Goal: Task Accomplishment & Management: Manage account settings

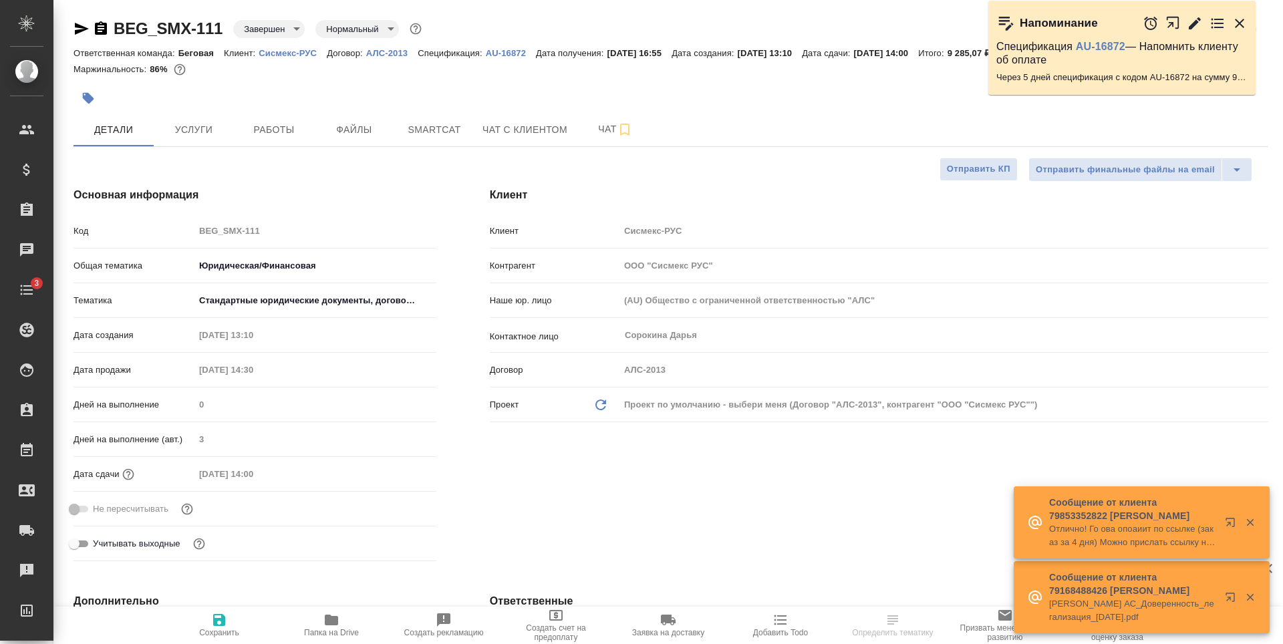
select select "RU"
type input "Валеев Динар"
select select "RU"
type textarea "x"
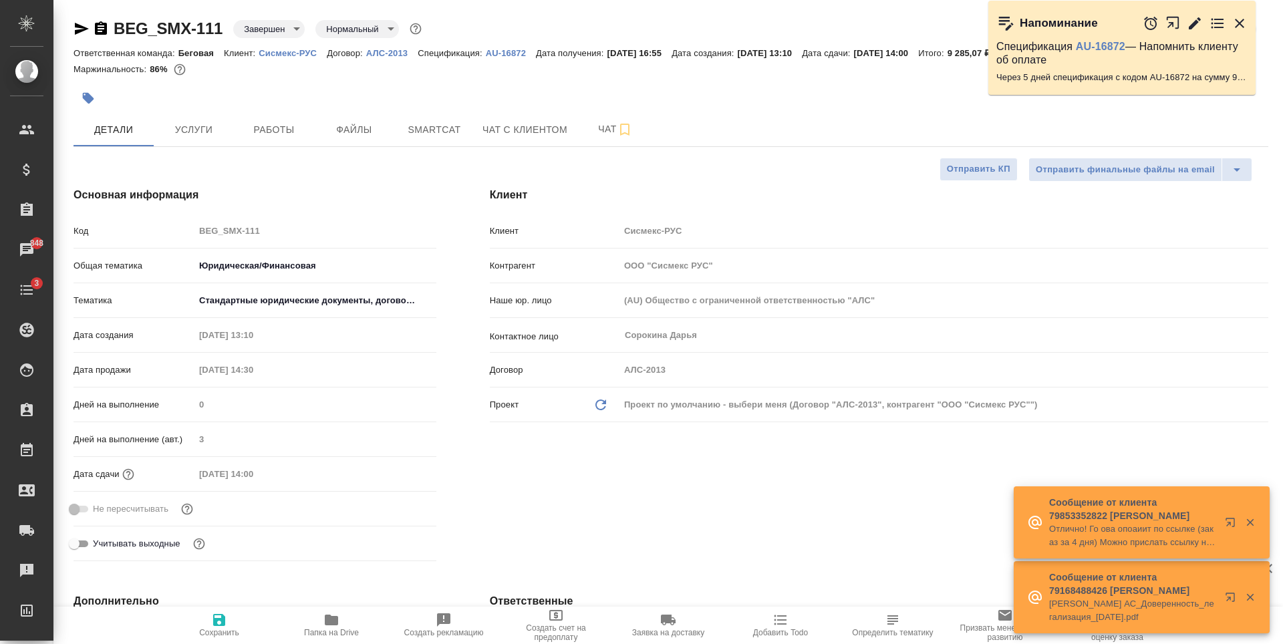
type textarea "x"
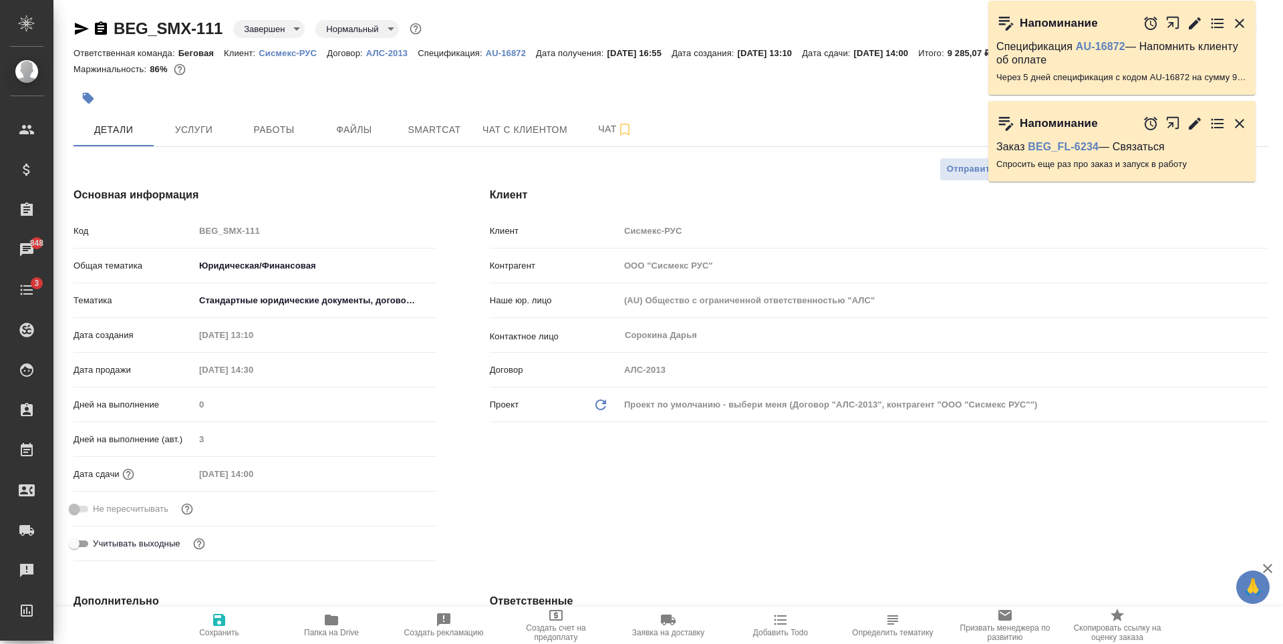
click at [1196, 125] on icon "button" at bounding box center [1195, 124] width 12 height 12
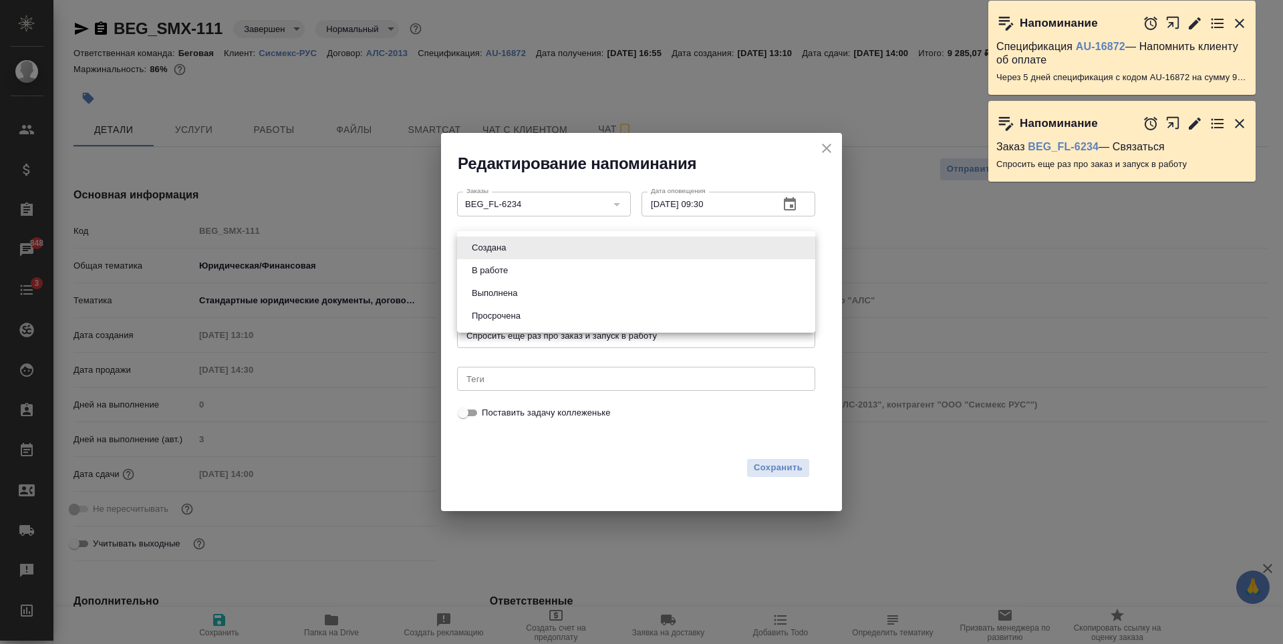
click at [794, 255] on body "🙏 .cls-1 fill:#fff; AWATERA Antonova Kristina Клиенты Спецификации Заказы 848 Ч…" at bounding box center [641, 322] width 1283 height 644
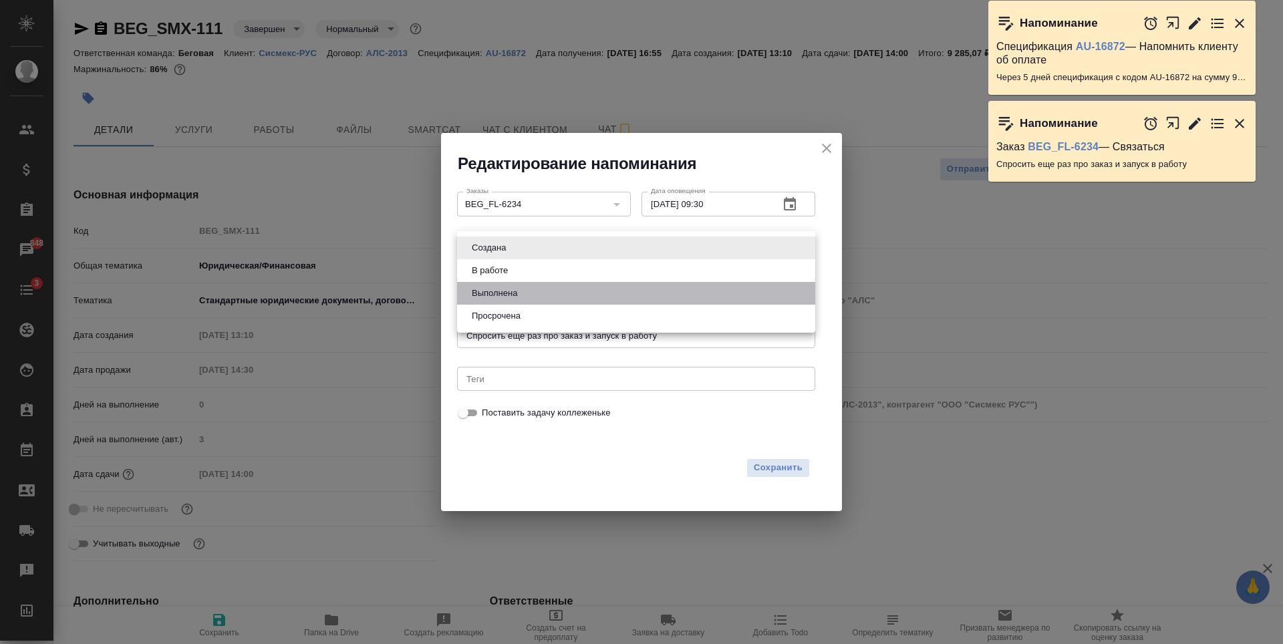
click at [559, 302] on li "Выполнена" at bounding box center [636, 293] width 358 height 23
type input "completed"
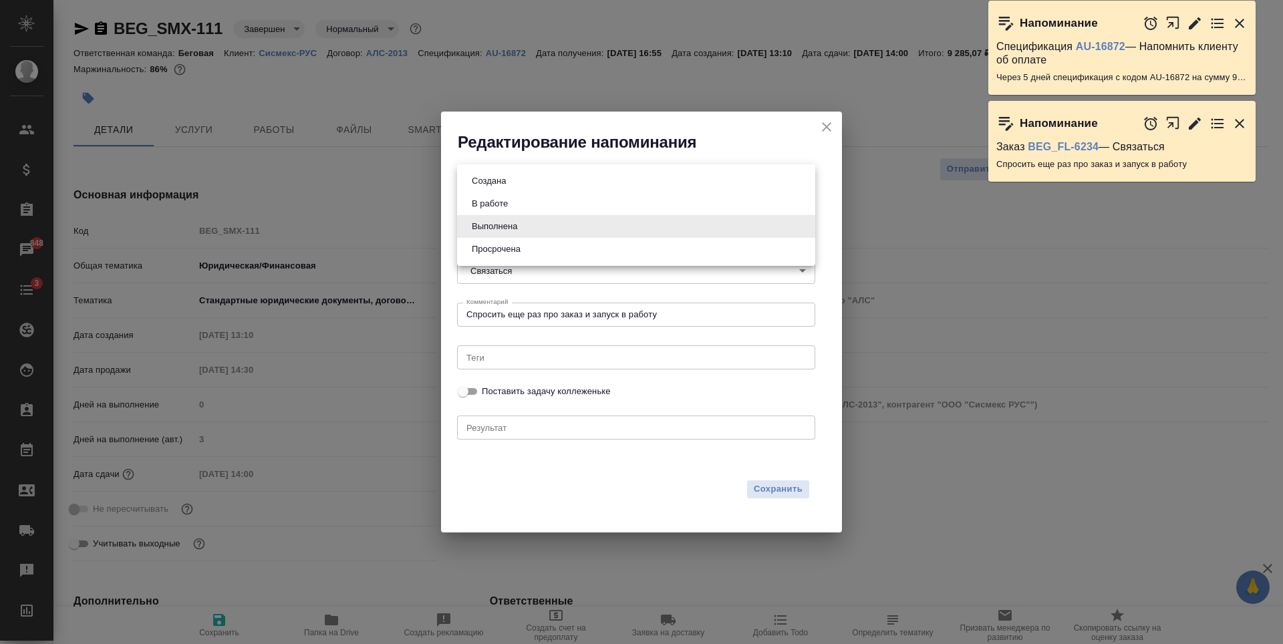
click at [799, 229] on body "🙏 .cls-1 fill:#fff; AWATERA Antonova Kristina Клиенты Спецификации Заказы 848 Ч…" at bounding box center [641, 322] width 1283 height 644
click at [609, 422] on div at bounding box center [641, 322] width 1283 height 644
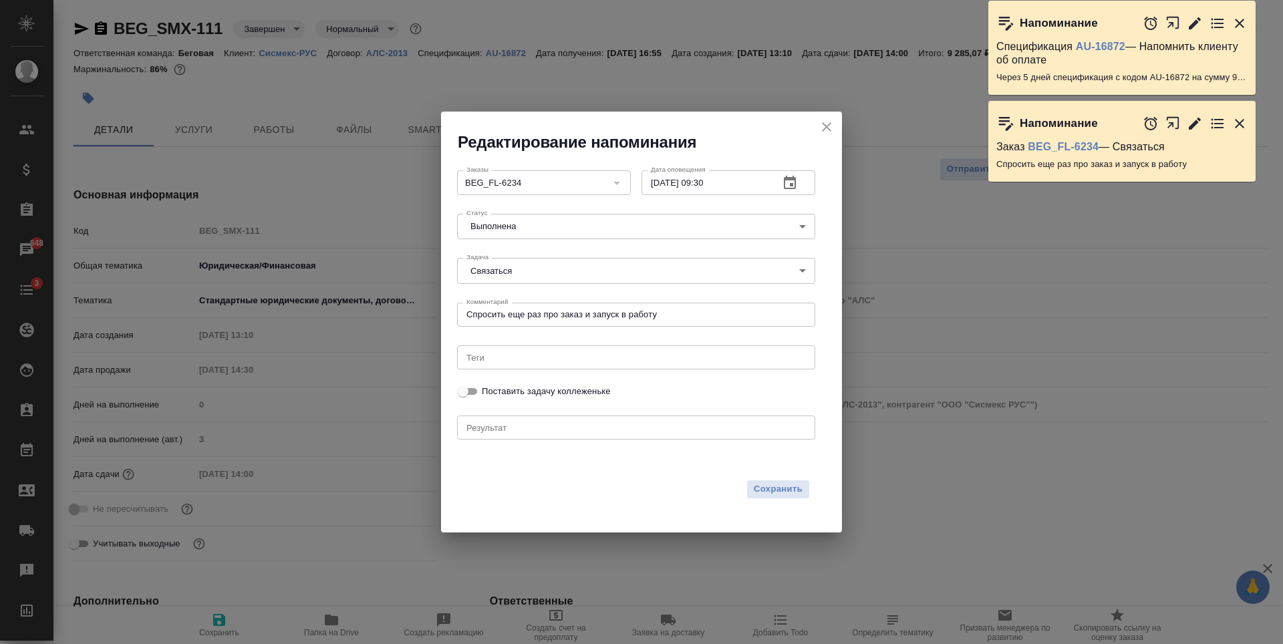
click at [547, 436] on div "x Результат" at bounding box center [636, 428] width 358 height 24
type textarea "связ"
click at [821, 127] on icon "close" at bounding box center [827, 127] width 16 height 16
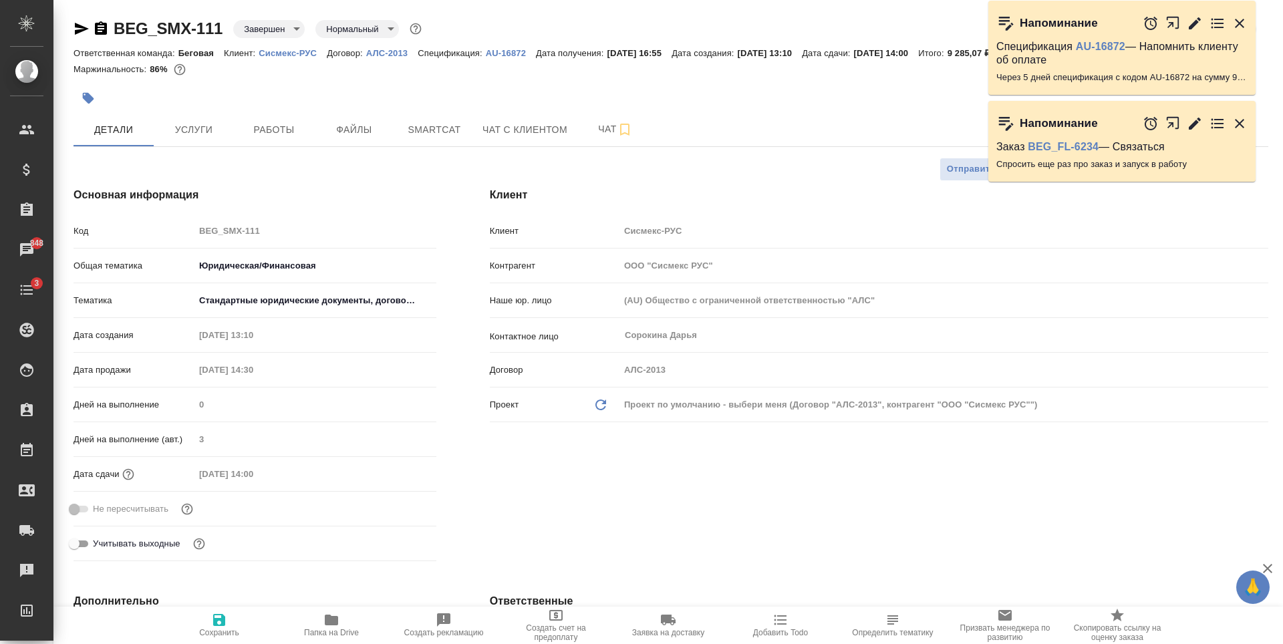
click at [733, 134] on div "Детали Услуги Работы Файлы Smartcat Чат с клиентом Чат" at bounding box center [671, 129] width 1195 height 33
type textarea "x"
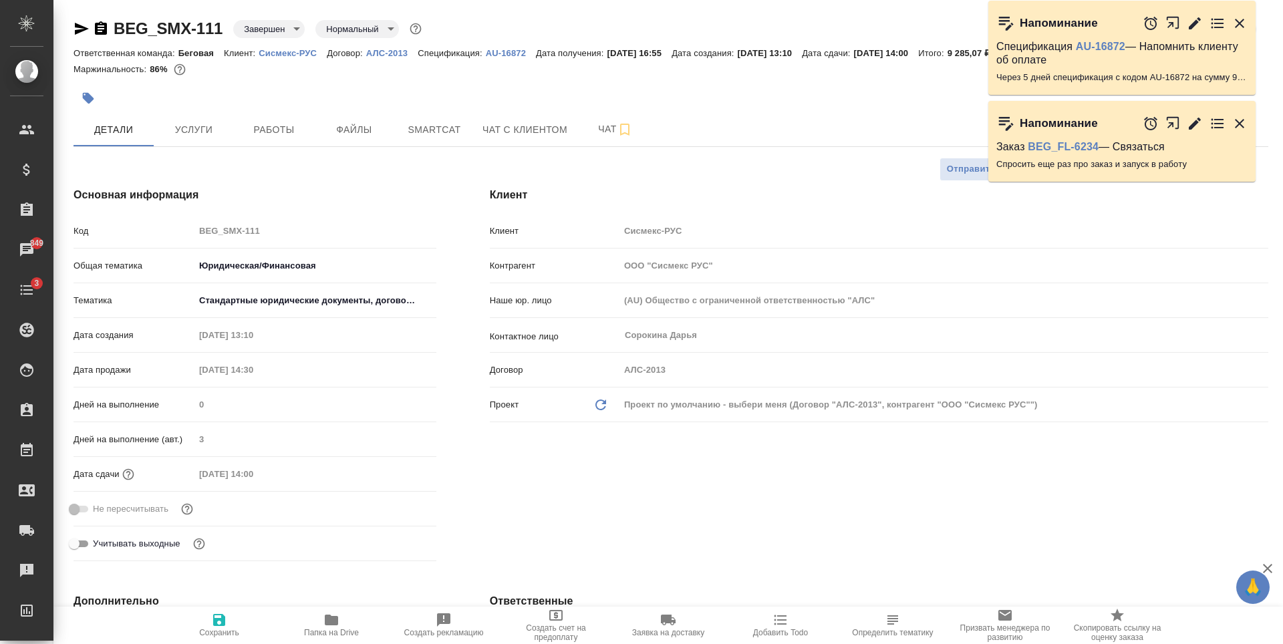
type textarea "x"
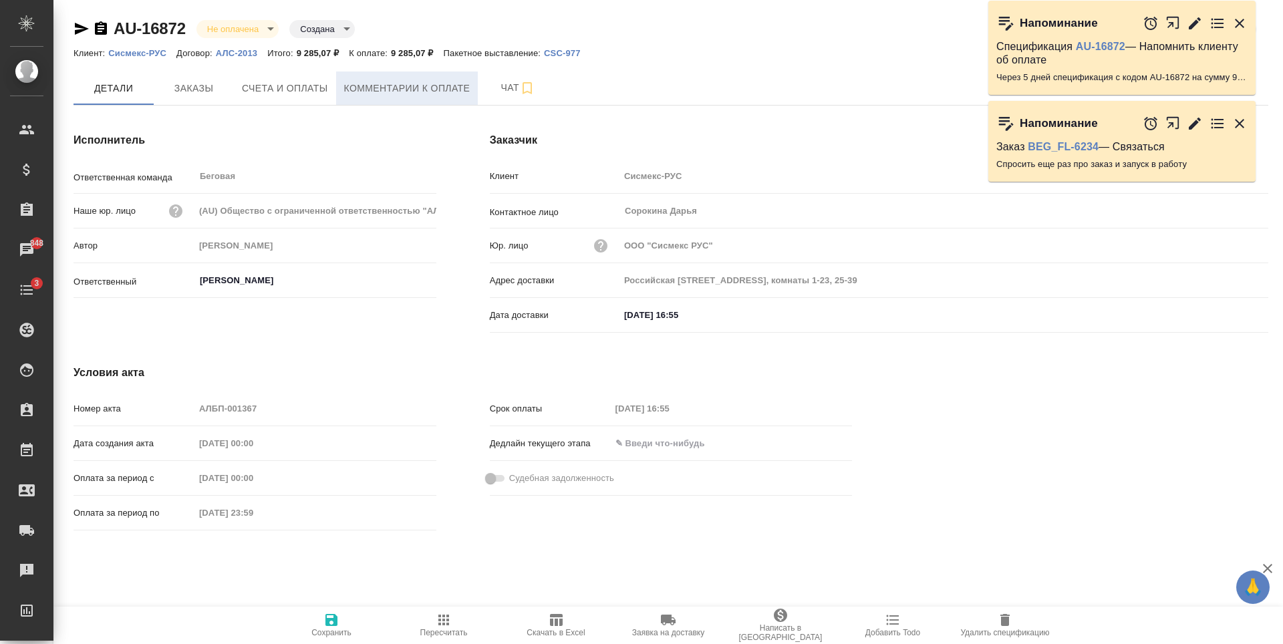
click at [413, 95] on span "Комментарии к оплате" at bounding box center [407, 88] width 126 height 17
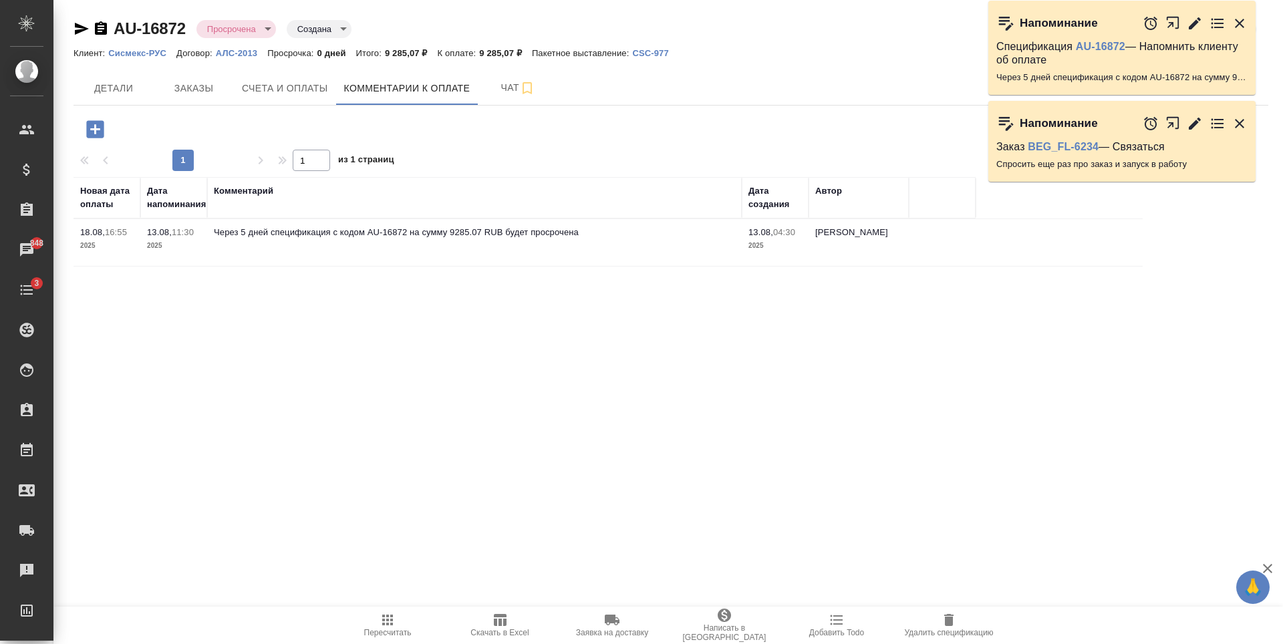
click at [101, 134] on icon "button" at bounding box center [94, 128] width 17 height 17
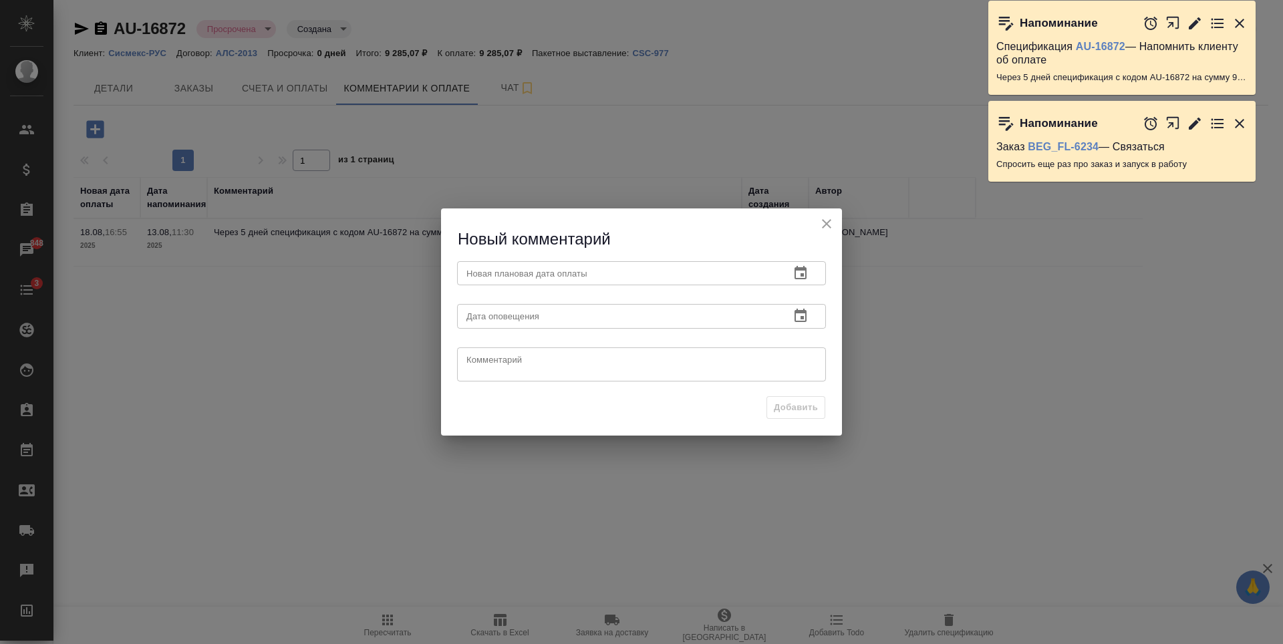
click at [638, 277] on input "text" at bounding box center [618, 273] width 322 height 24
click at [770, 360] on textarea at bounding box center [641, 364] width 350 height 20
type textarea "Связалась с клиентом и уточнила еще раз"
click at [799, 279] on icon "button" at bounding box center [801, 272] width 12 height 13
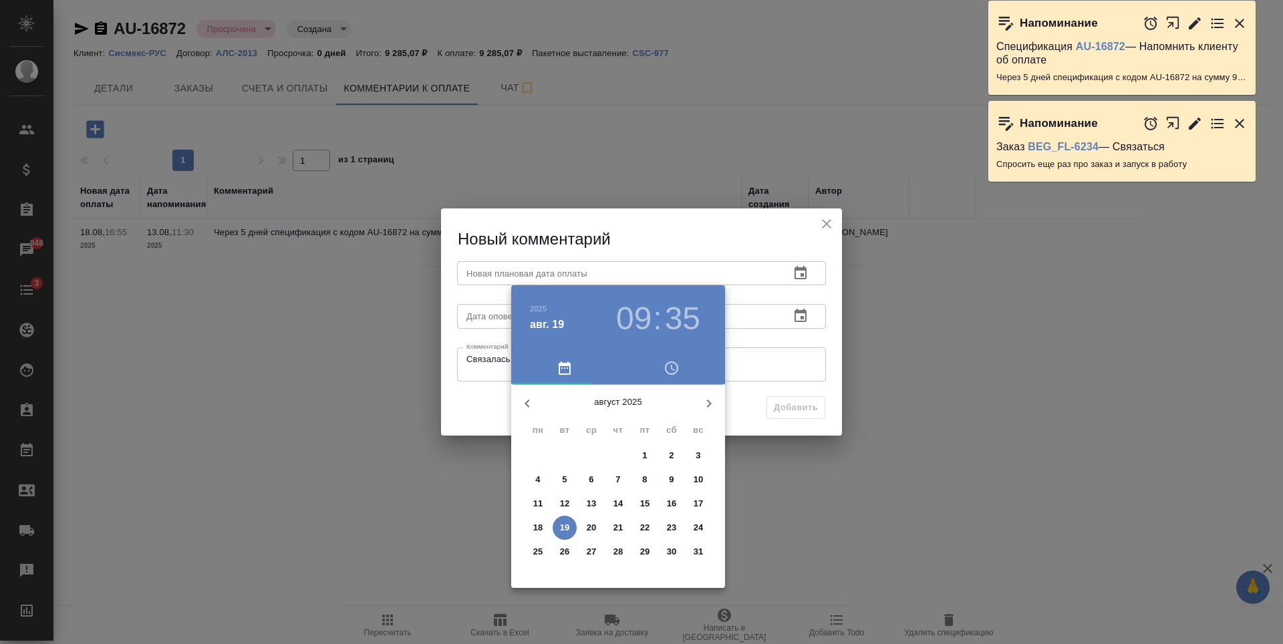
click at [616, 525] on p "21" at bounding box center [618, 527] width 10 height 13
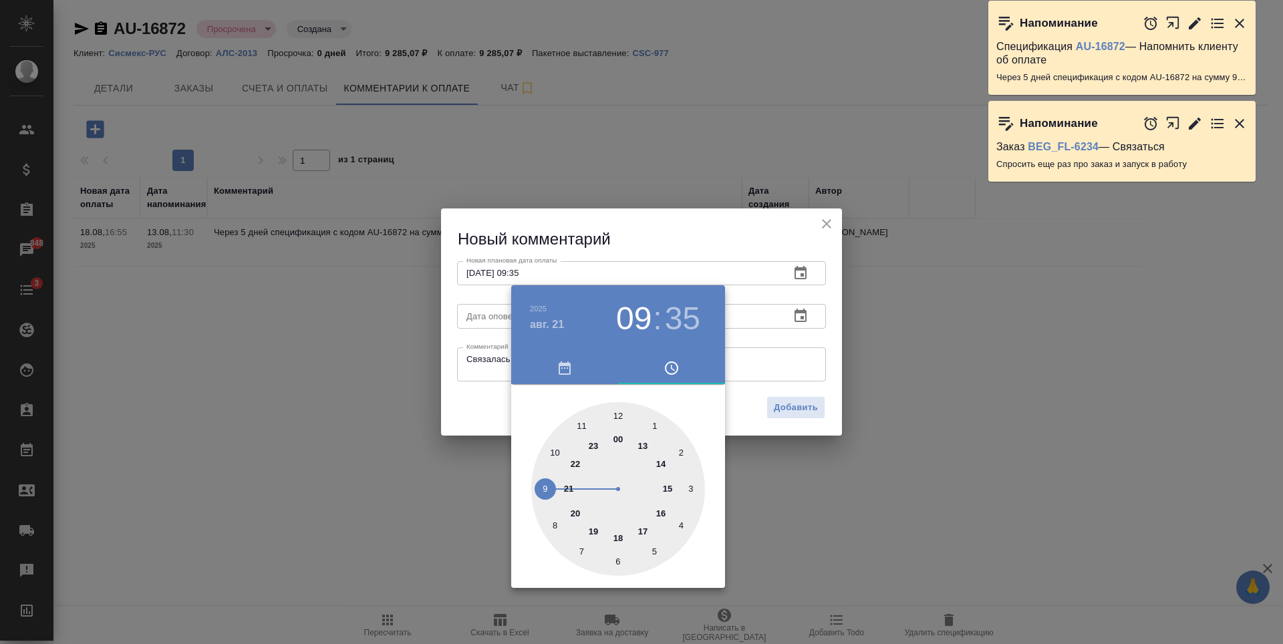
click at [618, 416] on div at bounding box center [618, 489] width 174 height 174
click at [616, 413] on div at bounding box center [618, 489] width 174 height 174
type input "21.08.2025 12:00"
click at [720, 398] on div "00 05 10 15 20 25 30 35 40 45 50 55" at bounding box center [618, 486] width 214 height 204
click at [753, 412] on div at bounding box center [641, 322] width 1283 height 644
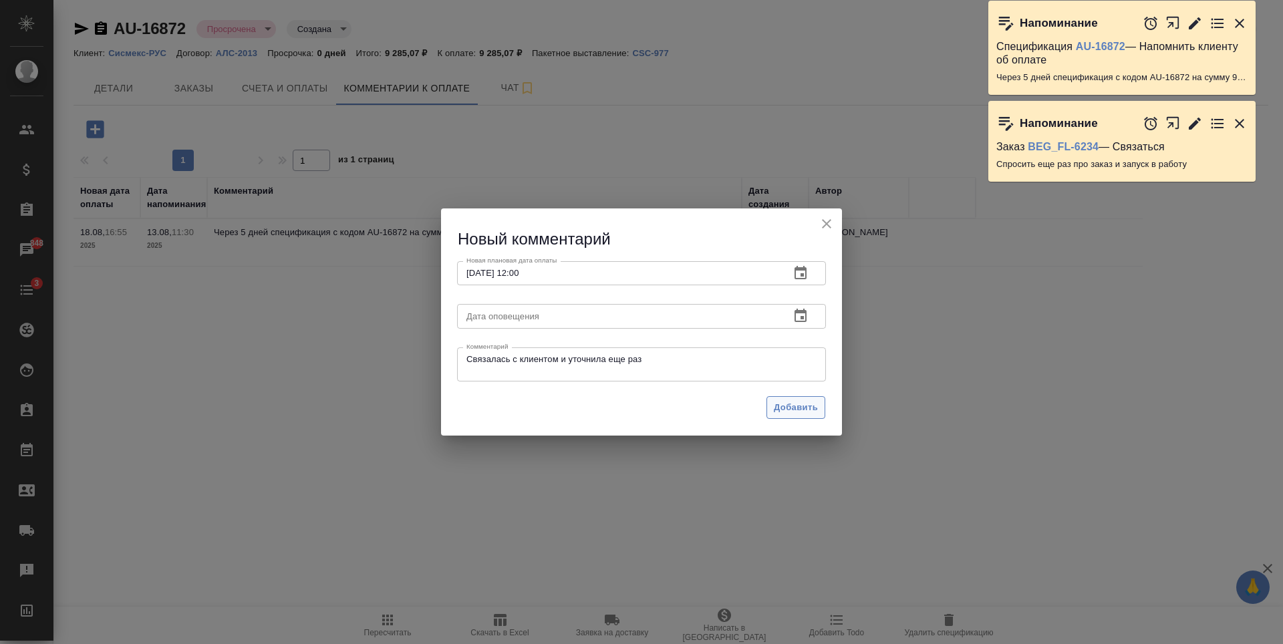
click at [795, 408] on span "Добавить" at bounding box center [796, 407] width 44 height 15
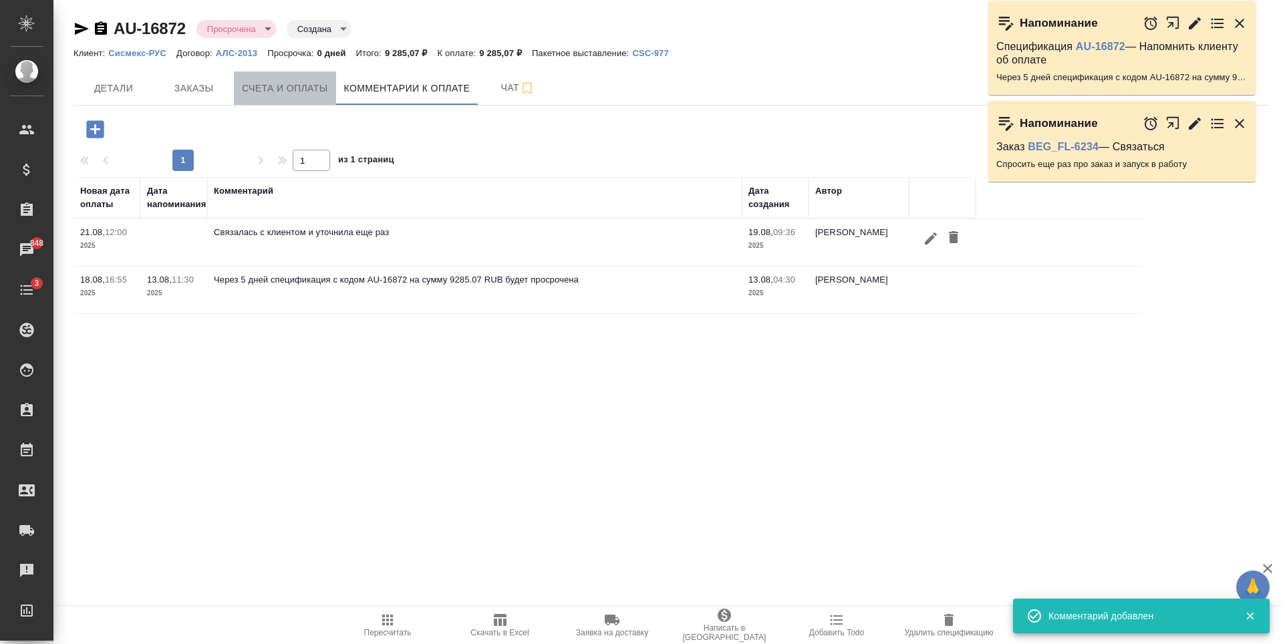
click at [290, 92] on span "Счета и оплаты" at bounding box center [285, 88] width 86 height 17
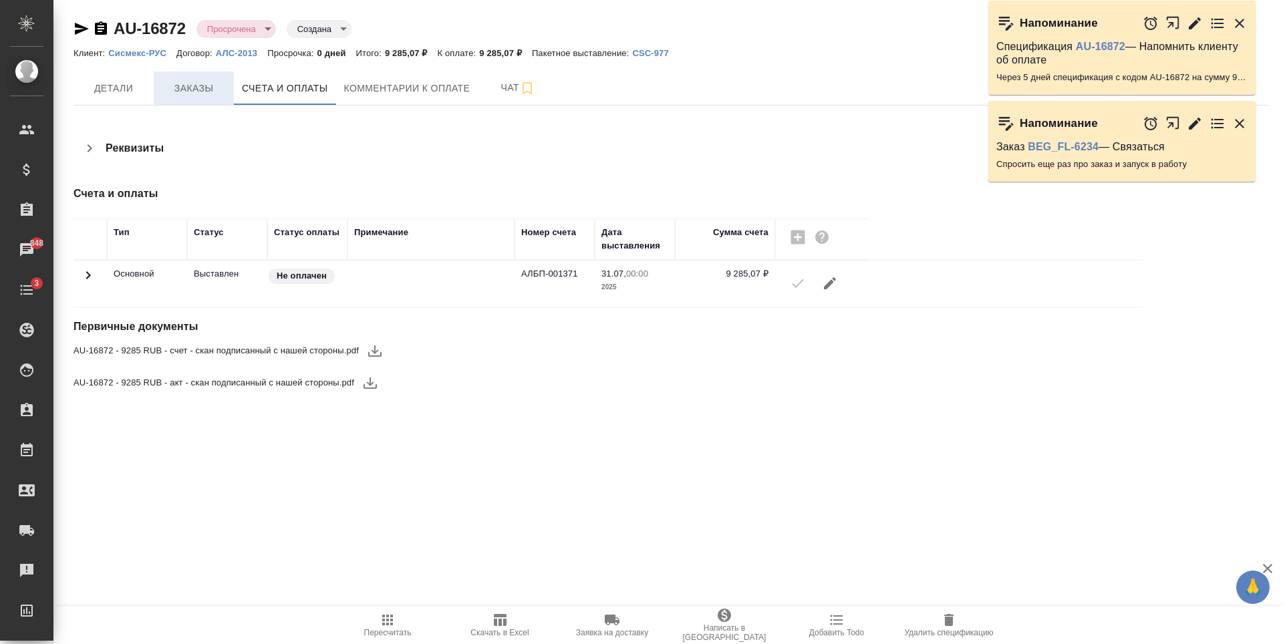
click at [189, 97] on button "Заказы" at bounding box center [194, 88] width 80 height 33
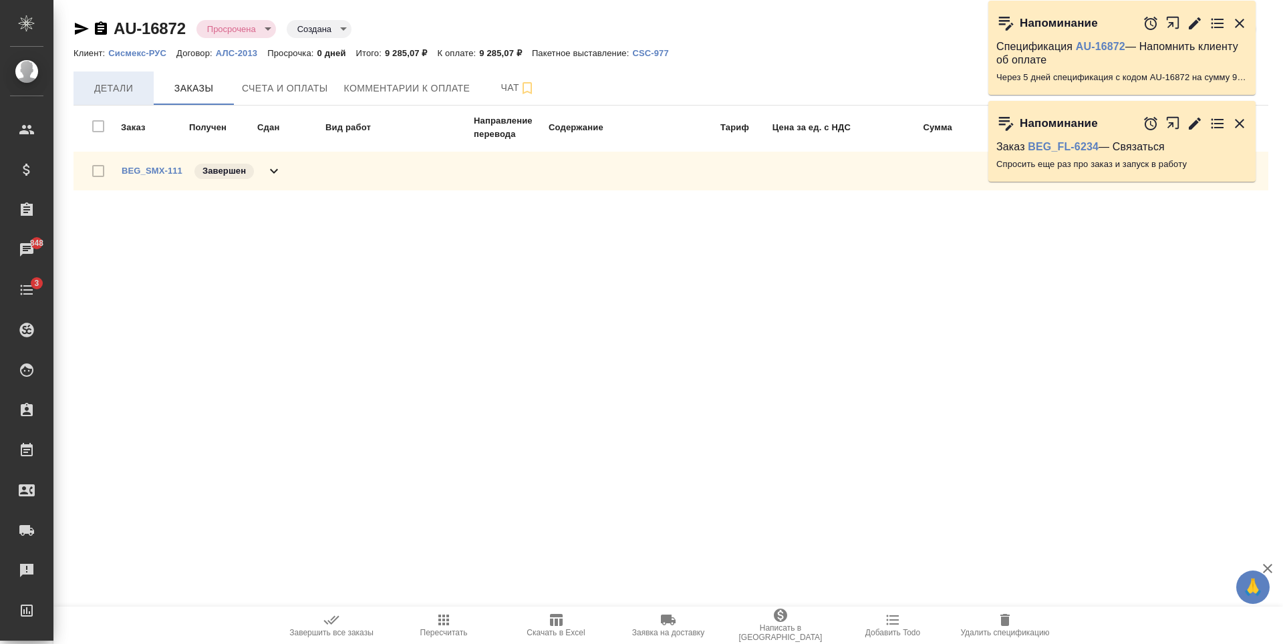
click at [136, 82] on span "Детали" at bounding box center [114, 88] width 64 height 17
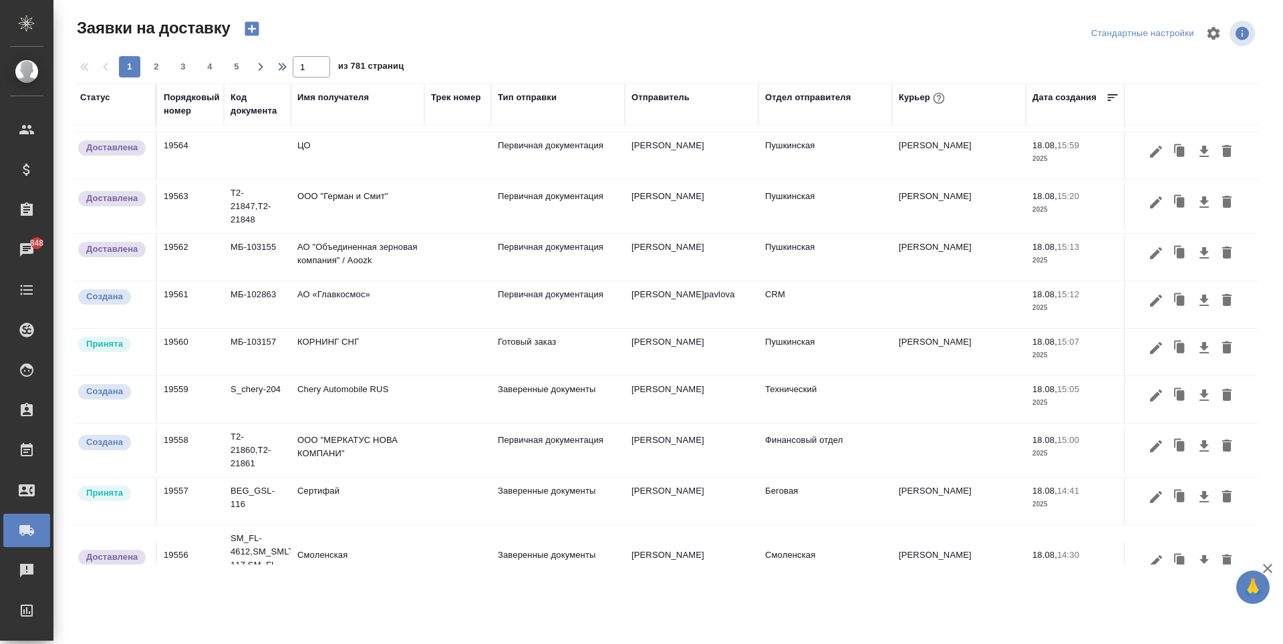
scroll to position [401, 0]
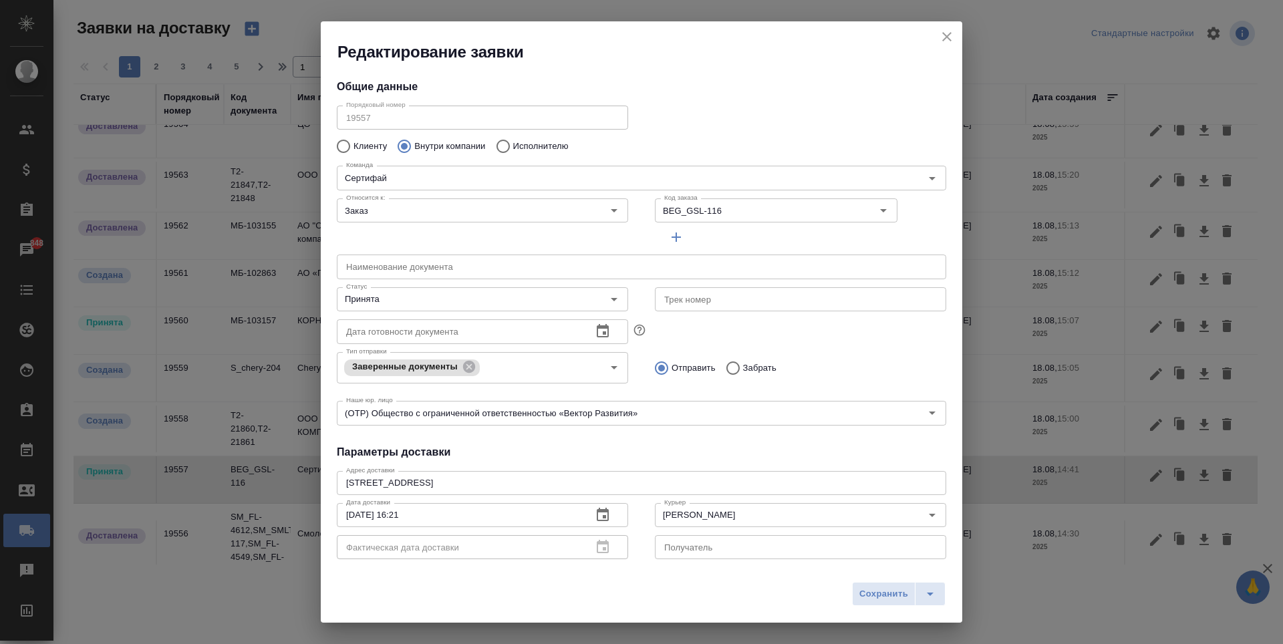
type input "Лысенкова Ульяна"
click at [606, 297] on icon "Open" at bounding box center [614, 299] width 16 height 16
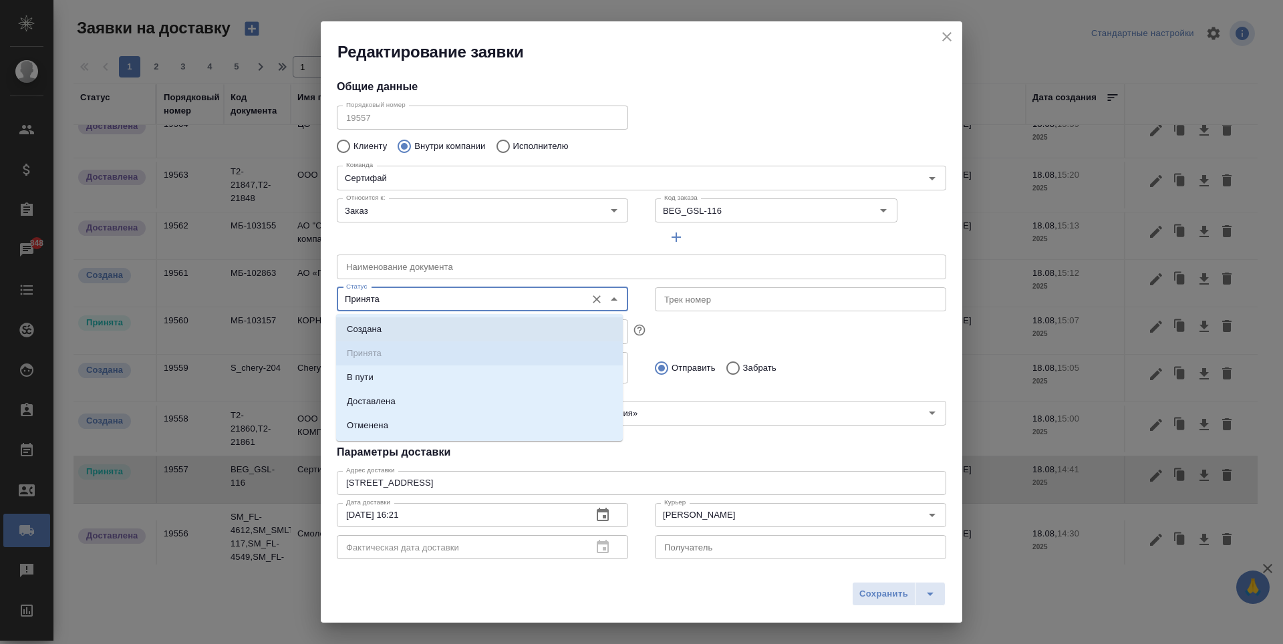
click at [942, 39] on icon "close" at bounding box center [947, 37] width 16 height 16
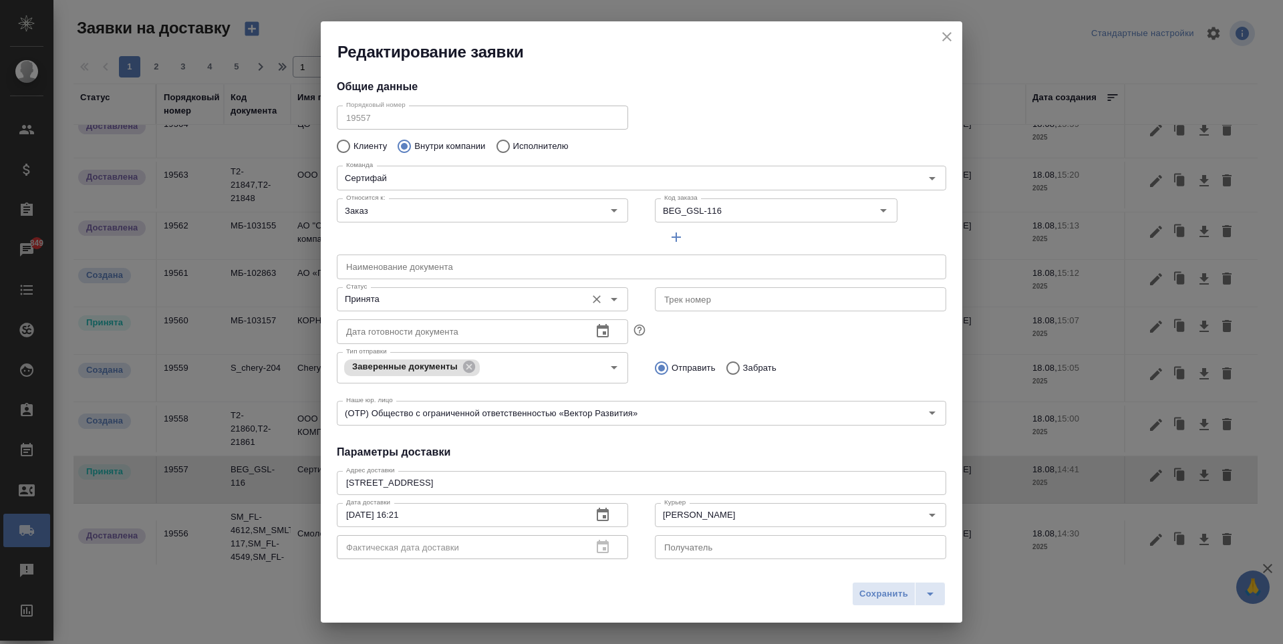
click at [606, 300] on icon "Open" at bounding box center [614, 299] width 16 height 16
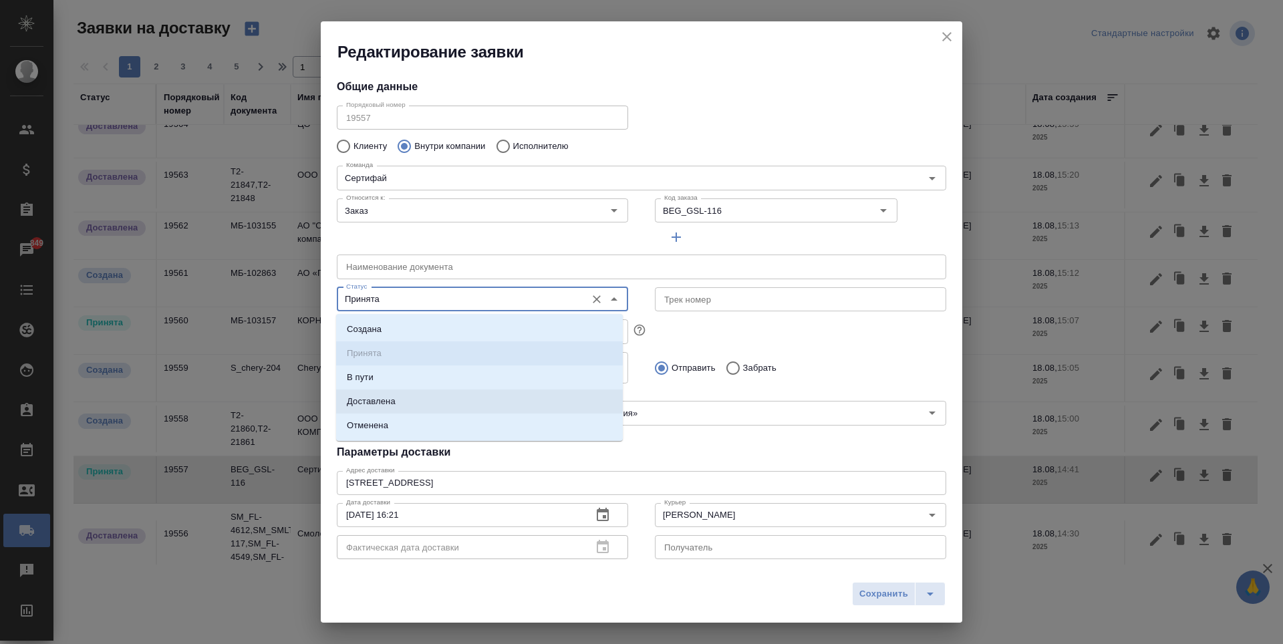
click at [501, 403] on li "Доставлена" at bounding box center [479, 402] width 287 height 24
type input "Доставлена"
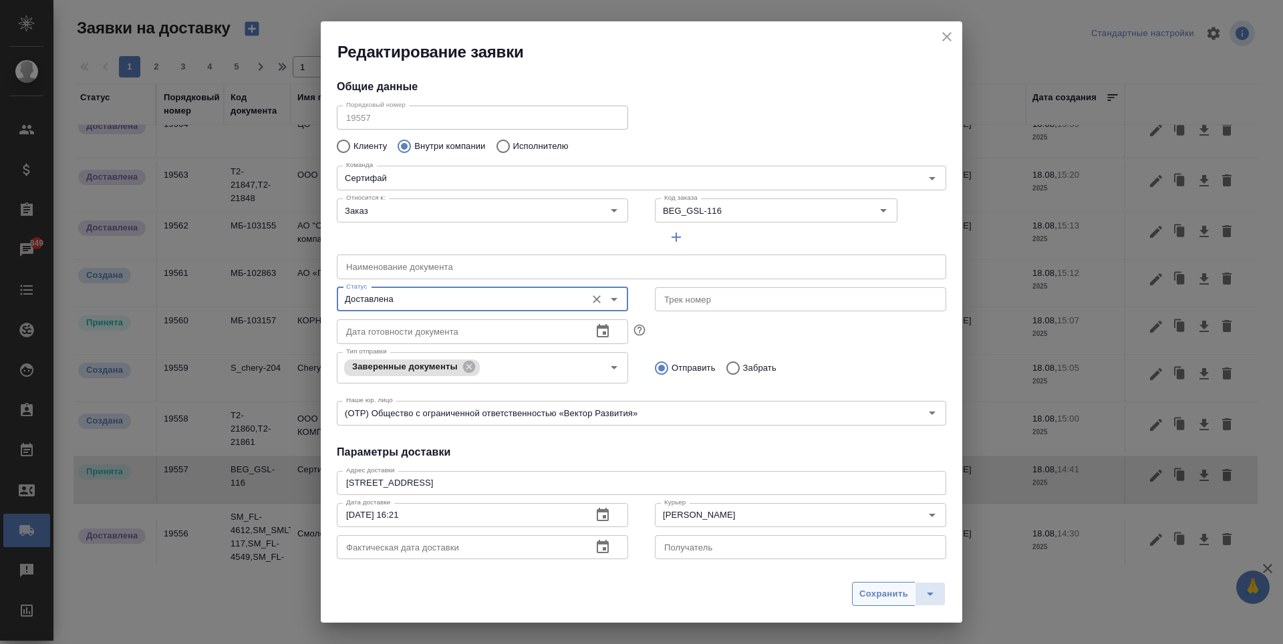
click at [875, 593] on span "Сохранить" at bounding box center [883, 594] width 49 height 15
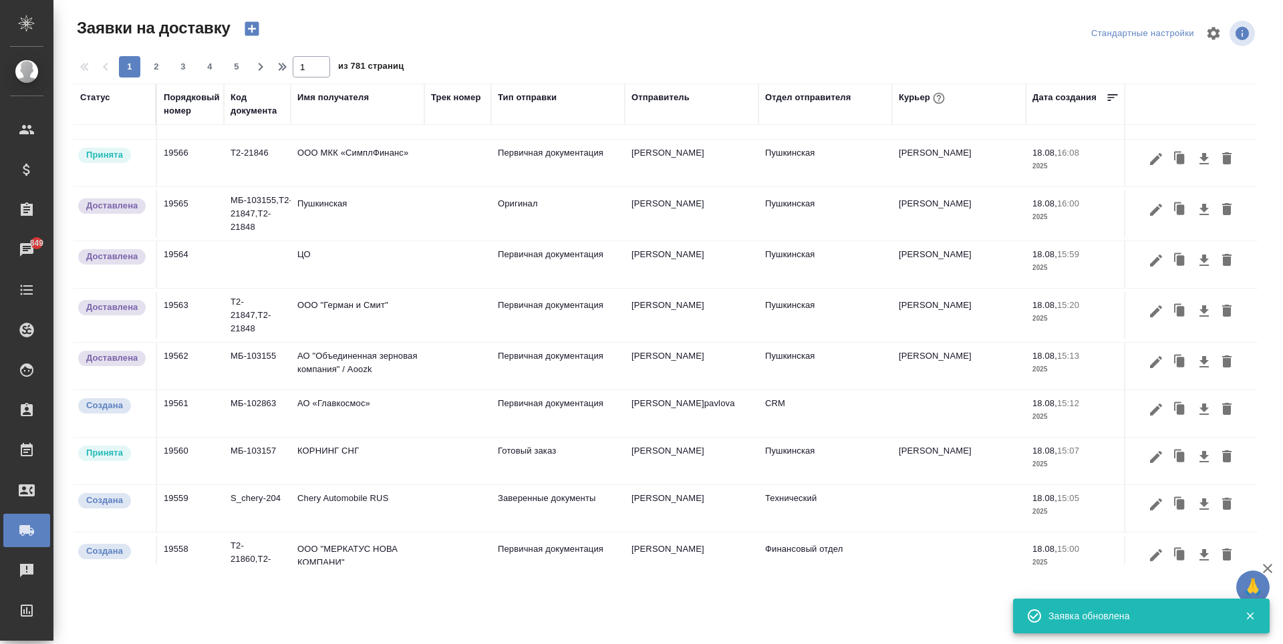
scroll to position [0, 0]
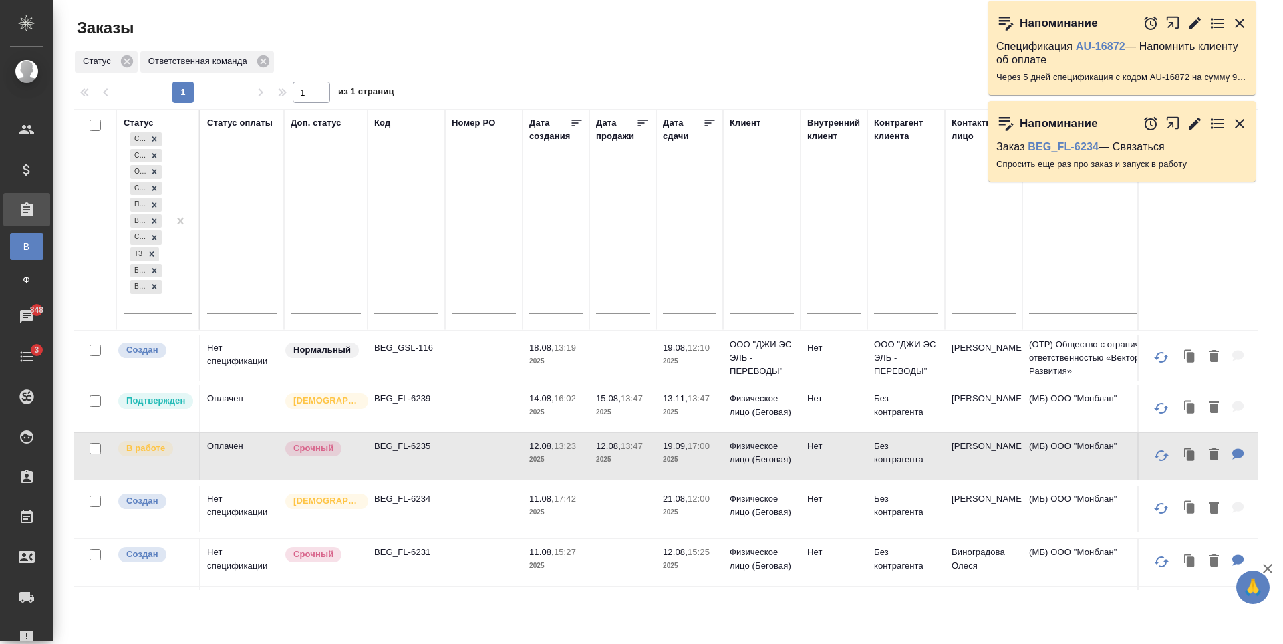
click at [478, 382] on td at bounding box center [484, 358] width 78 height 47
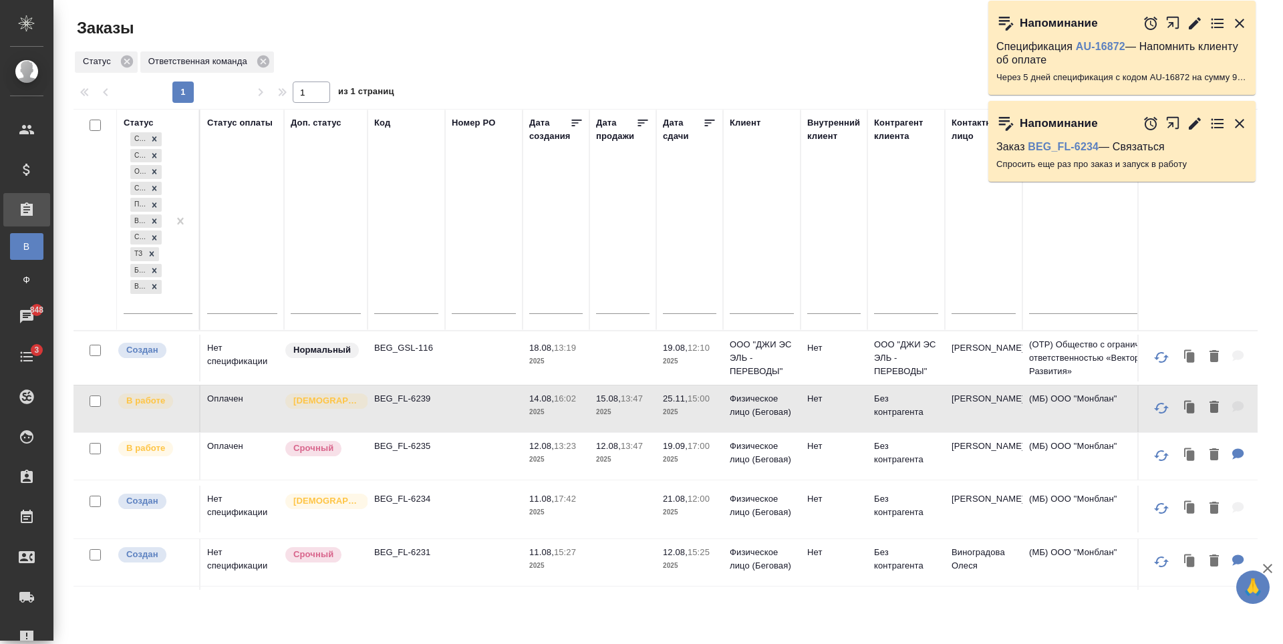
click at [632, 364] on td at bounding box center [622, 358] width 67 height 47
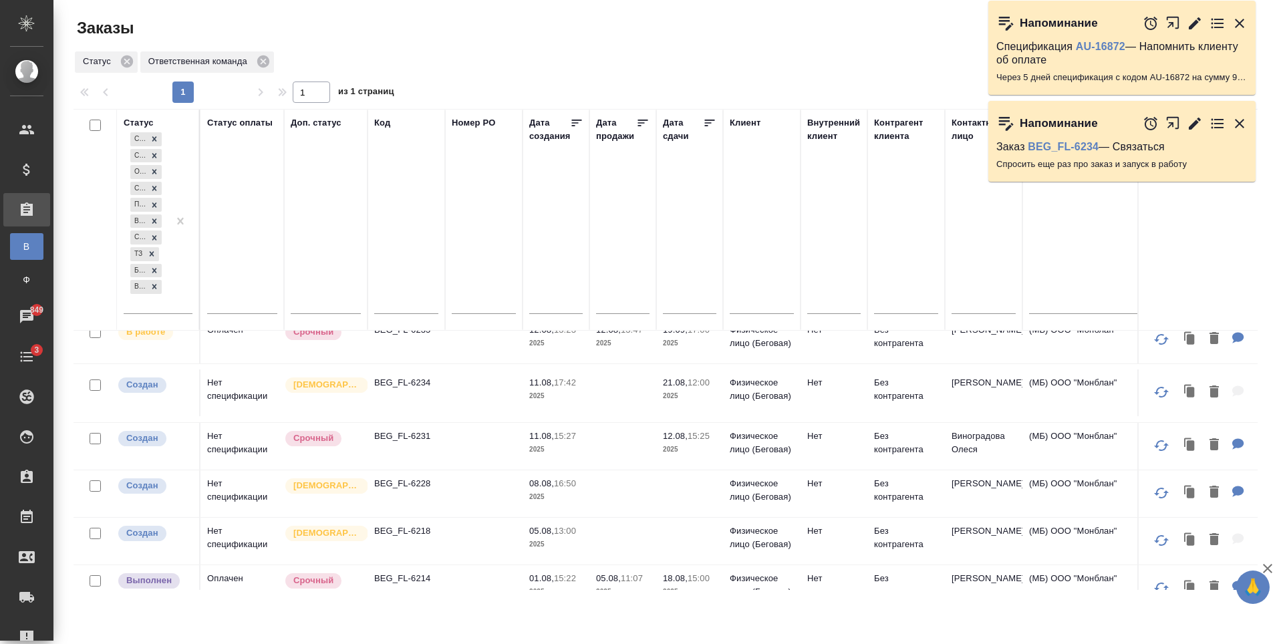
scroll to position [134, 0]
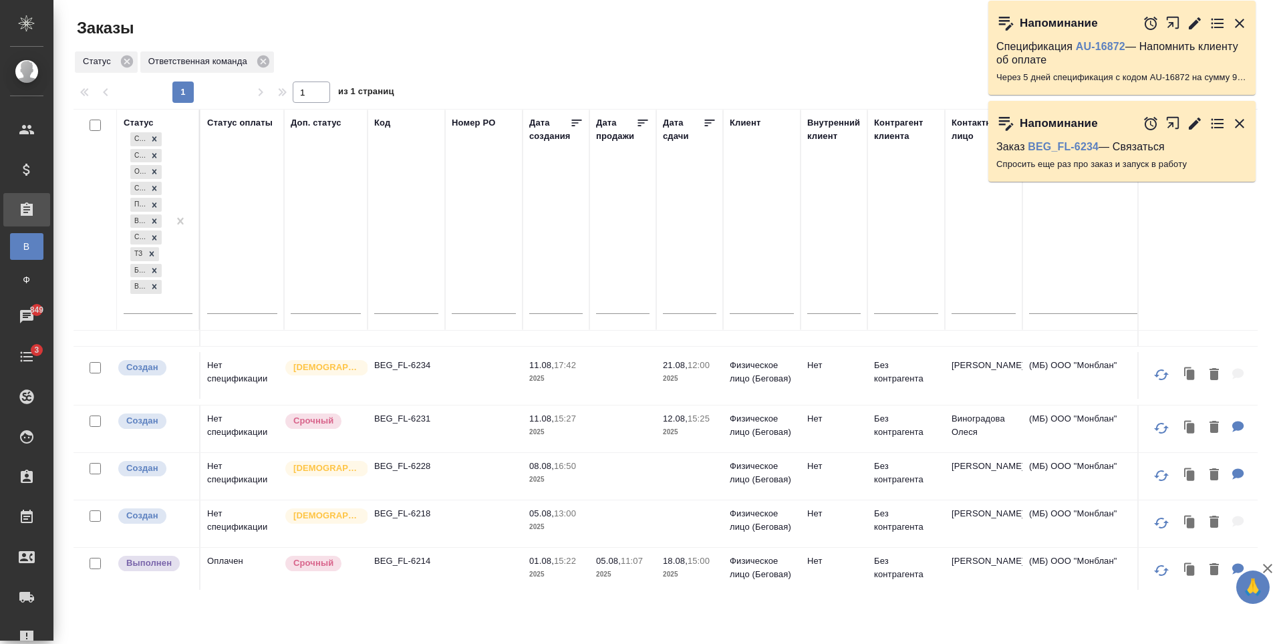
click at [495, 248] on td at bounding box center [484, 224] width 78 height 47
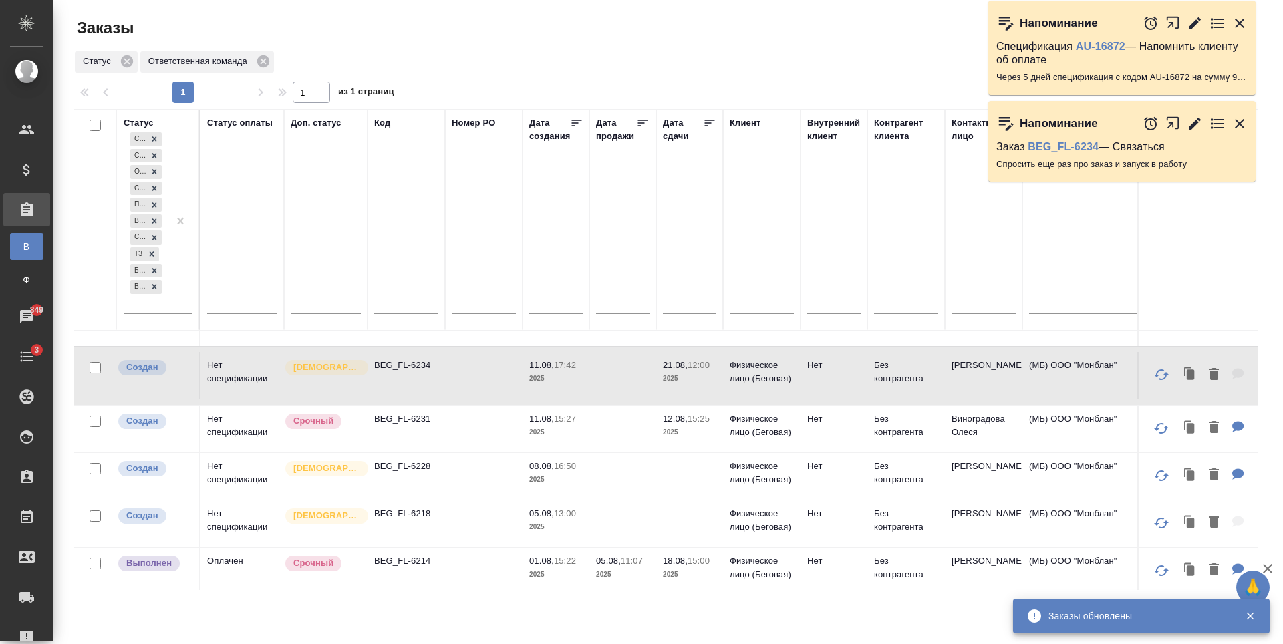
click at [461, 248] on td at bounding box center [484, 224] width 78 height 47
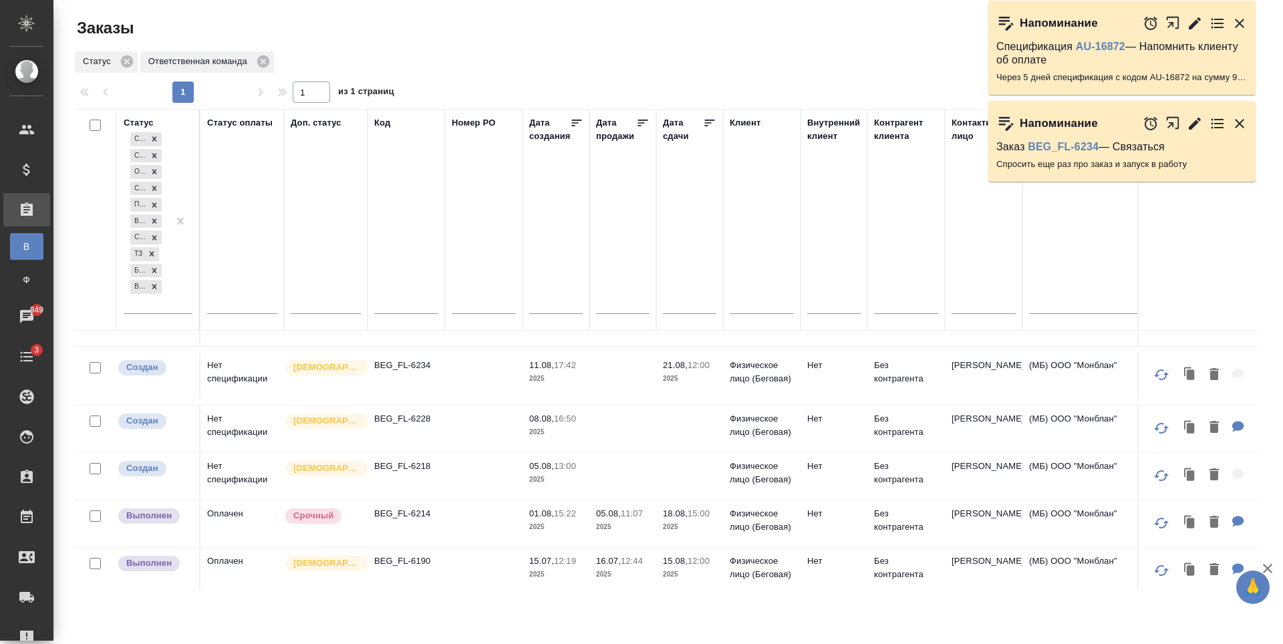
click at [654, 248] on td at bounding box center [622, 224] width 67 height 47
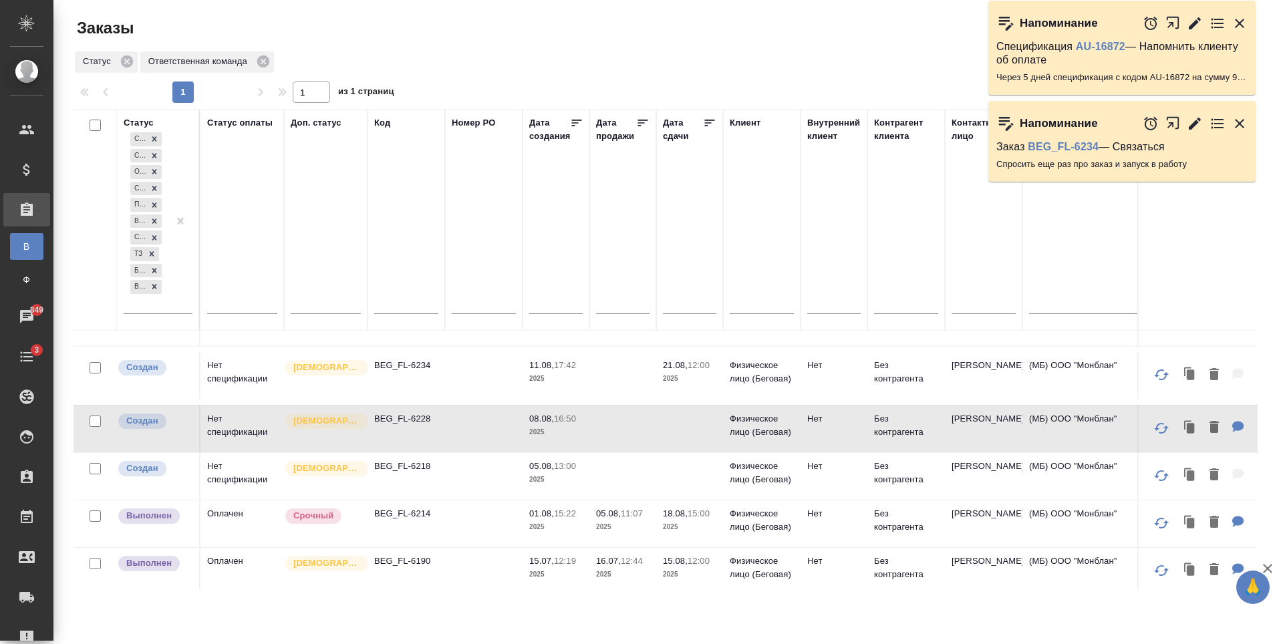
click at [445, 248] on td at bounding box center [484, 224] width 78 height 47
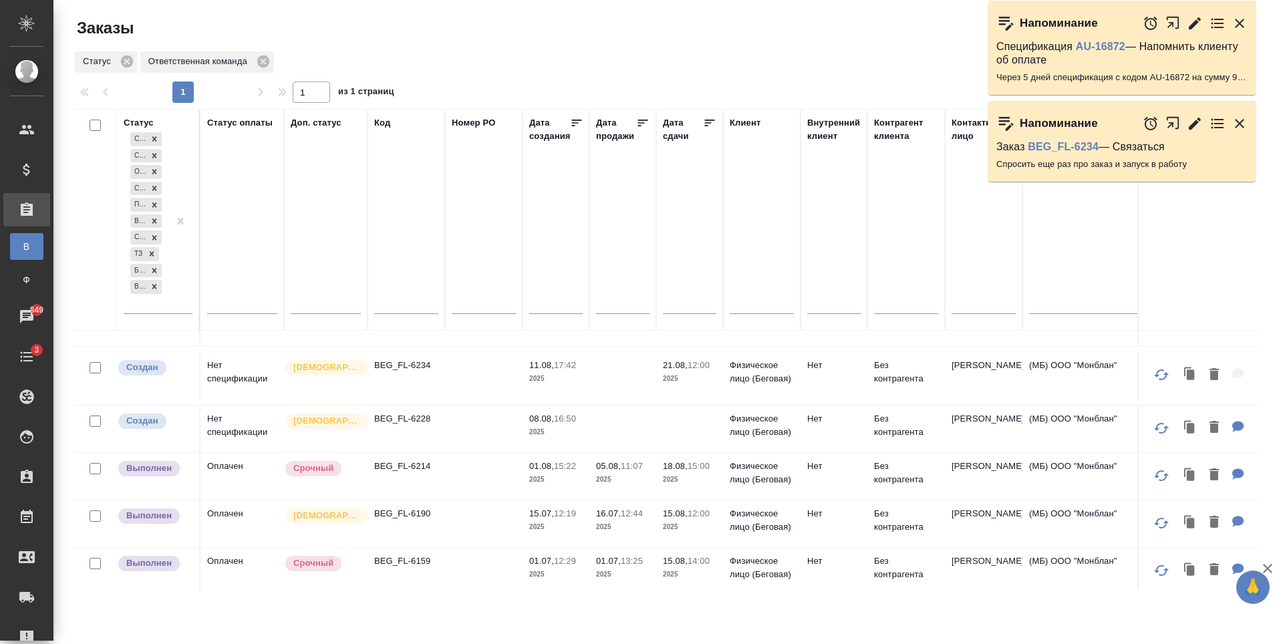
click at [388, 279] on div "Код" at bounding box center [406, 219] width 64 height 207
click at [404, 301] on input "text" at bounding box center [406, 305] width 64 height 17
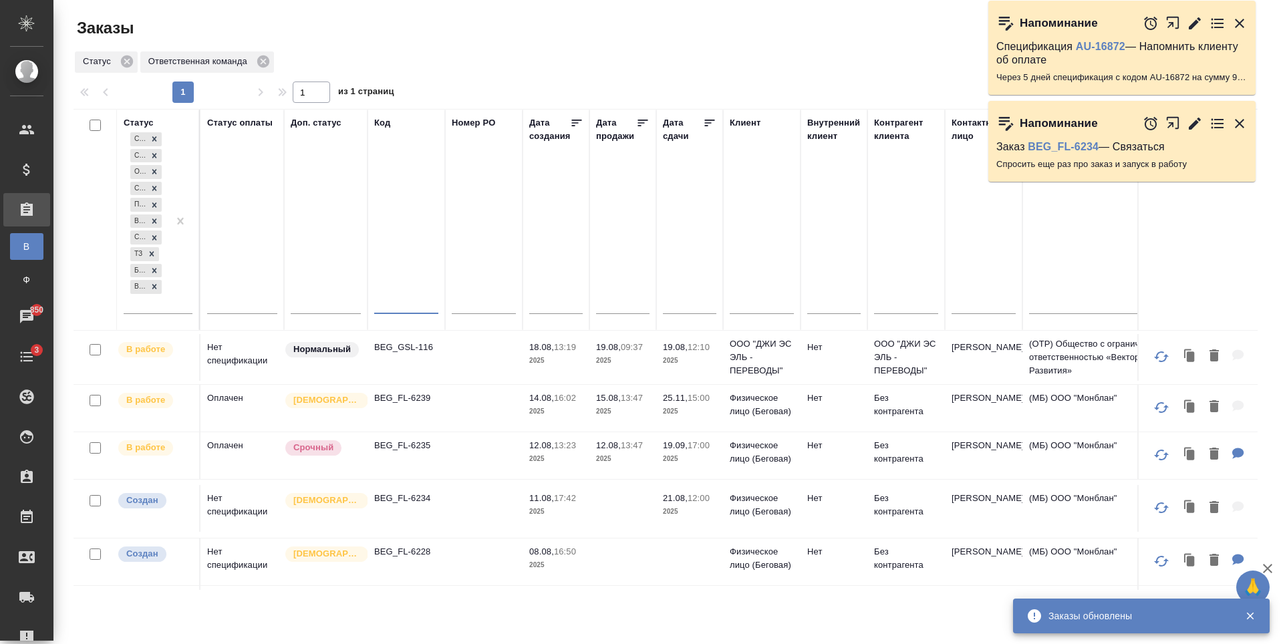
scroll to position [0, 0]
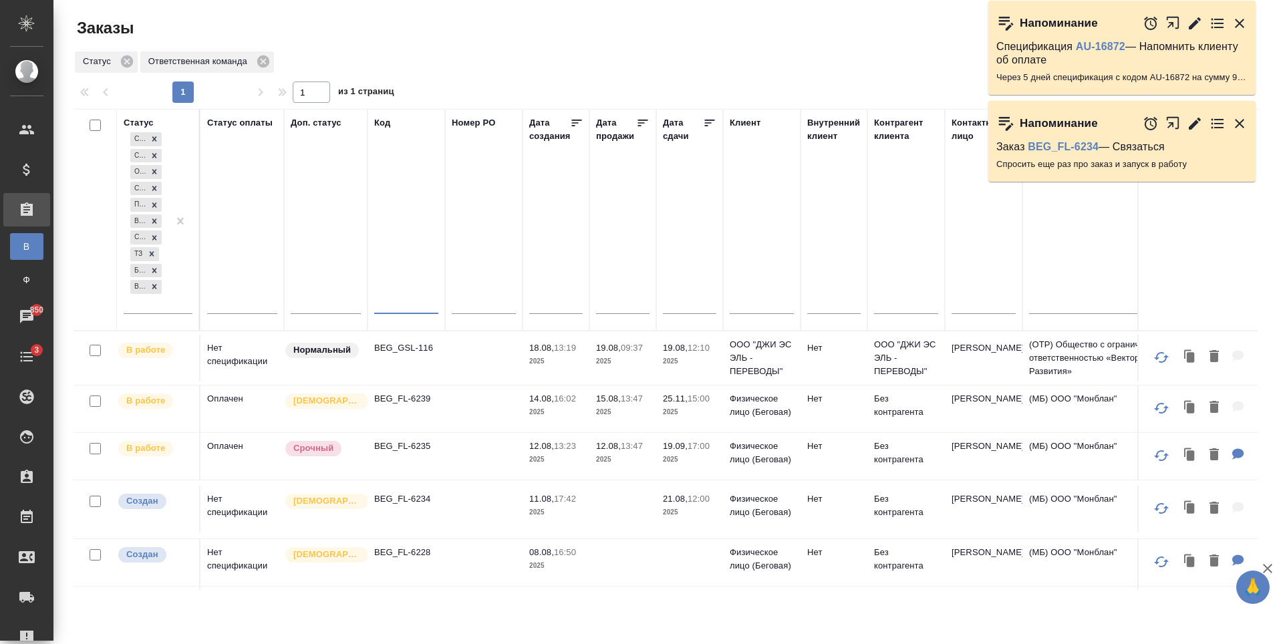
click at [843, 382] on td "Нет" at bounding box center [834, 358] width 67 height 47
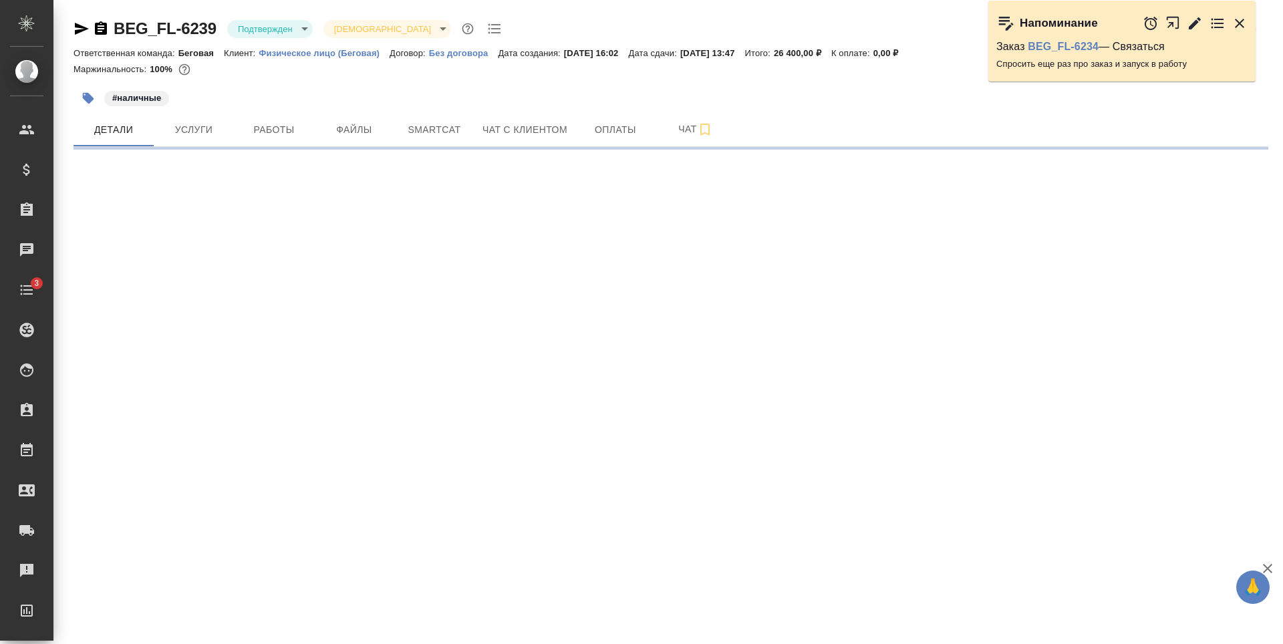
select select "RU"
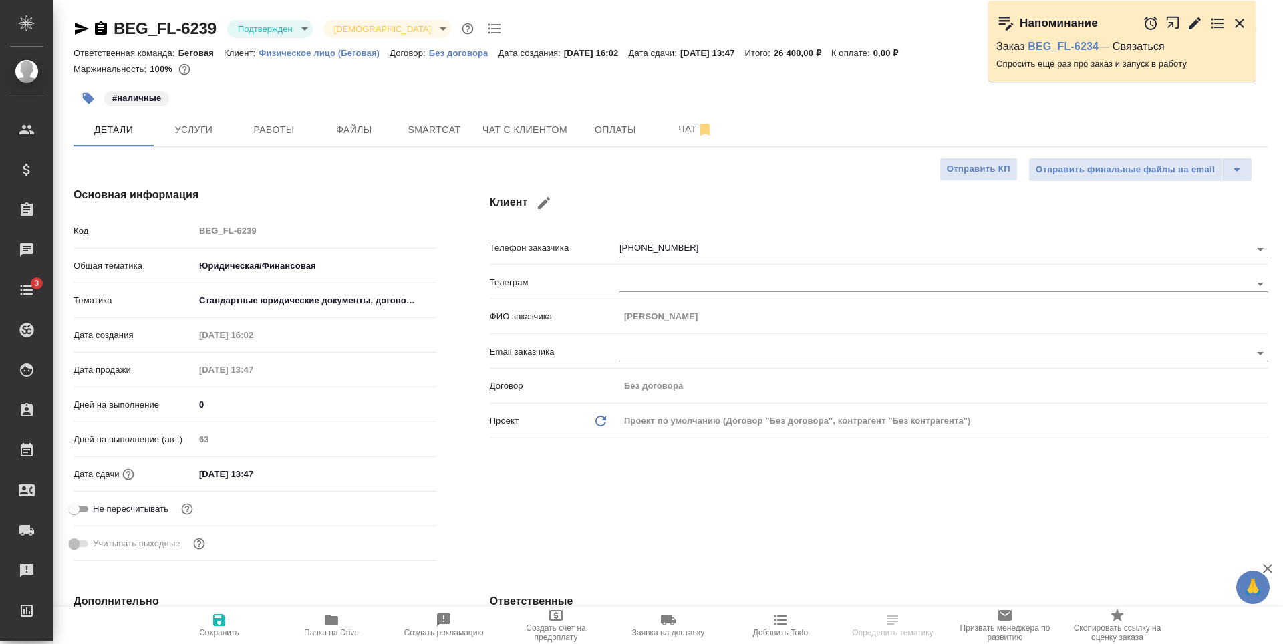
type textarea "x"
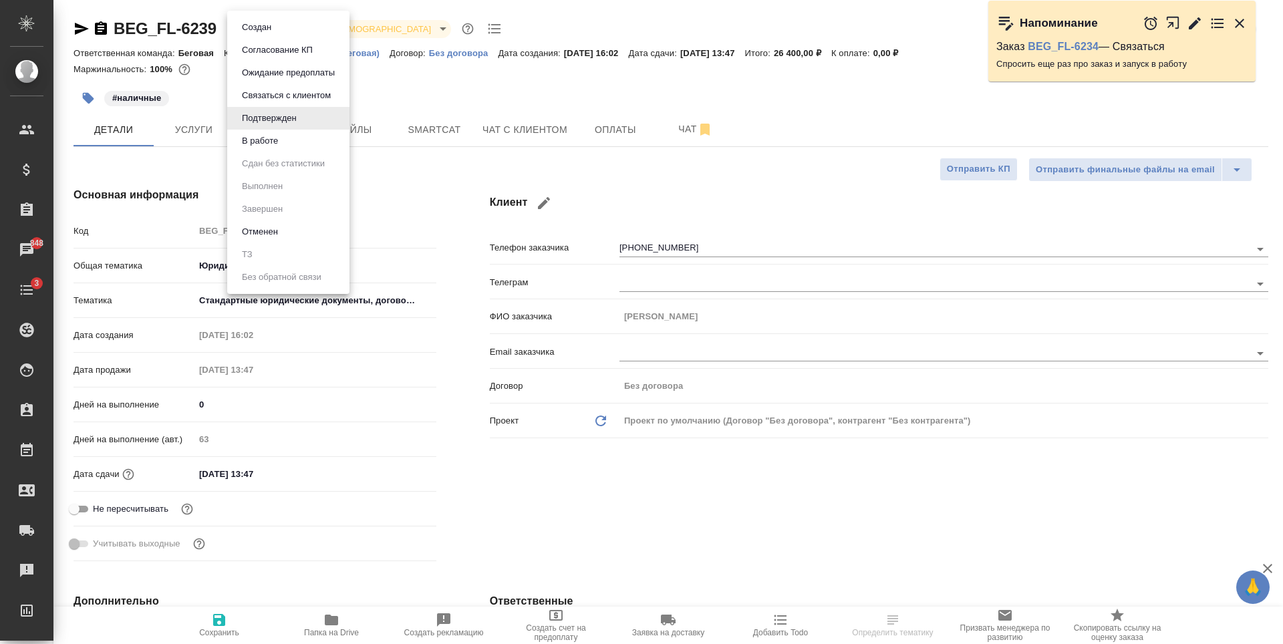
click at [306, 33] on body "🙏 .cls-1 fill:#fff; AWATERA Antonova Kristina Клиенты Спецификации Заказы 848 Ч…" at bounding box center [641, 322] width 1283 height 644
click at [311, 149] on li "В работе" at bounding box center [288, 141] width 122 height 23
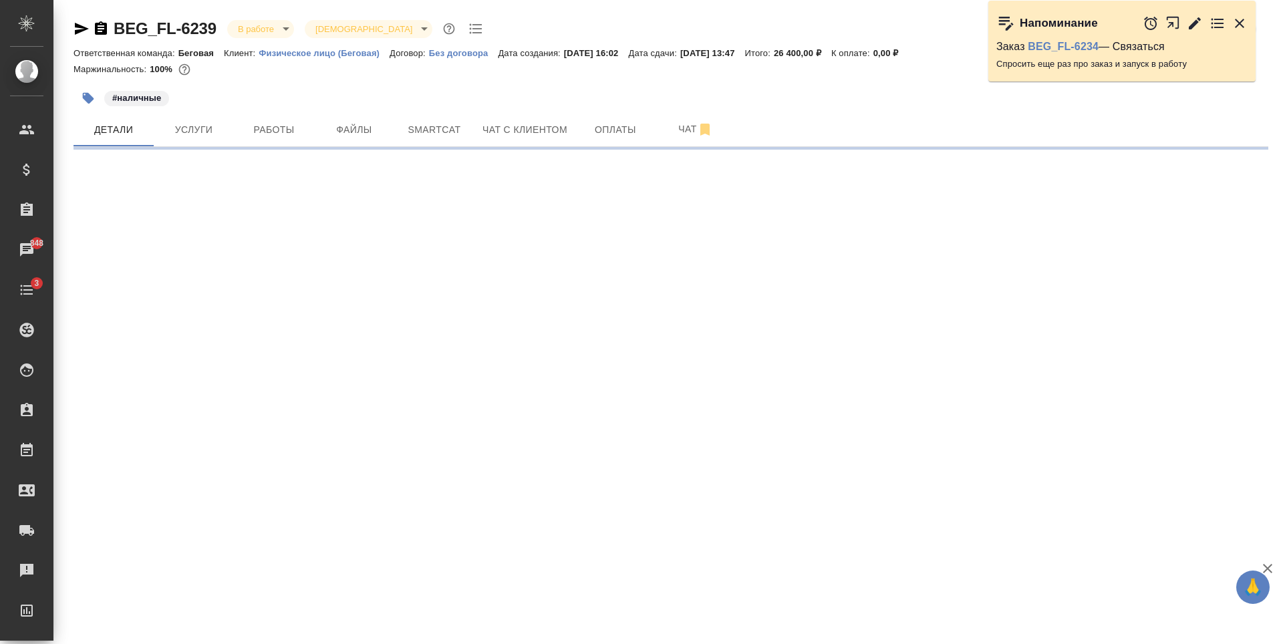
select select "RU"
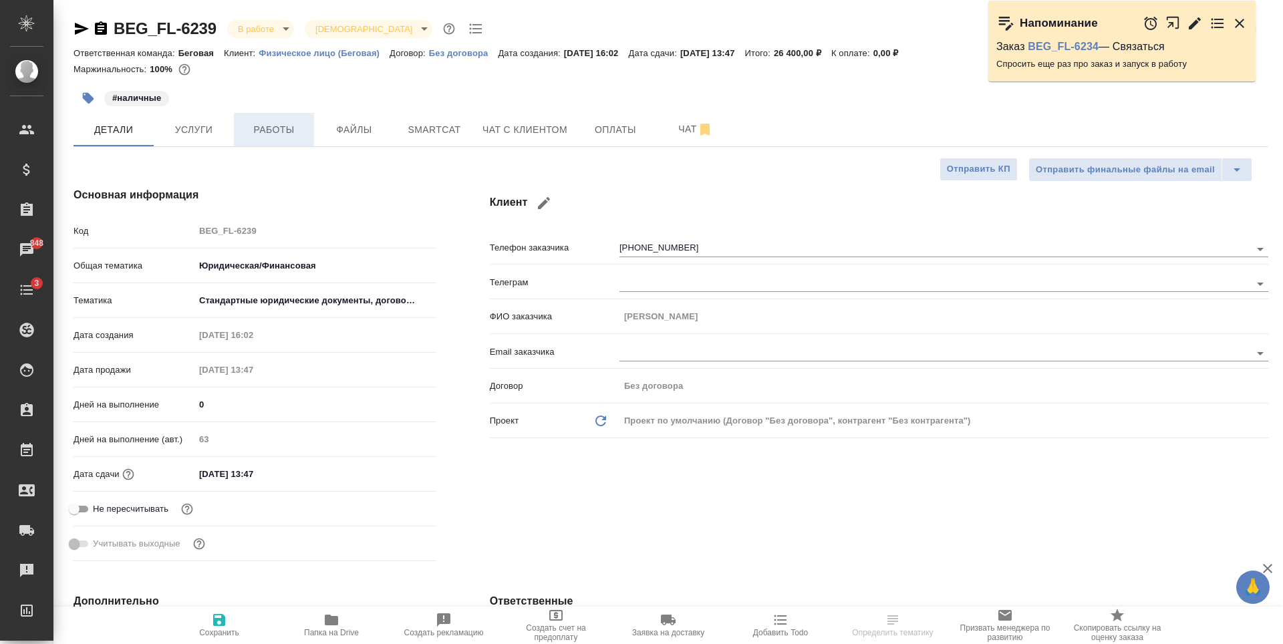
type textarea "x"
click at [205, 124] on span "Услуги" at bounding box center [194, 130] width 64 height 17
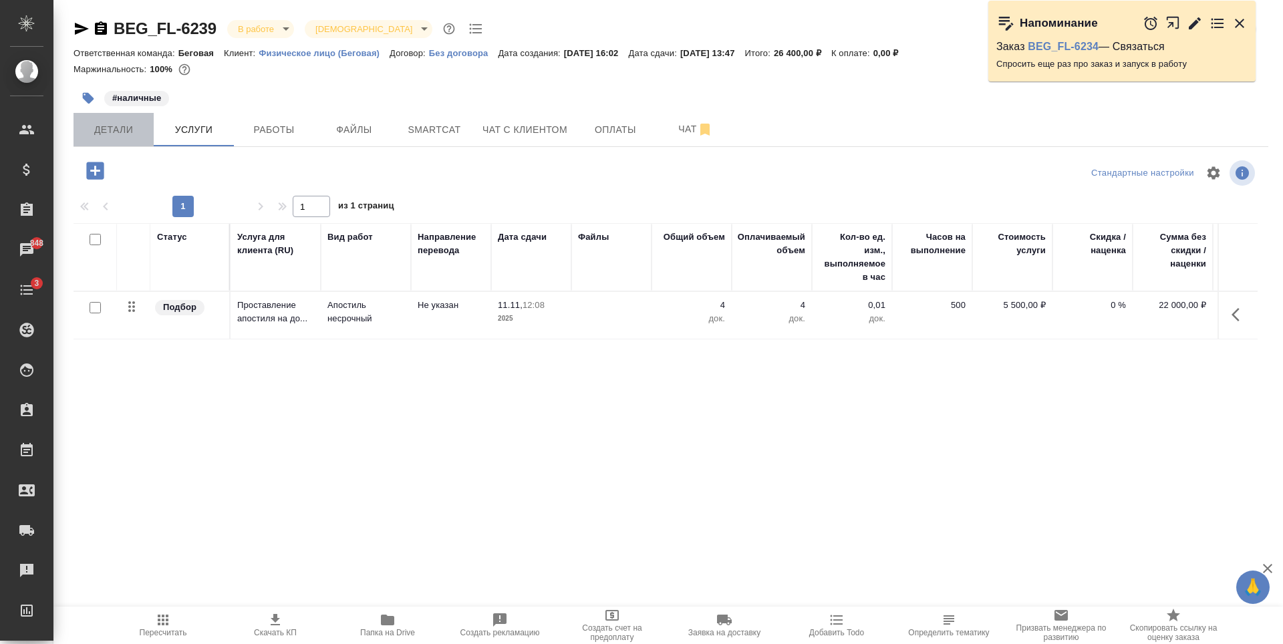
click at [109, 133] on span "Детали" at bounding box center [114, 130] width 64 height 17
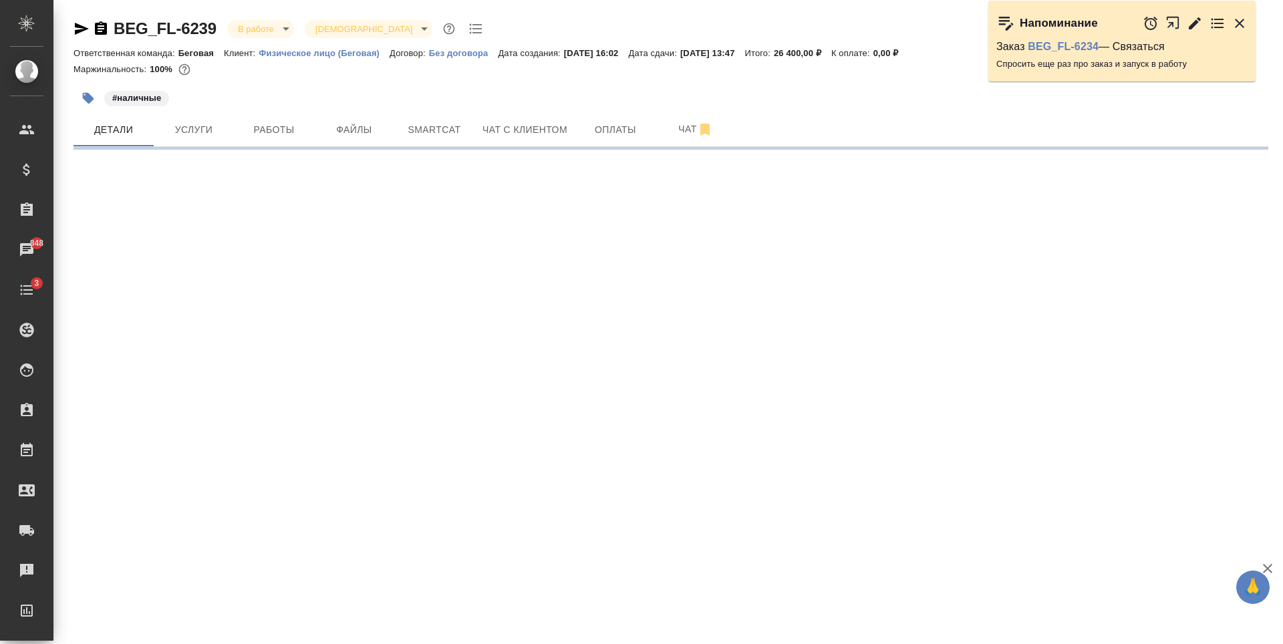
select select "RU"
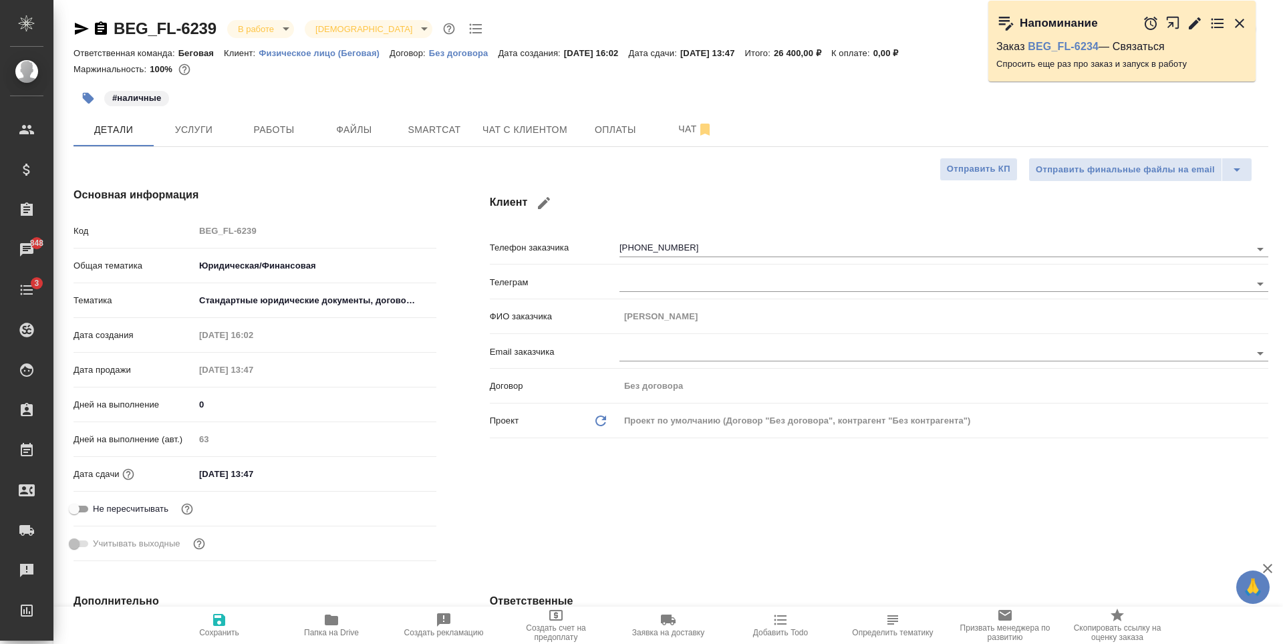
type textarea "x"
click at [279, 472] on input "13.11.2025 13:47" at bounding box center [252, 473] width 117 height 19
click at [394, 479] on icon "button" at bounding box center [398, 474] width 16 height 16
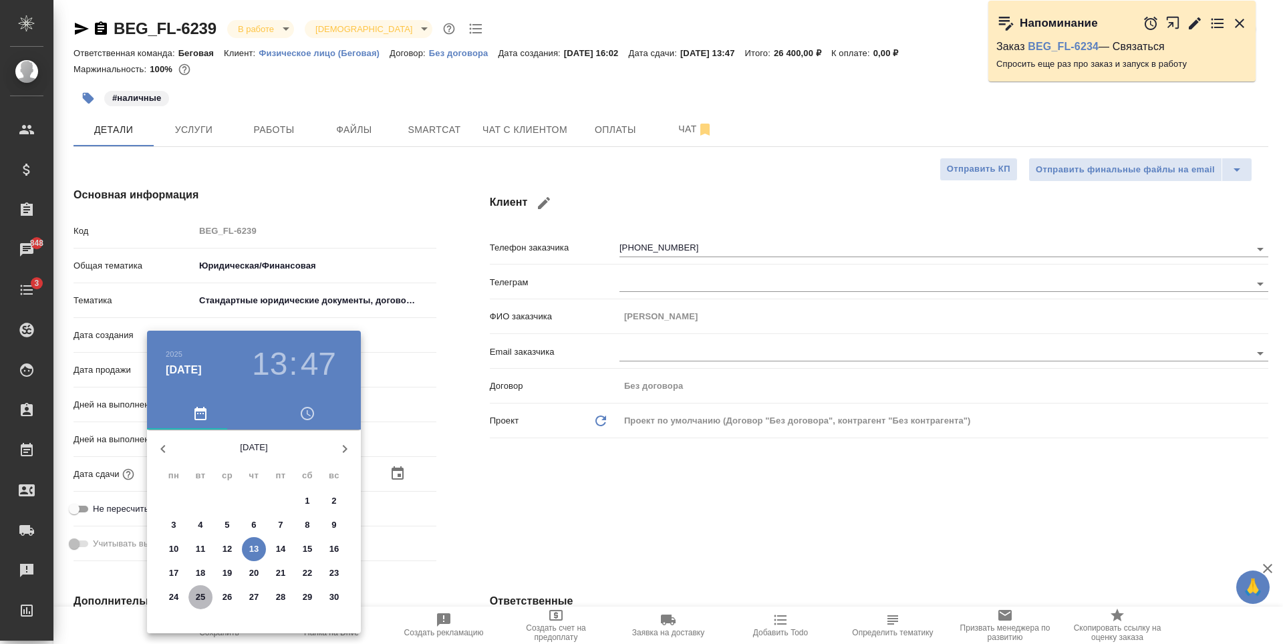
click at [200, 596] on p "25" at bounding box center [201, 597] width 10 height 13
type input "25.11.2025 13:47"
type textarea "x"
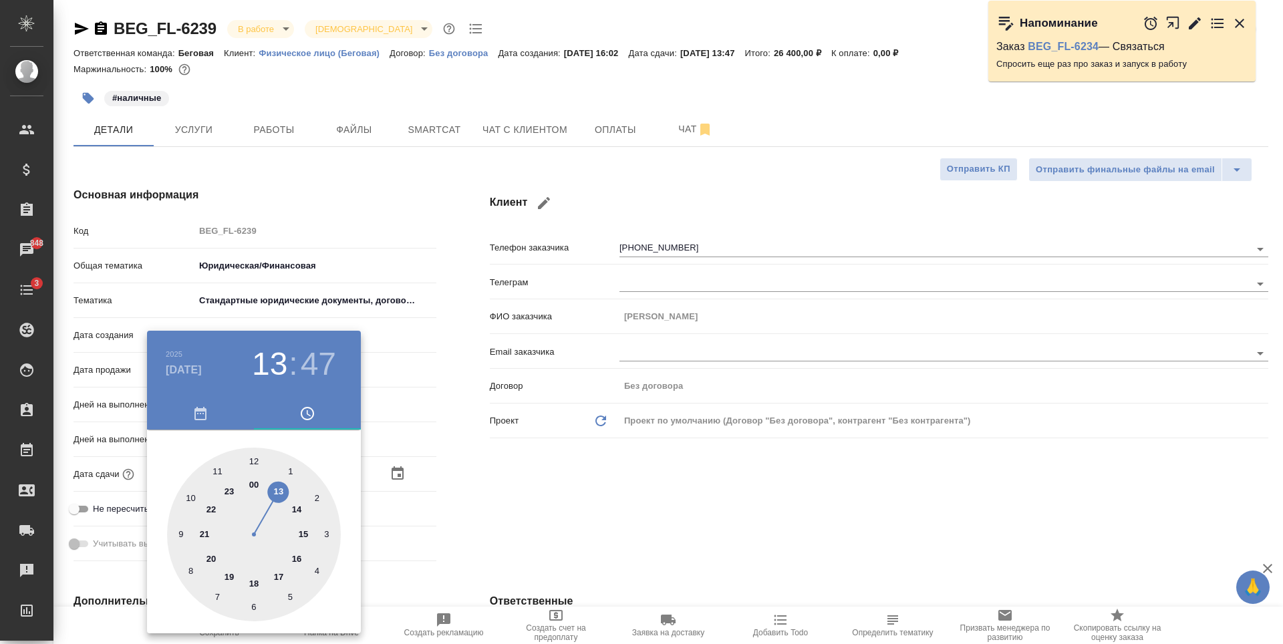
click at [305, 533] on div at bounding box center [254, 535] width 174 height 174
type input "25.11.2025 15:47"
type textarea "x"
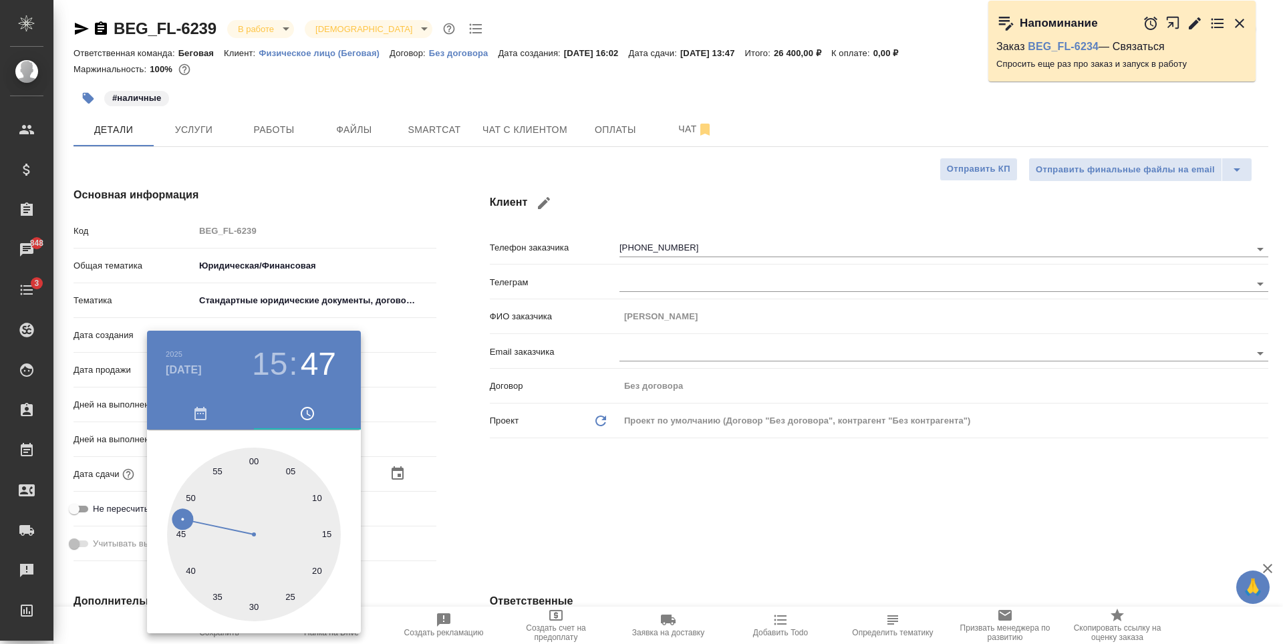
click at [255, 458] on div at bounding box center [254, 535] width 174 height 174
type input "25.11.2025 15:00"
type textarea "x"
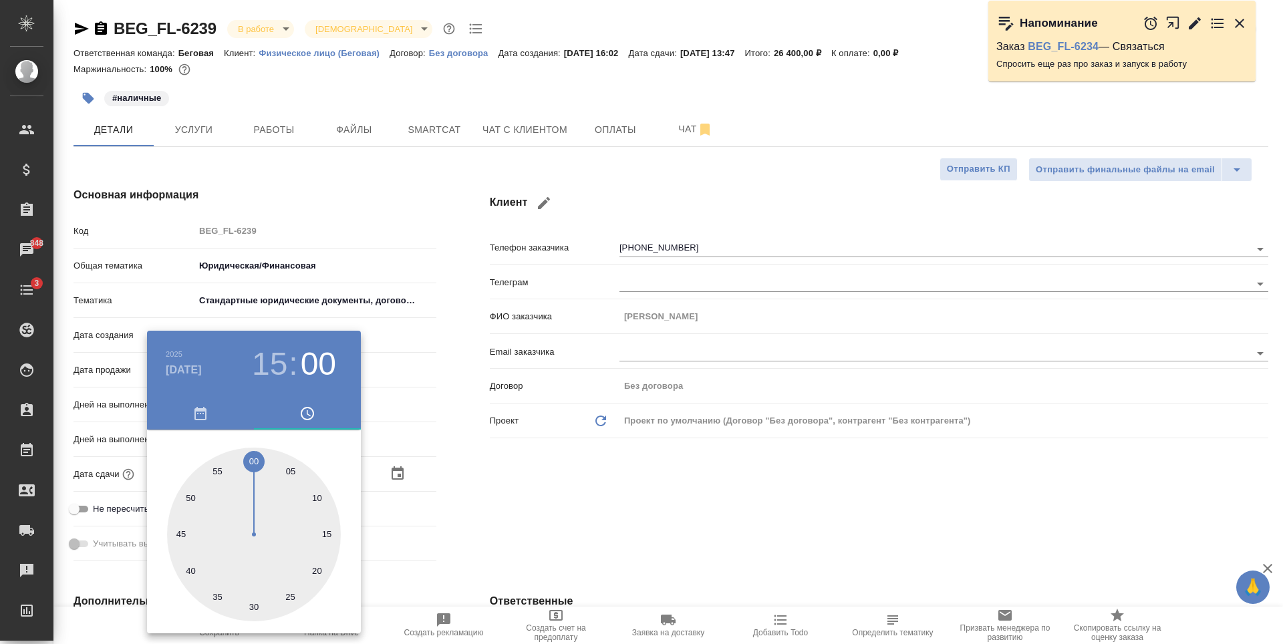
click at [456, 451] on div at bounding box center [641, 322] width 1283 height 644
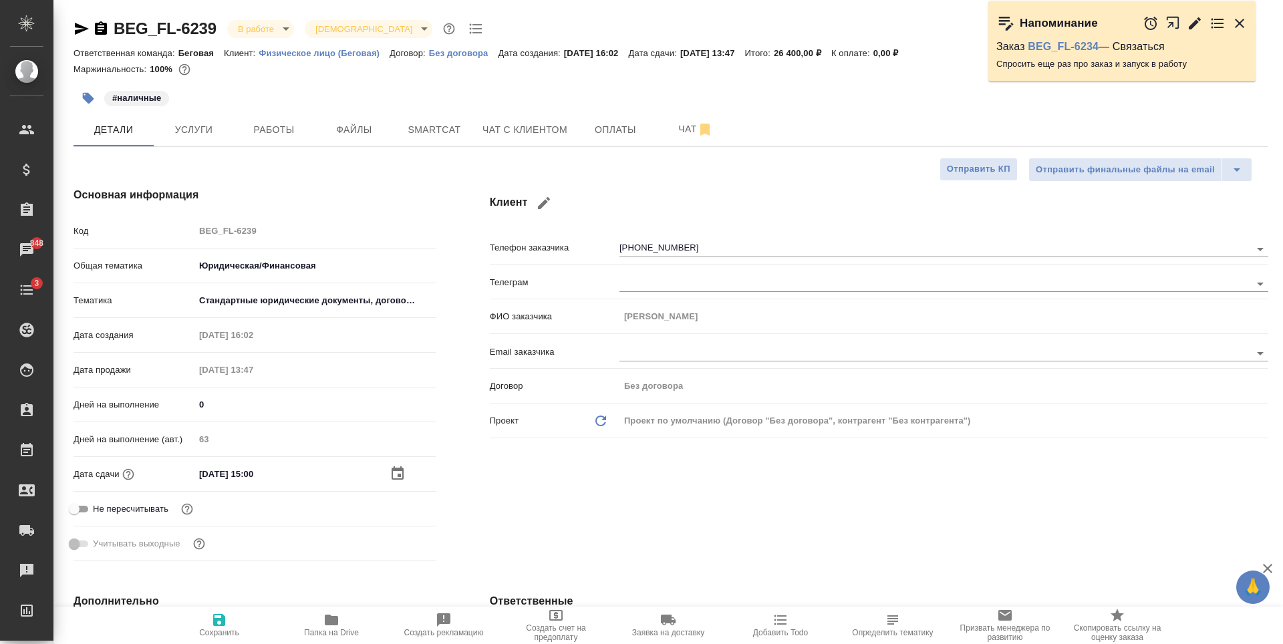
click at [219, 621] on icon "button" at bounding box center [219, 620] width 12 height 12
type textarea "x"
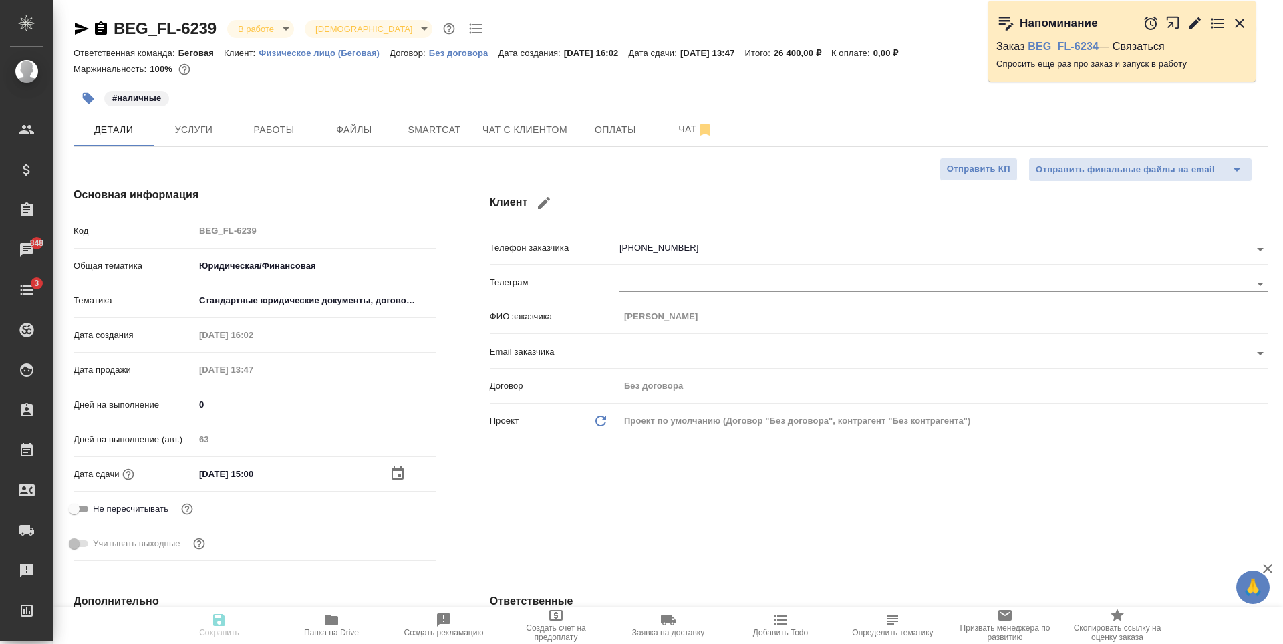
type textarea "x"
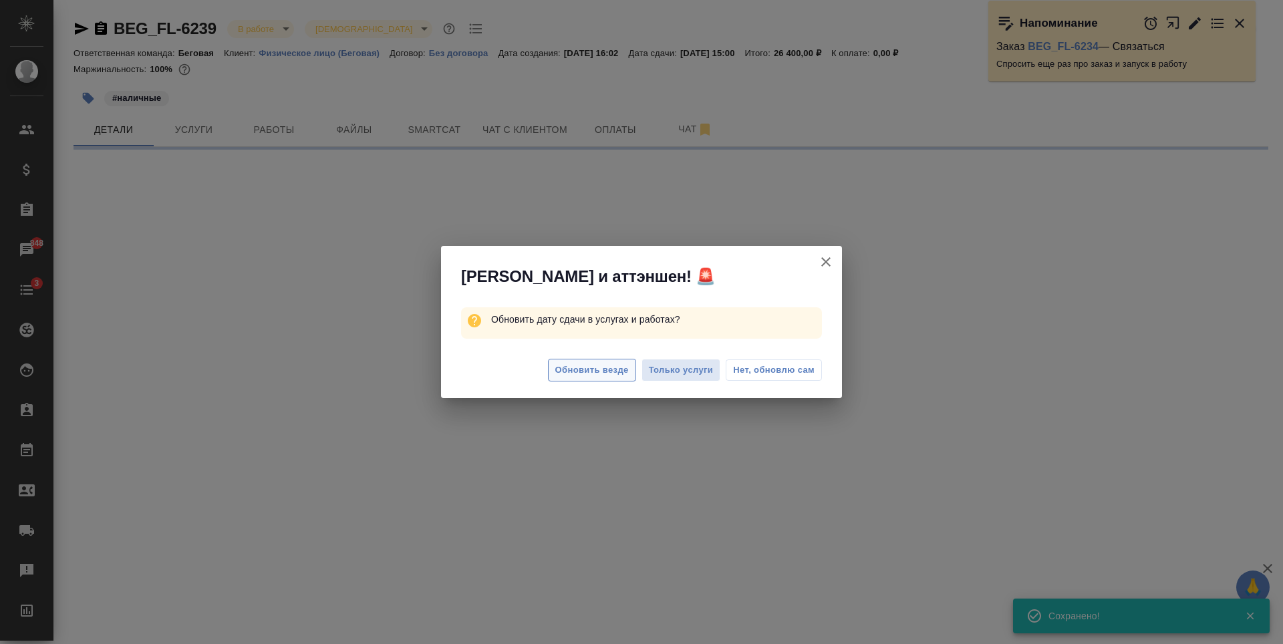
click at [620, 372] on span "Обновить везде" at bounding box center [592, 370] width 74 height 15
select select "RU"
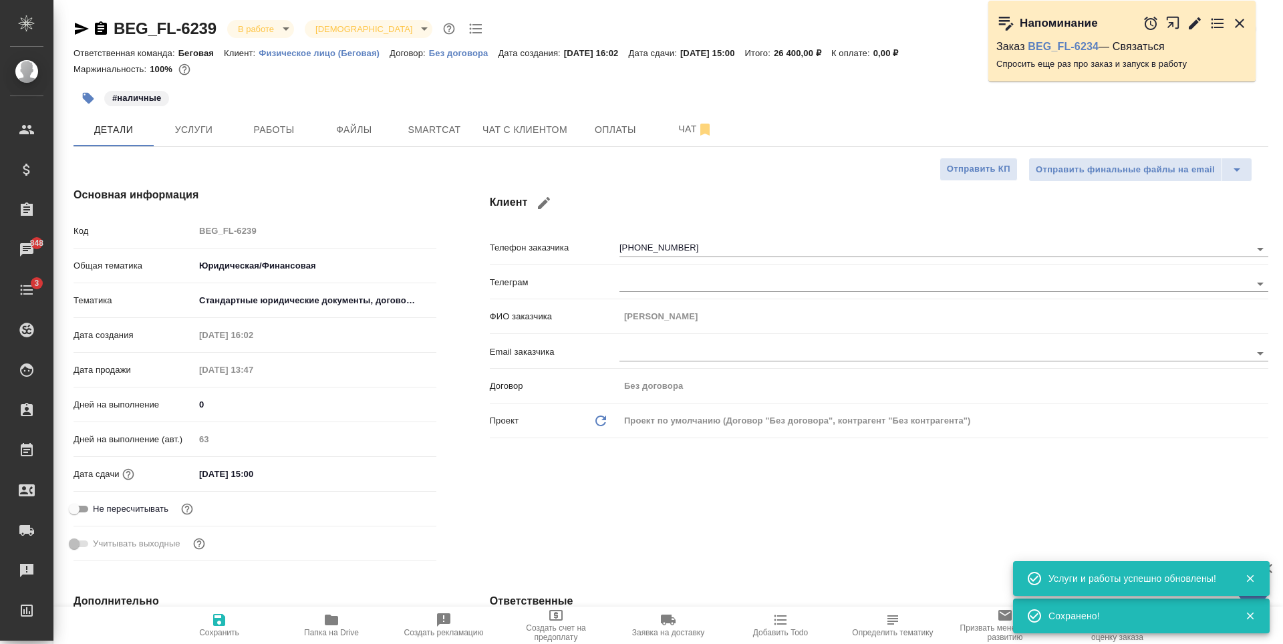
type textarea "x"
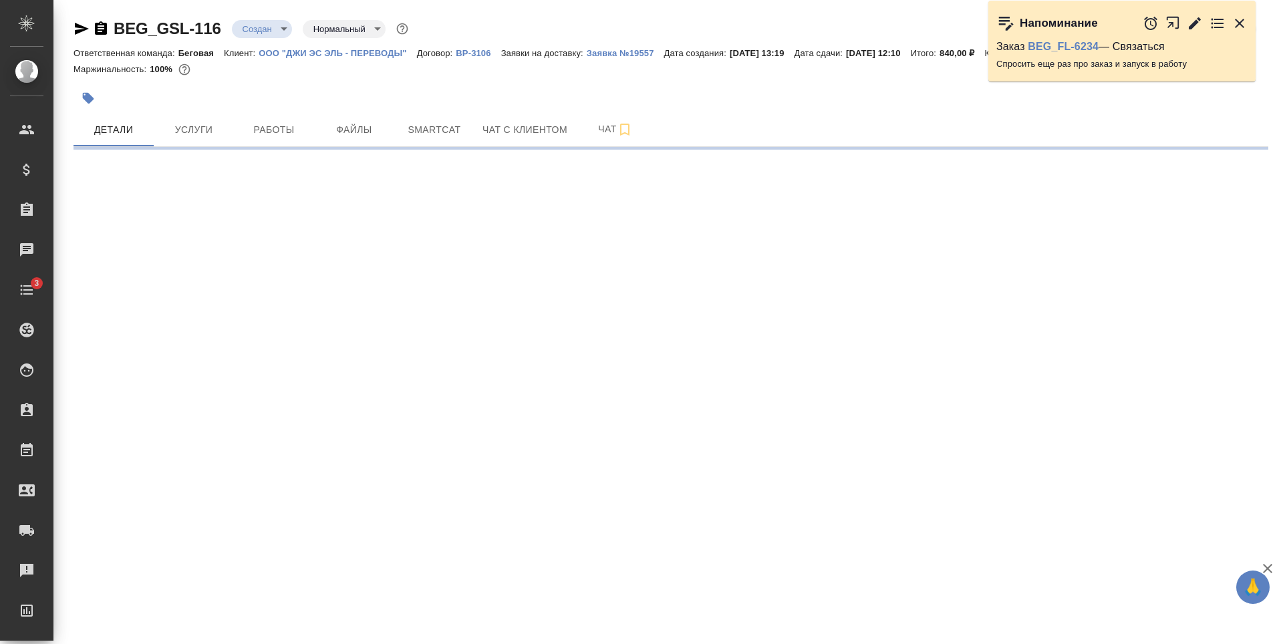
click at [255, 34] on body "🙏 .cls-1 fill:#fff; AWATERA Antonova Kristina Клиенты Спецификации Заказы Чаты …" at bounding box center [641, 322] width 1283 height 644
select select "RU"
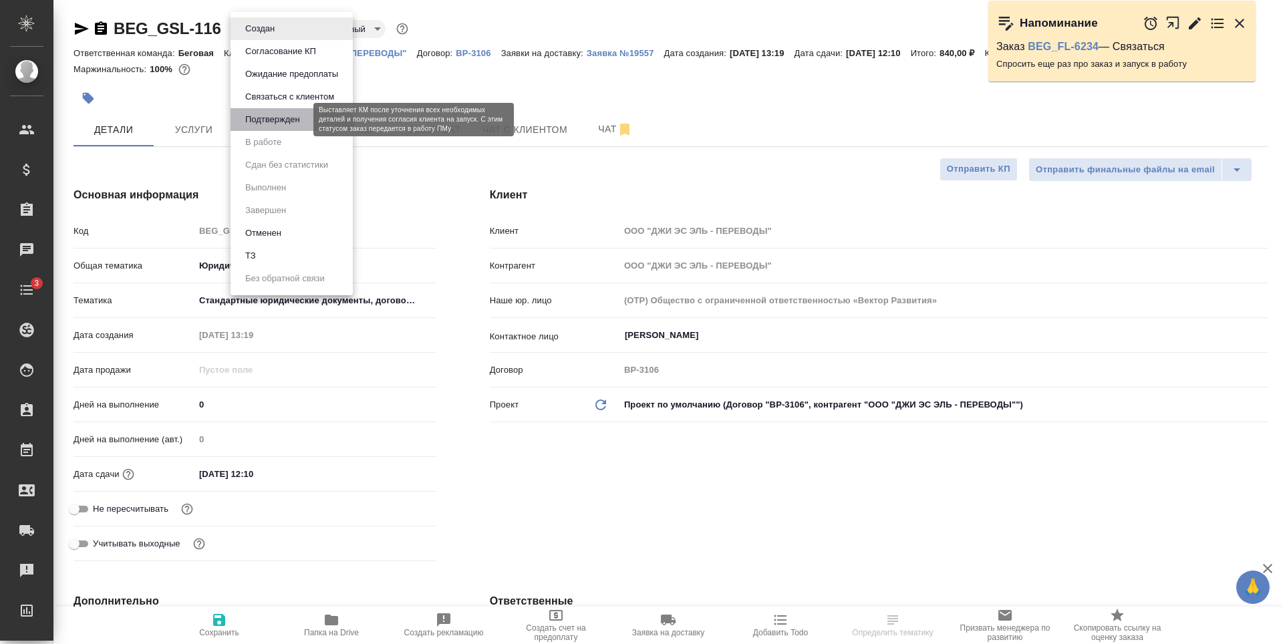
click at [285, 116] on button "Подтвержден" at bounding box center [272, 119] width 63 height 15
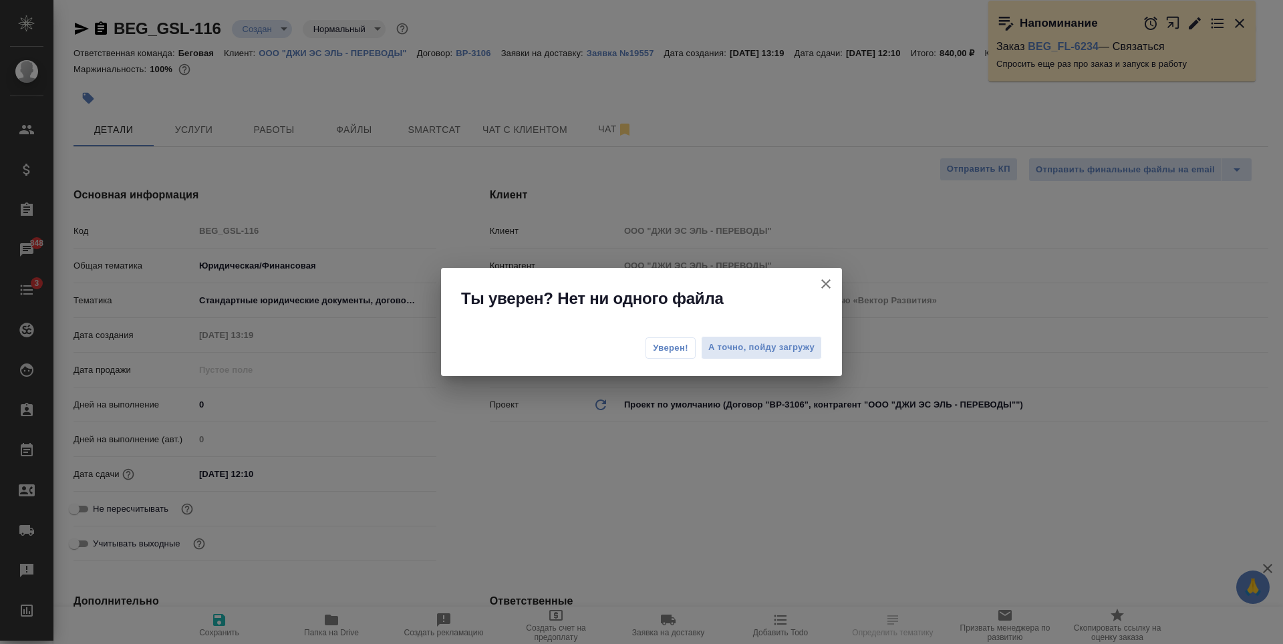
click at [825, 290] on icon "button" at bounding box center [826, 284] width 16 height 16
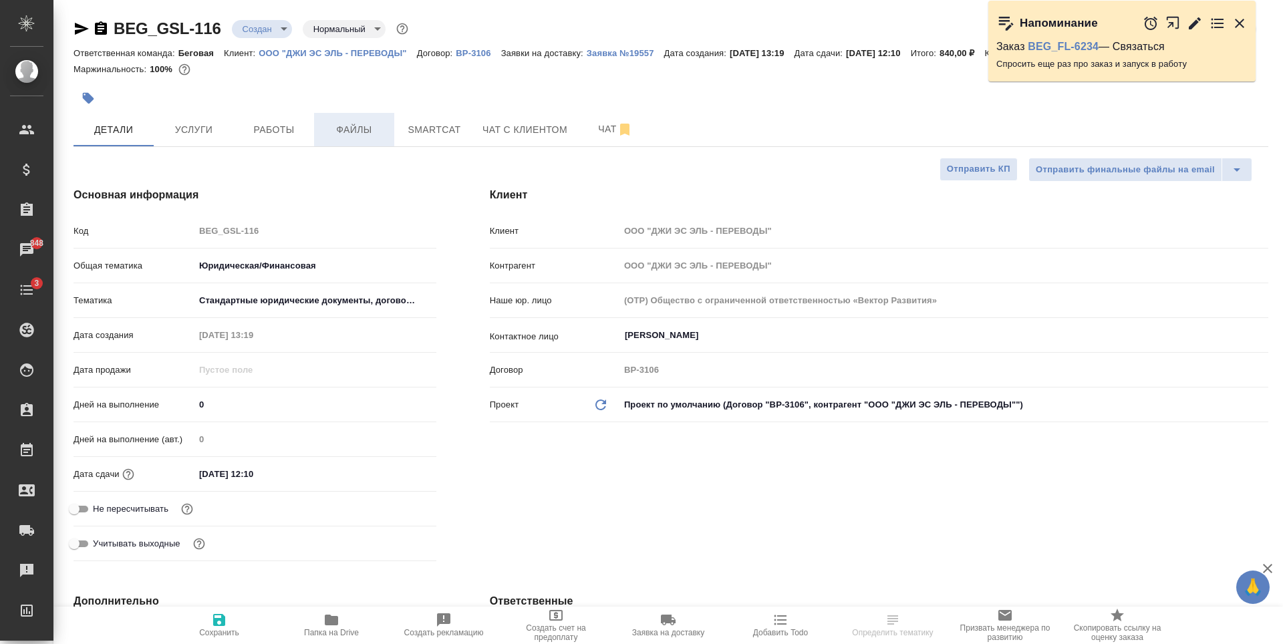
click at [363, 134] on span "Файлы" at bounding box center [354, 130] width 64 height 17
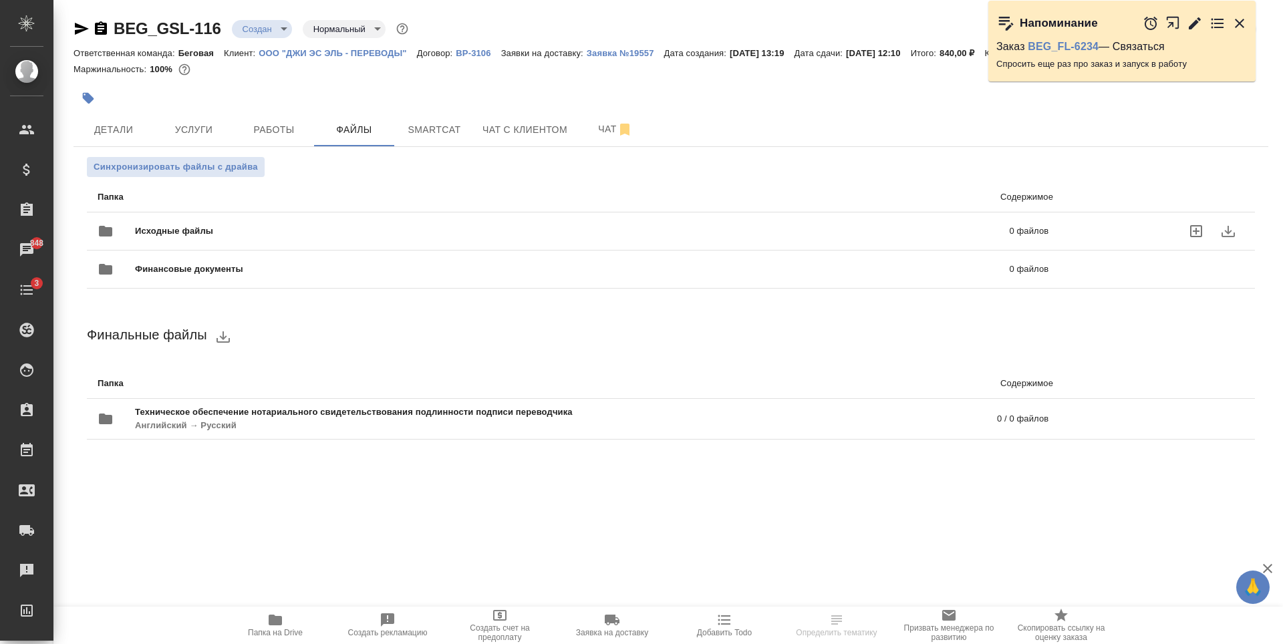
click at [211, 229] on span "Исходные файлы" at bounding box center [373, 231] width 476 height 13
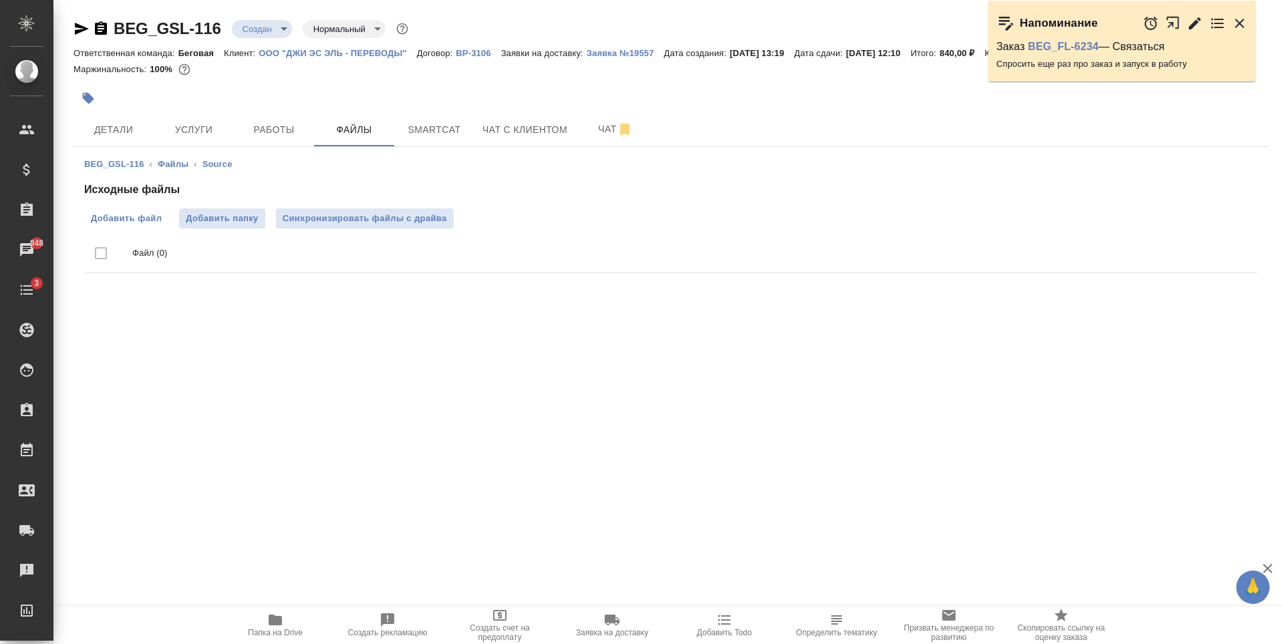
click at [156, 221] on span "Добавить файл" at bounding box center [126, 218] width 71 height 13
click at [0, 0] on input "Добавить файл" at bounding box center [0, 0] width 0 height 0
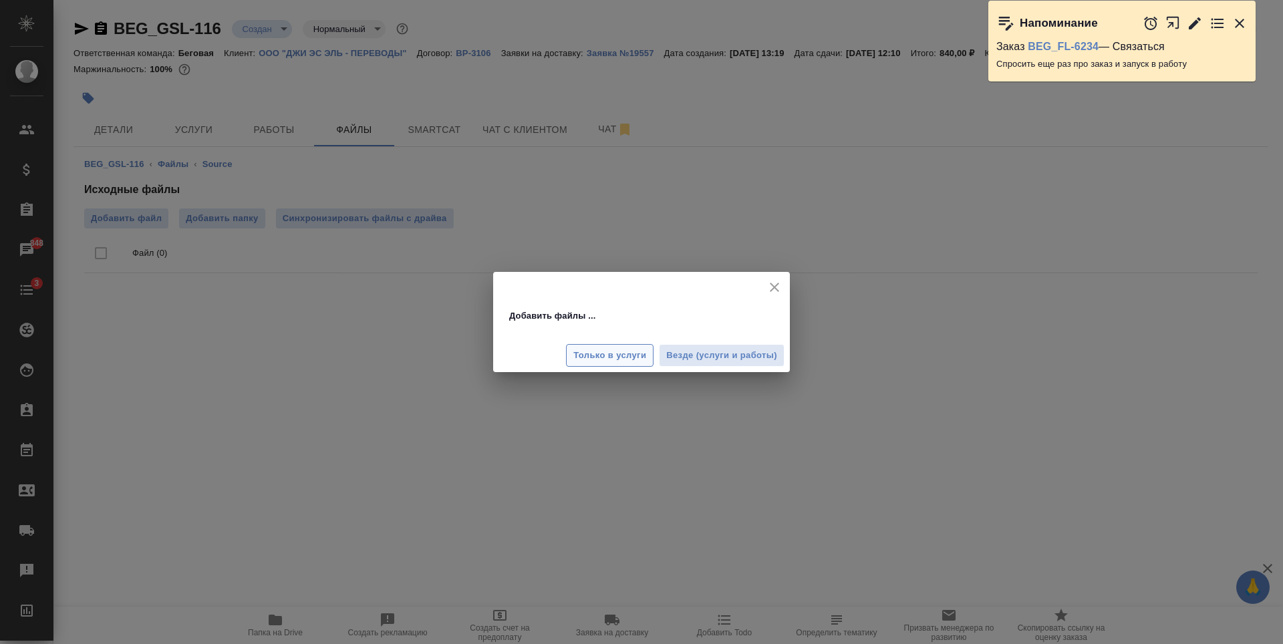
click at [619, 353] on span "Только в услуги" at bounding box center [609, 355] width 73 height 15
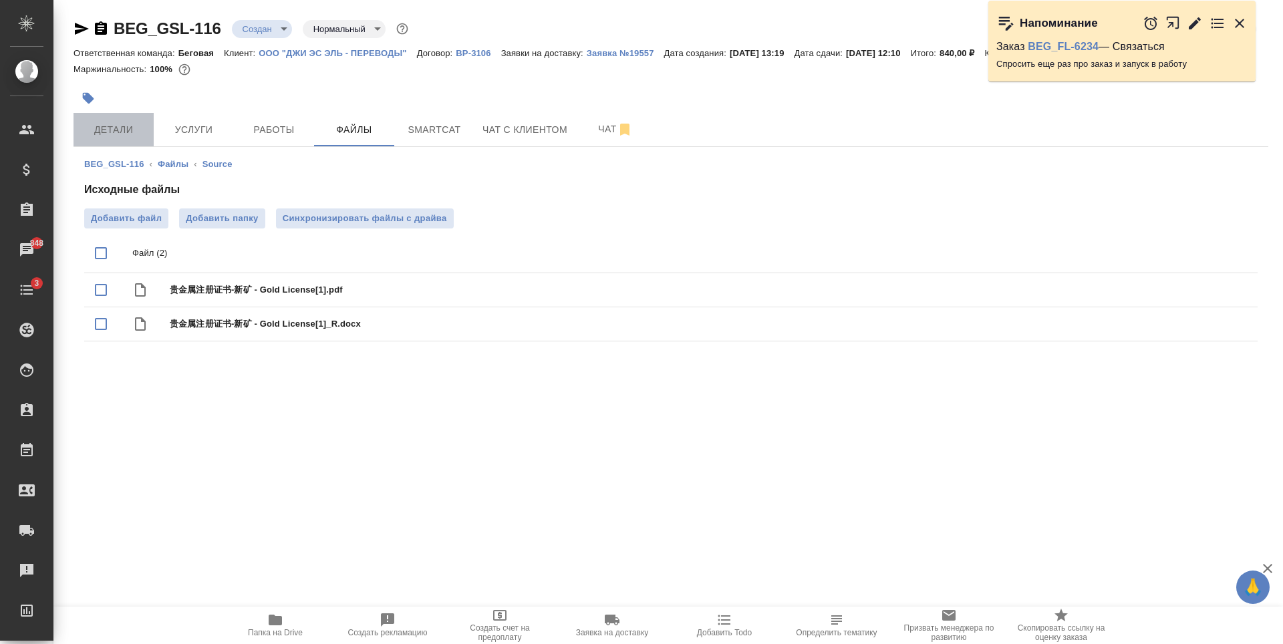
click at [138, 126] on span "Детали" at bounding box center [114, 130] width 64 height 17
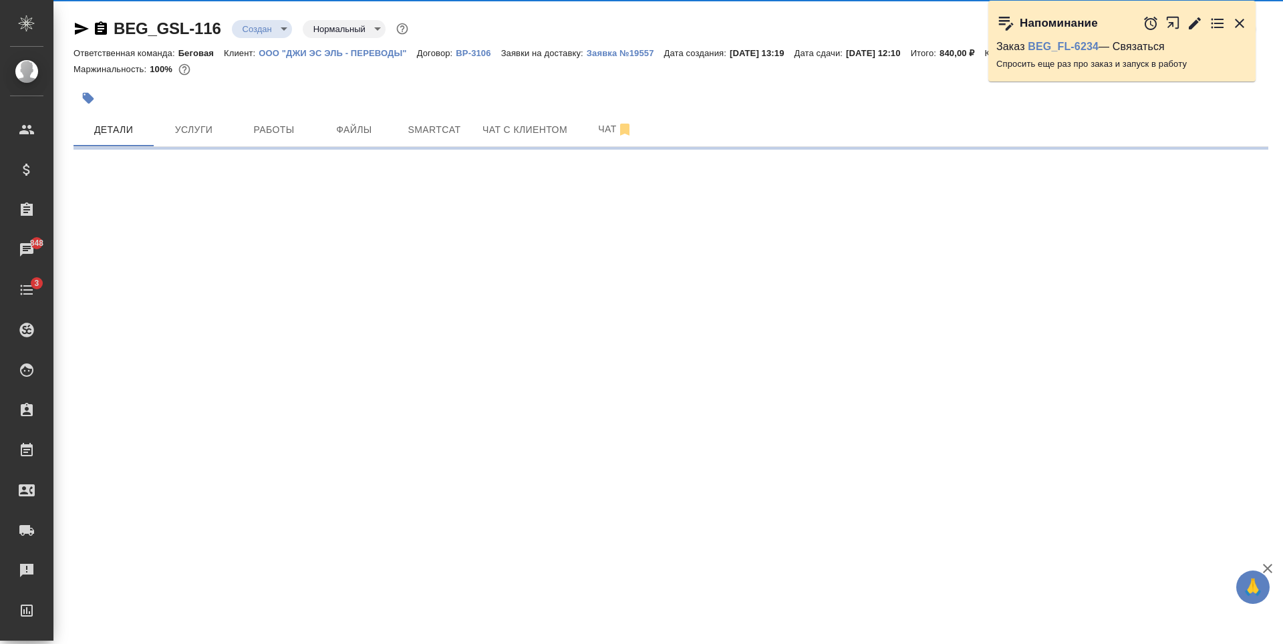
select select "RU"
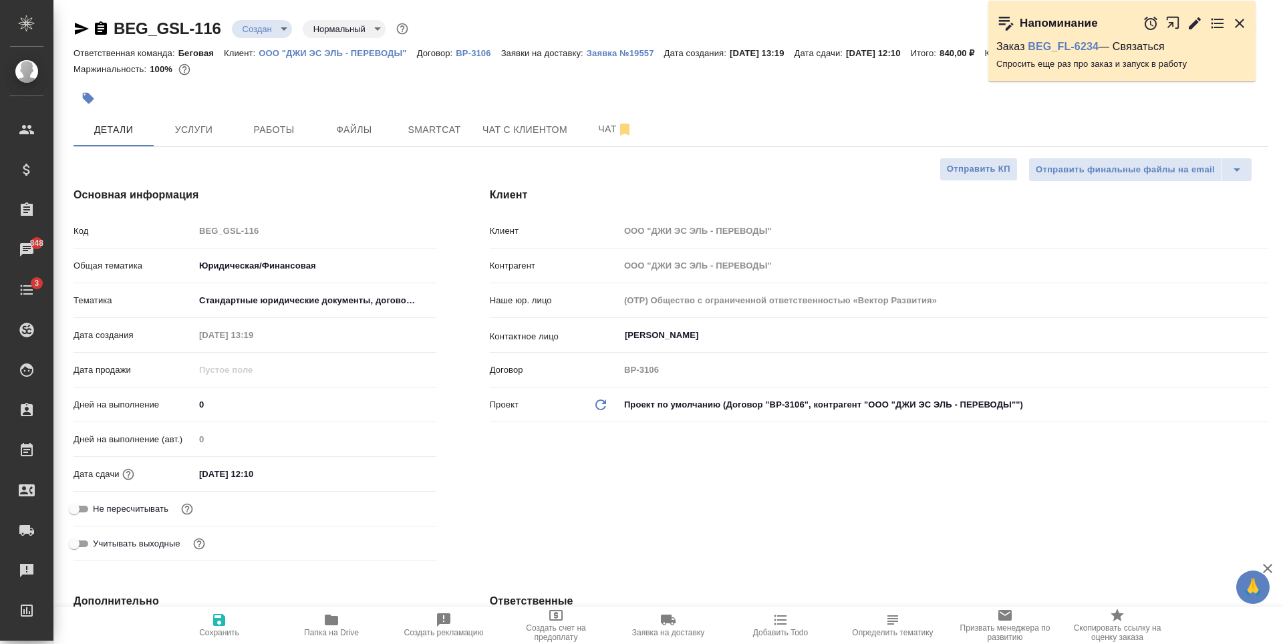
type textarea "x"
click at [211, 127] on span "Услуги" at bounding box center [194, 130] width 64 height 17
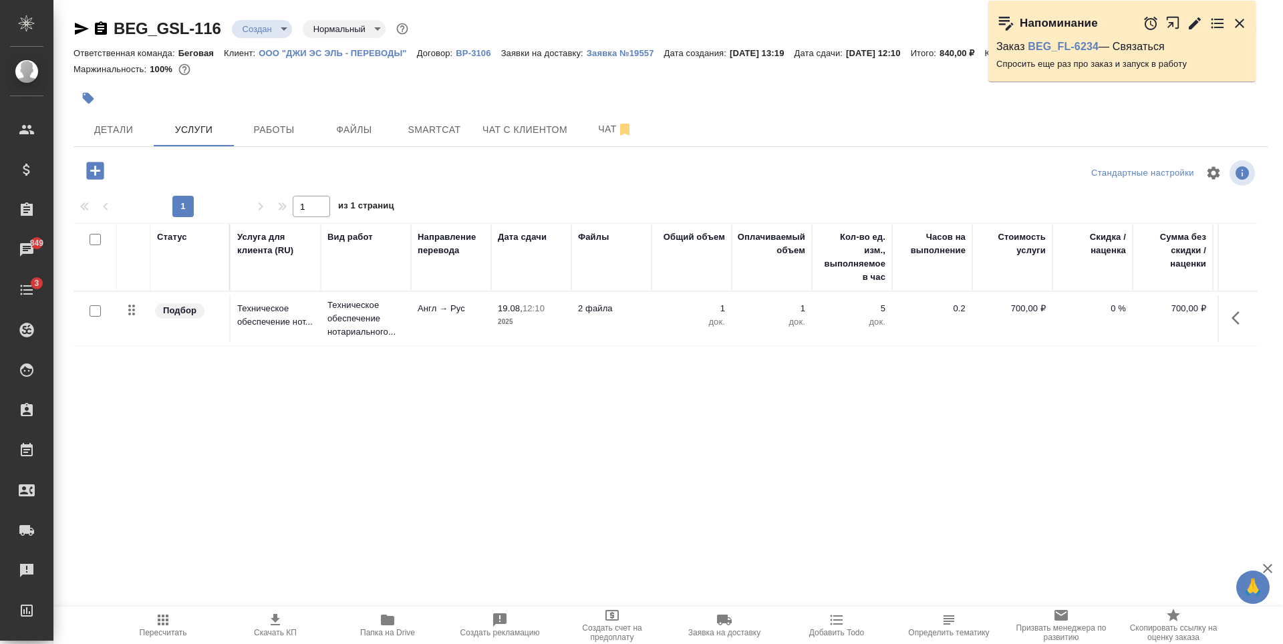
click at [276, 31] on body "🙏 .cls-1 fill:#fff; AWATERA Antonova Kristina Клиенты Спецификации Заказы 849 Ч…" at bounding box center [641, 322] width 1283 height 644
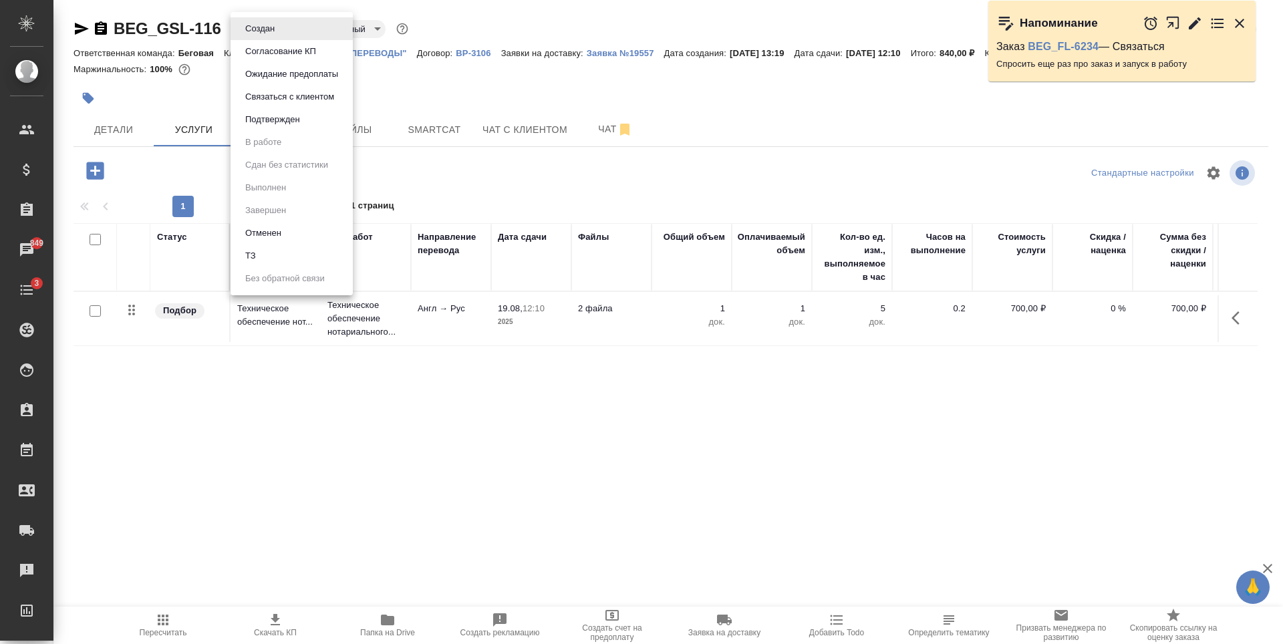
click at [286, 127] on li "Подтвержден" at bounding box center [292, 119] width 122 height 23
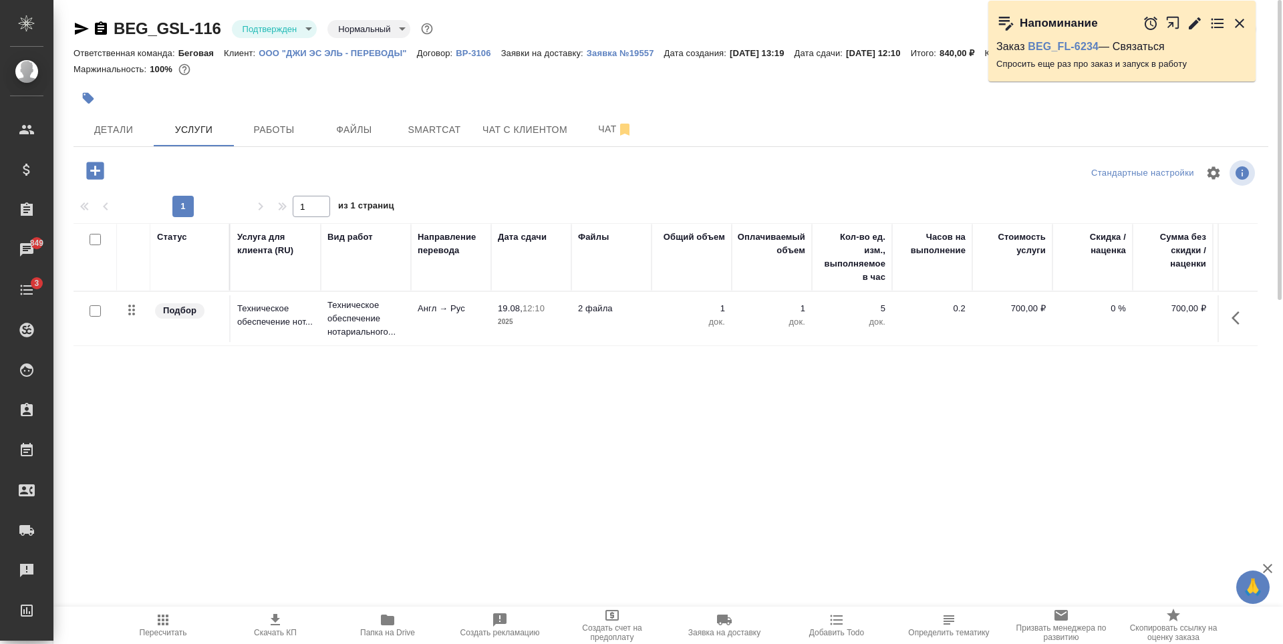
click at [300, 33] on body "🙏 .cls-1 fill:#fff; AWATERA Antonova Kristina Клиенты Спецификации Заказы 849 Ч…" at bounding box center [641, 322] width 1283 height 644
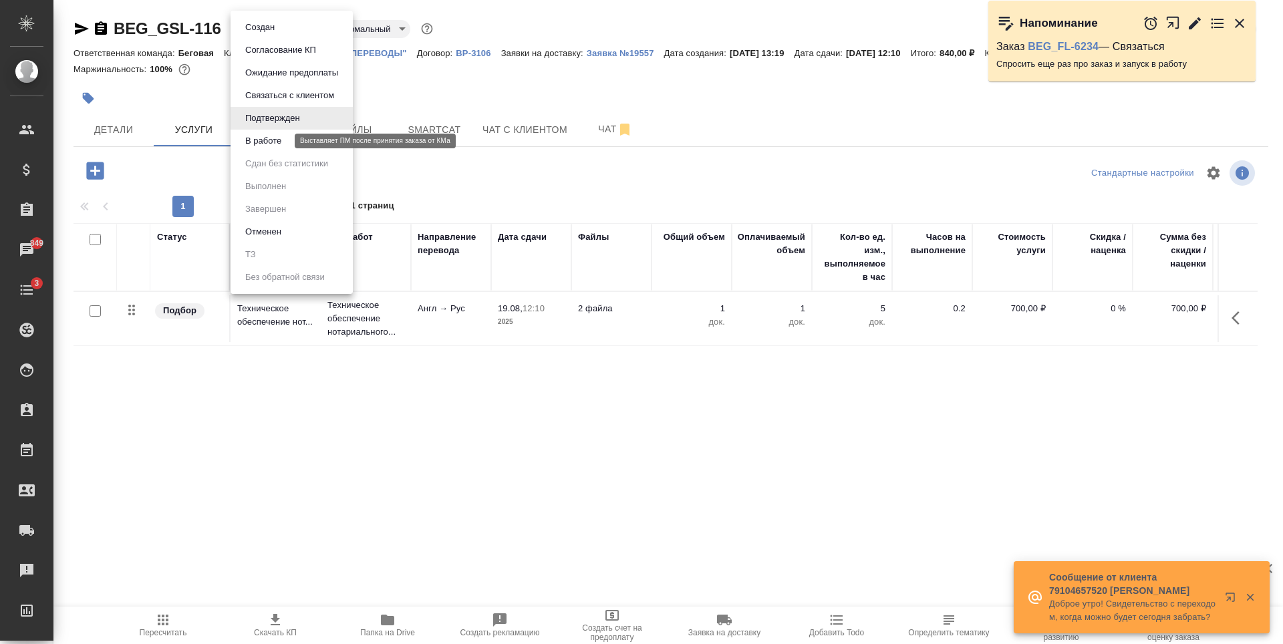
click at [274, 142] on button "В работе" at bounding box center [263, 141] width 44 height 15
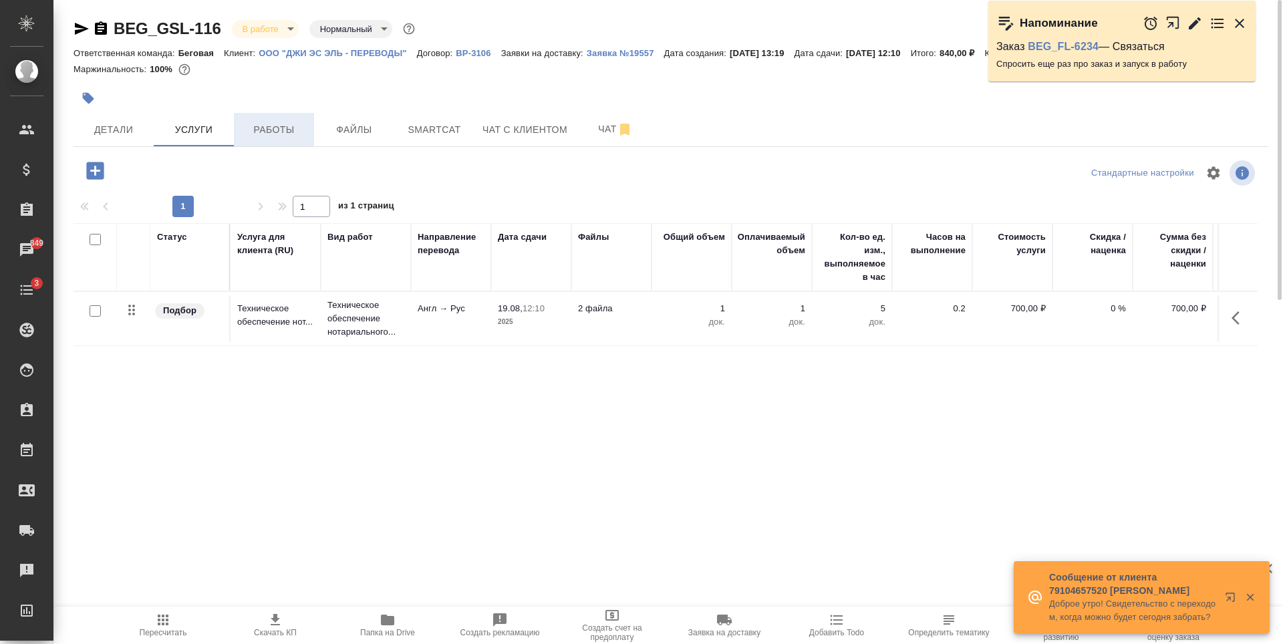
click at [273, 128] on span "Работы" at bounding box center [274, 130] width 64 height 17
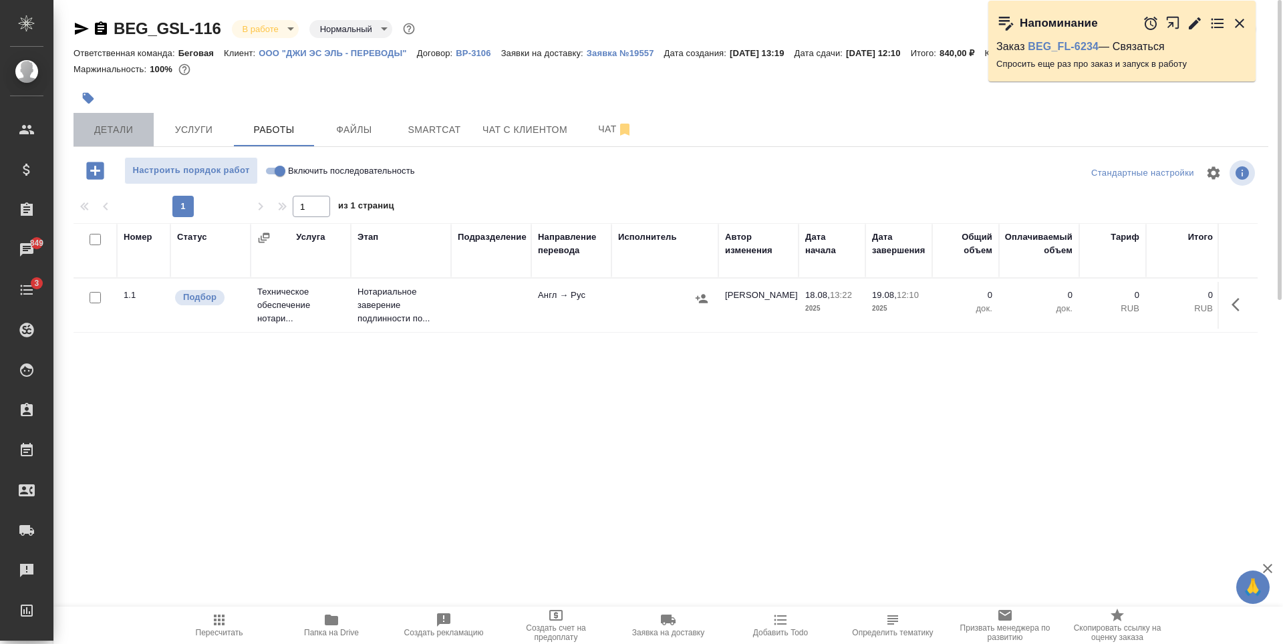
click at [116, 128] on span "Детали" at bounding box center [114, 130] width 64 height 17
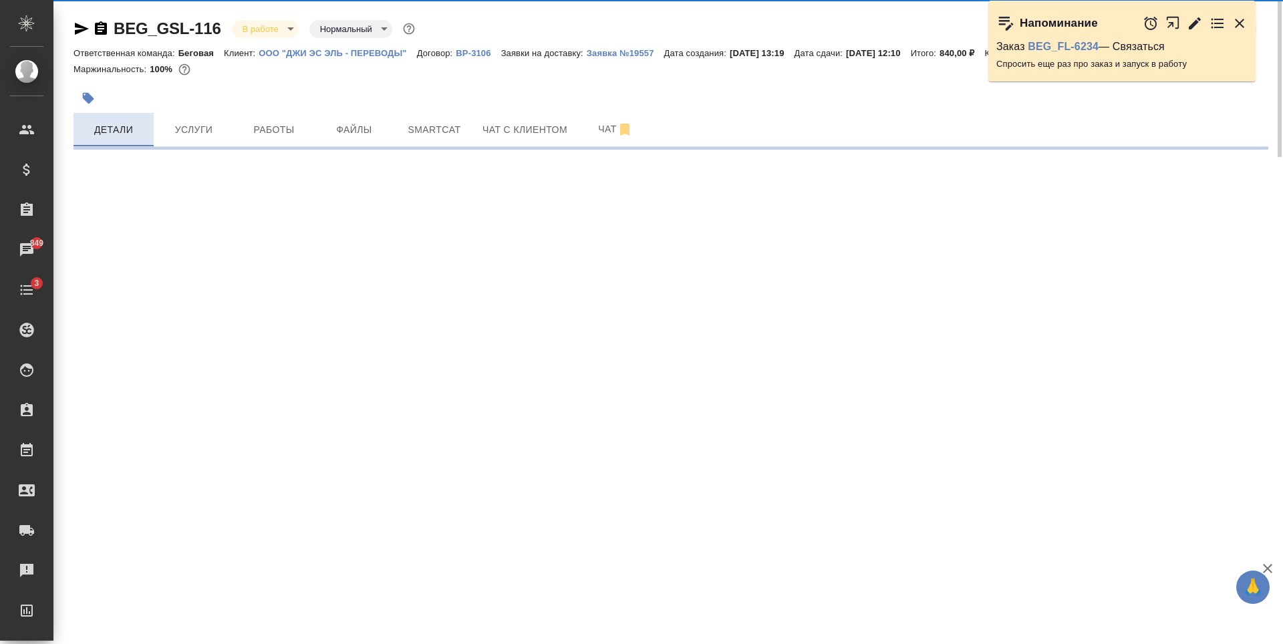
select select "RU"
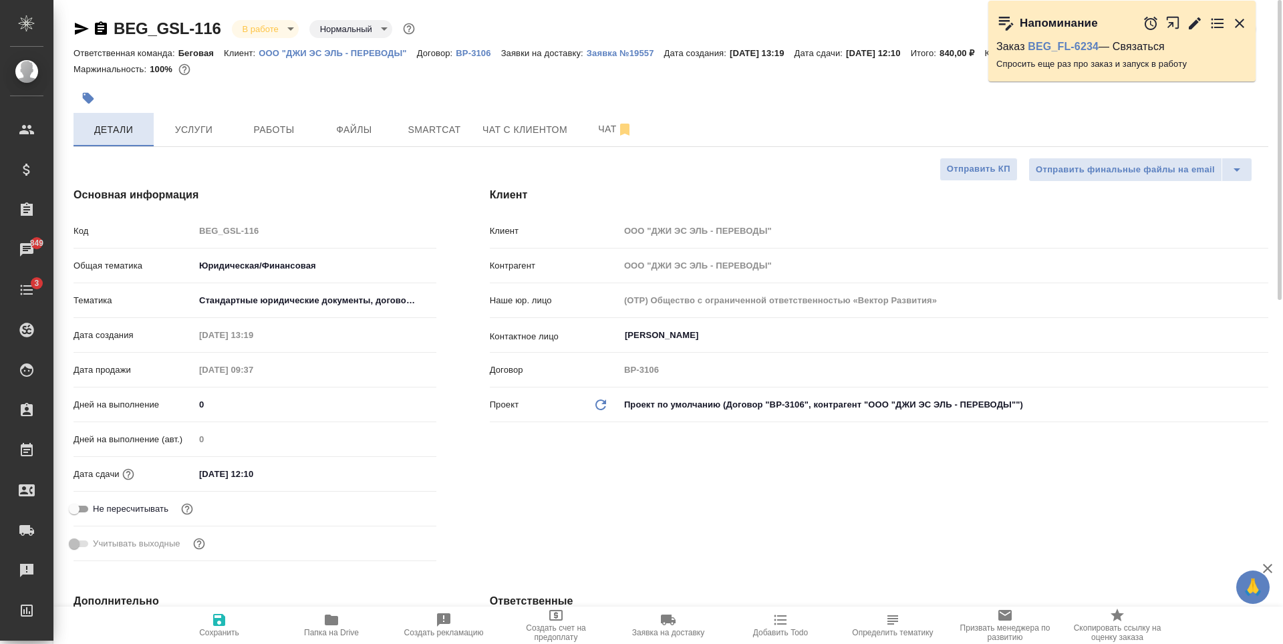
type textarea "x"
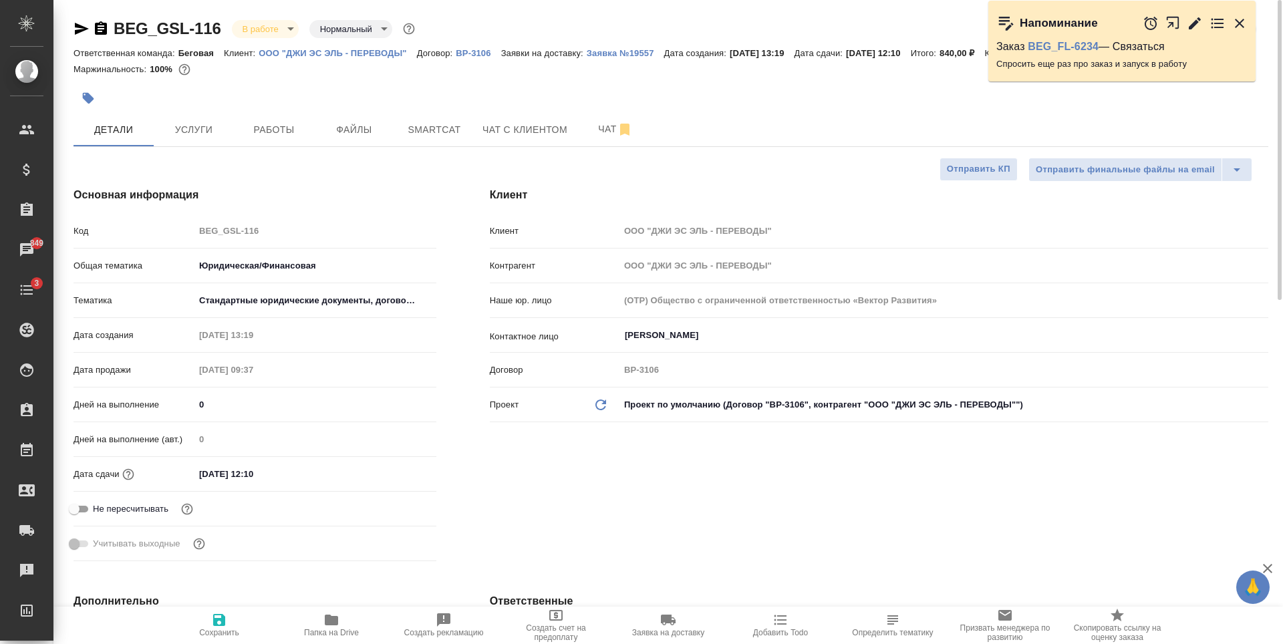
type textarea "x"
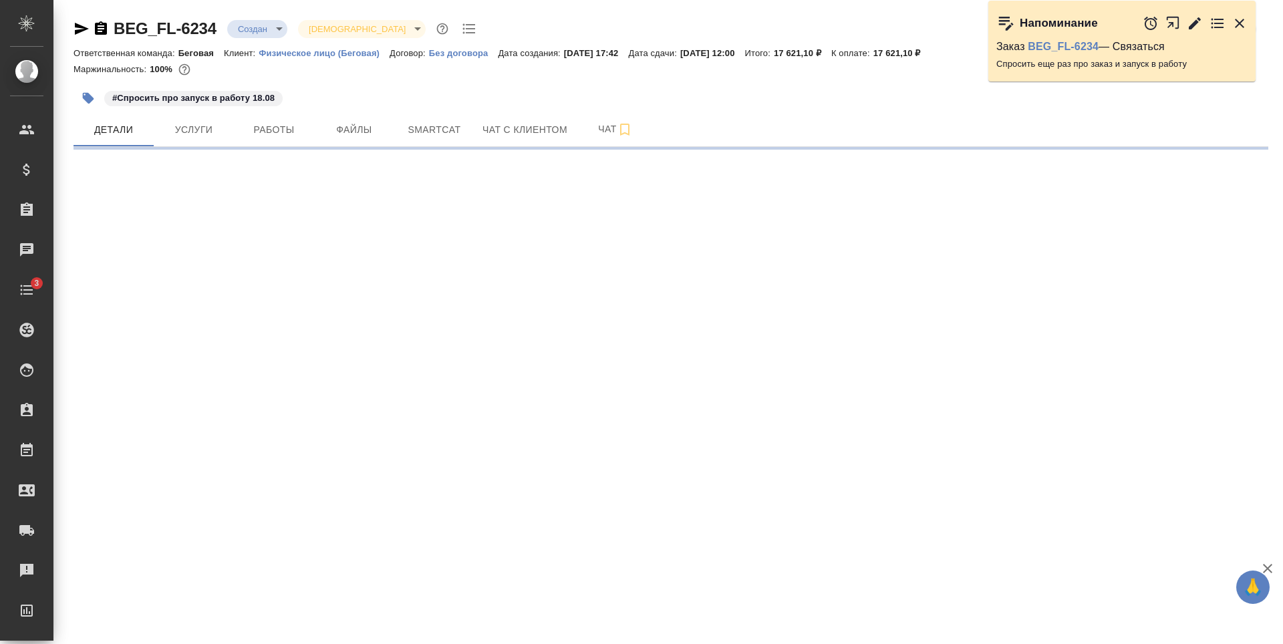
select select "RU"
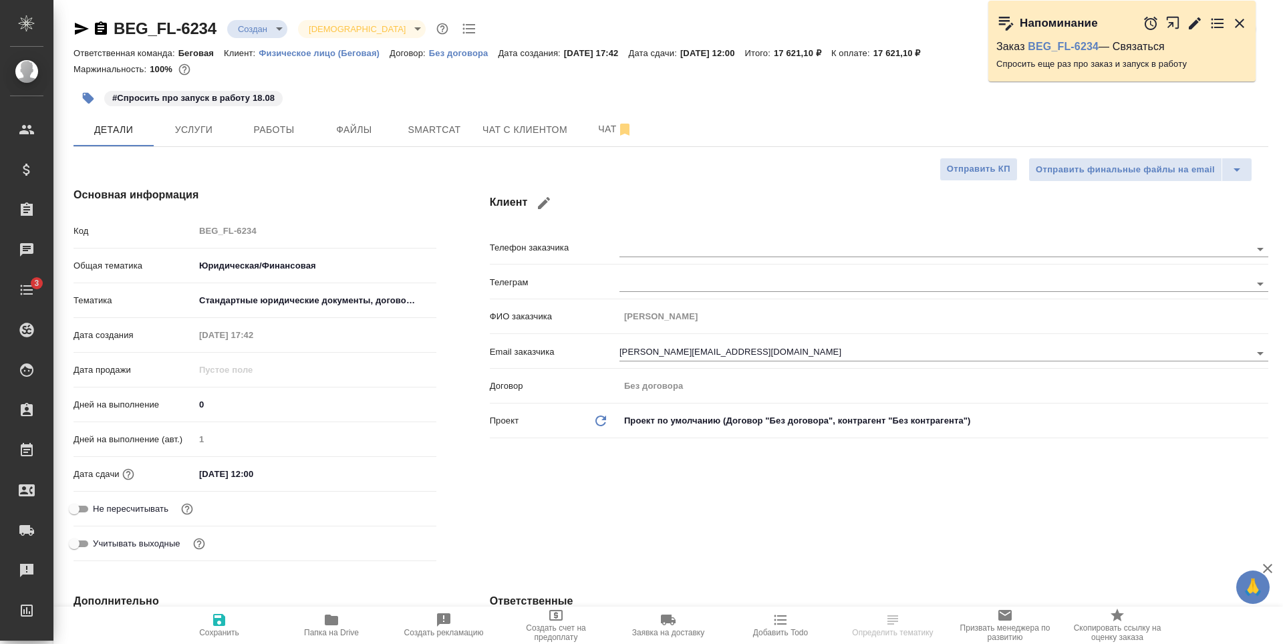
type textarea "x"
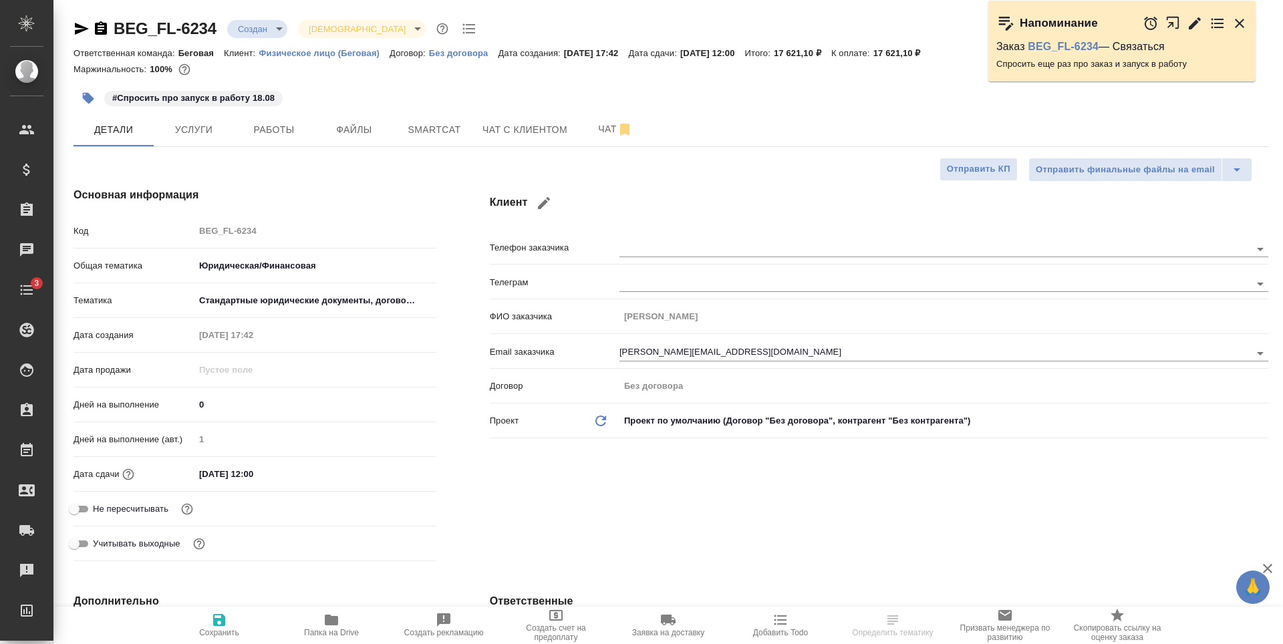
type textarea "x"
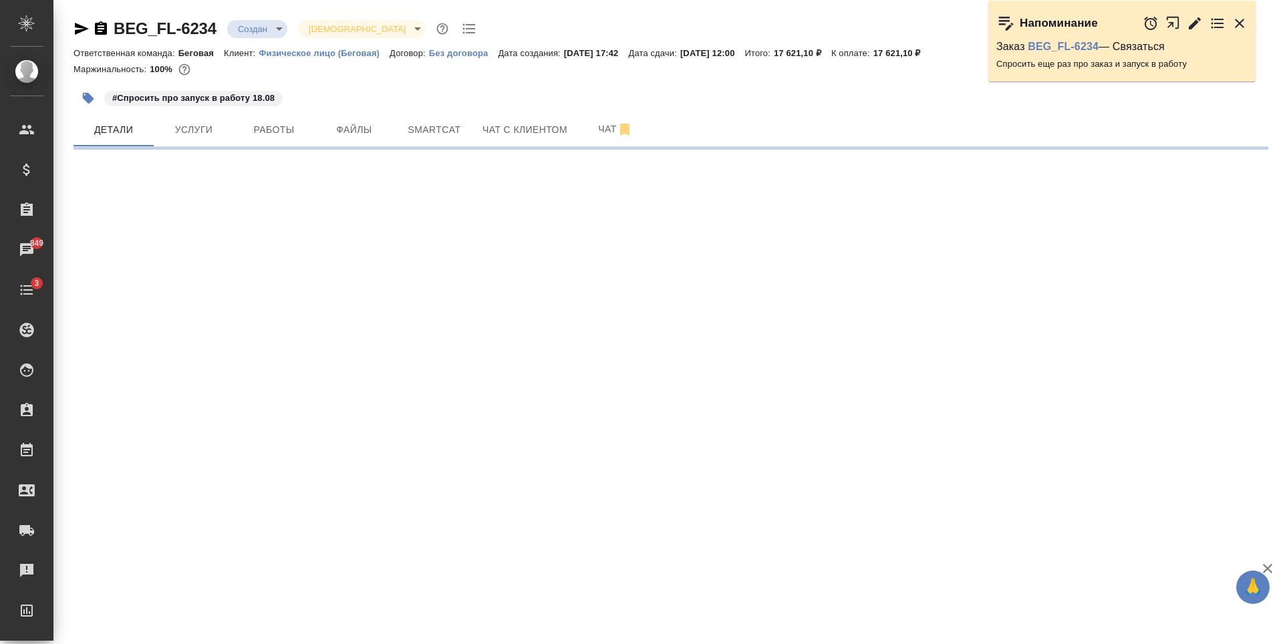
select select "RU"
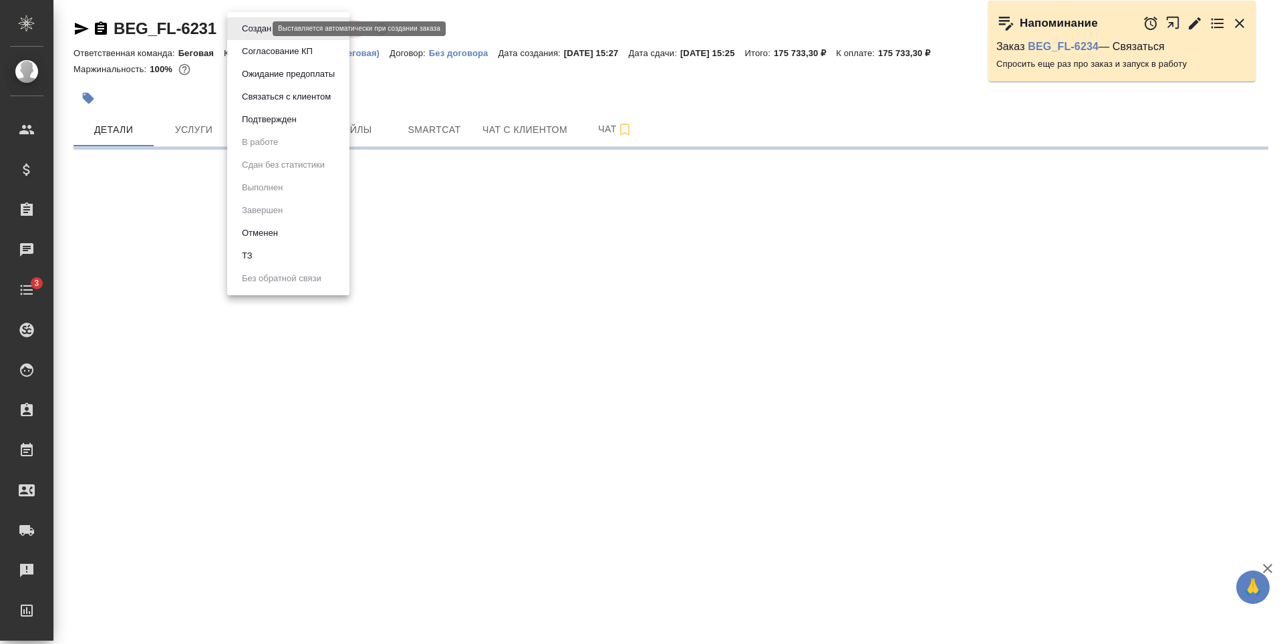
click at [251, 25] on body "🙏 .cls-1 fill:#fff; AWATERA [PERSON_NAME] Спецификации Заказы Чаты 3 Todo Проек…" at bounding box center [641, 322] width 1283 height 644
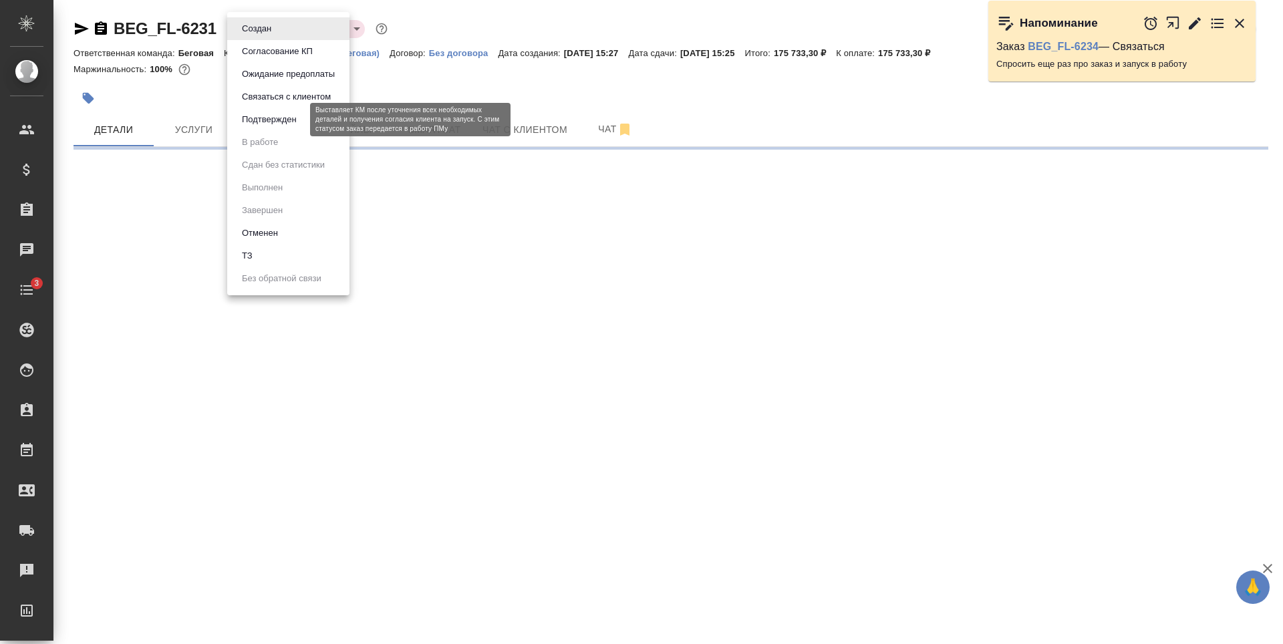
select select "RU"
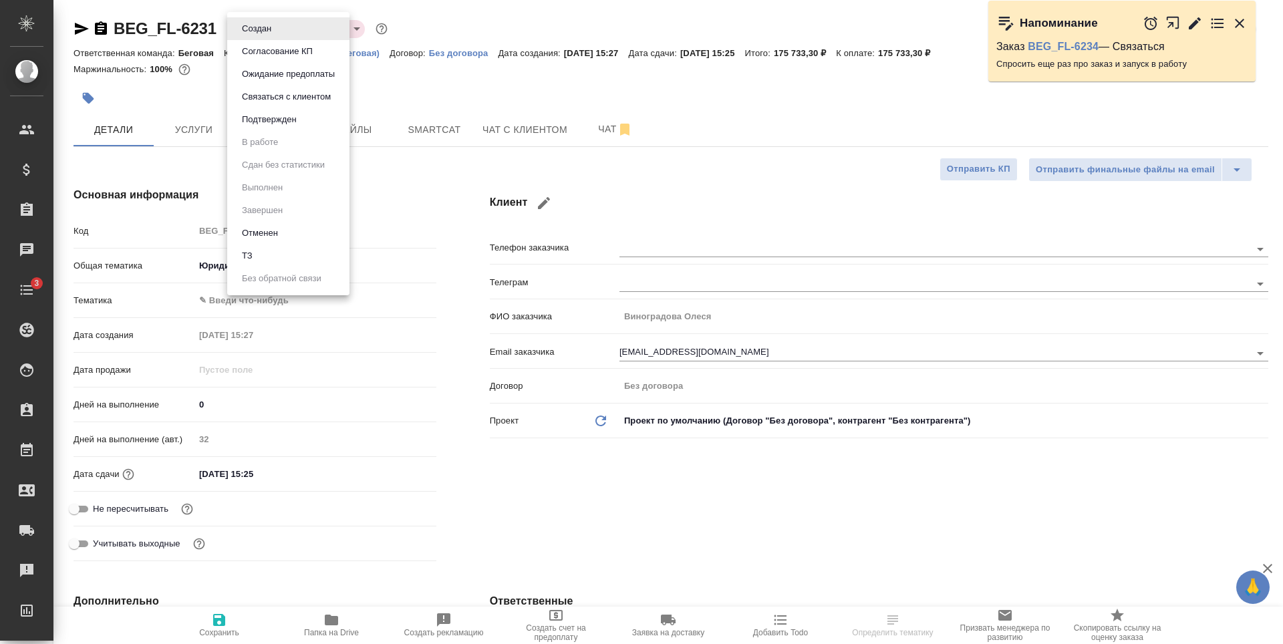
click at [292, 235] on li "Отменен" at bounding box center [288, 233] width 122 height 23
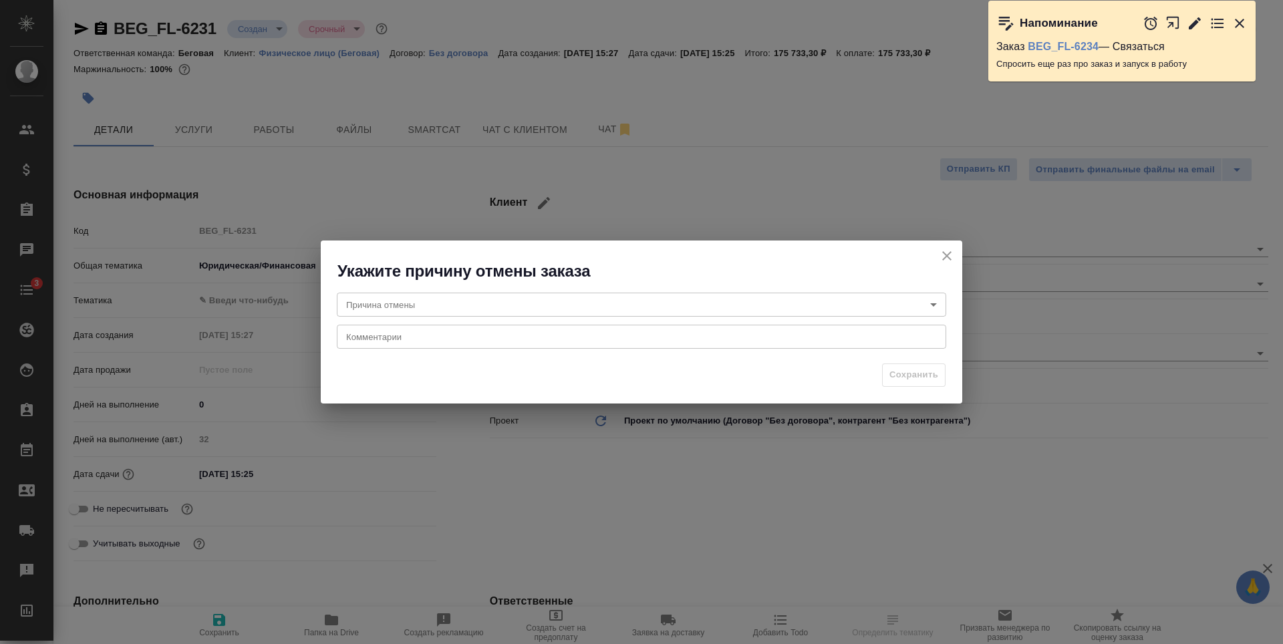
type textarea "x"
click at [650, 306] on body "🙏 .cls-1 fill:#fff; AWATERA [PERSON_NAME] Спецификации Заказы Чаты 3 Todo Проек…" at bounding box center [641, 322] width 1283 height 644
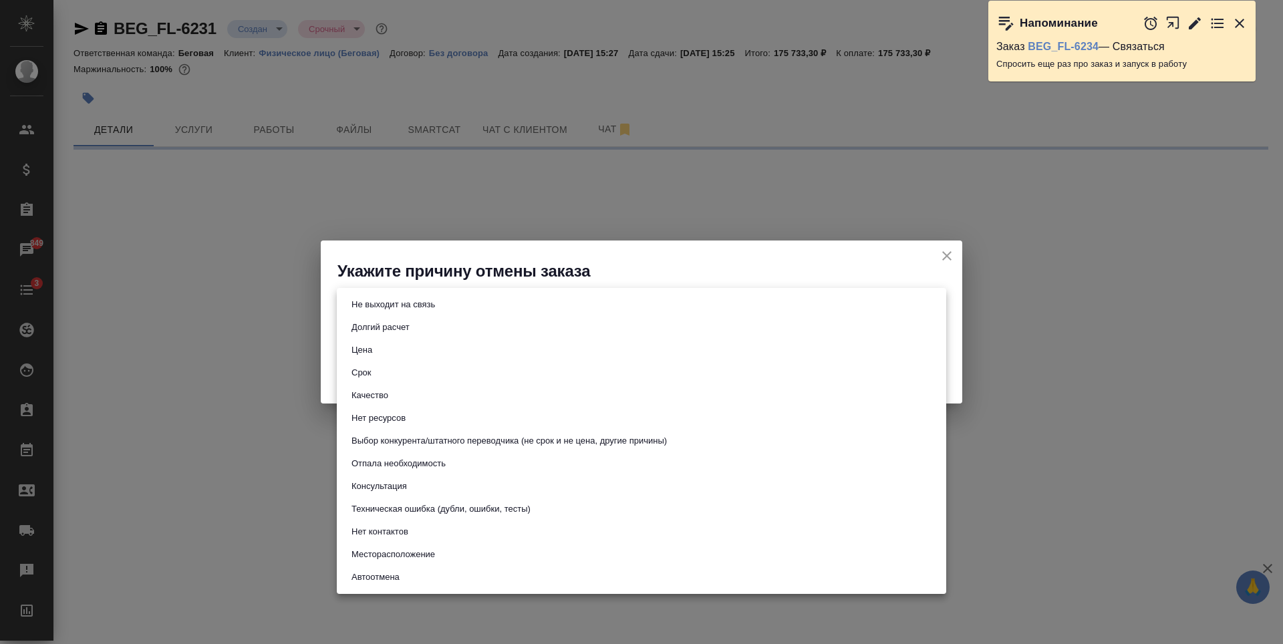
select select "RU"
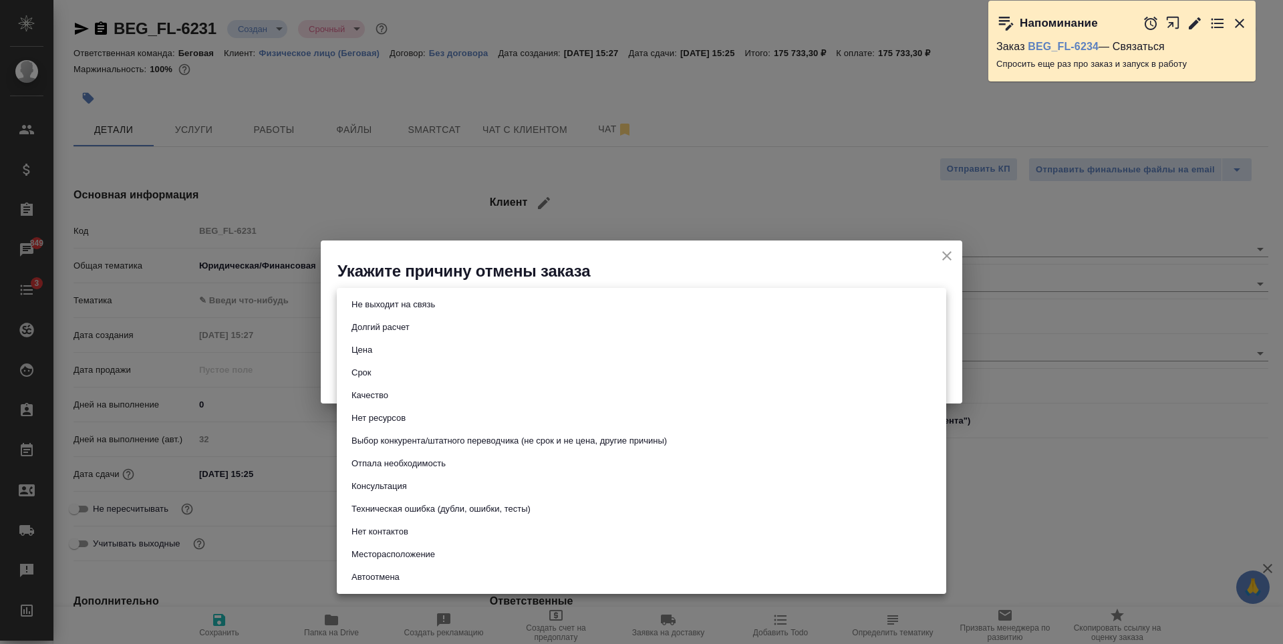
type textarea "x"
click at [378, 350] on li "Цена" at bounding box center [641, 350] width 609 height 23
type input "price"
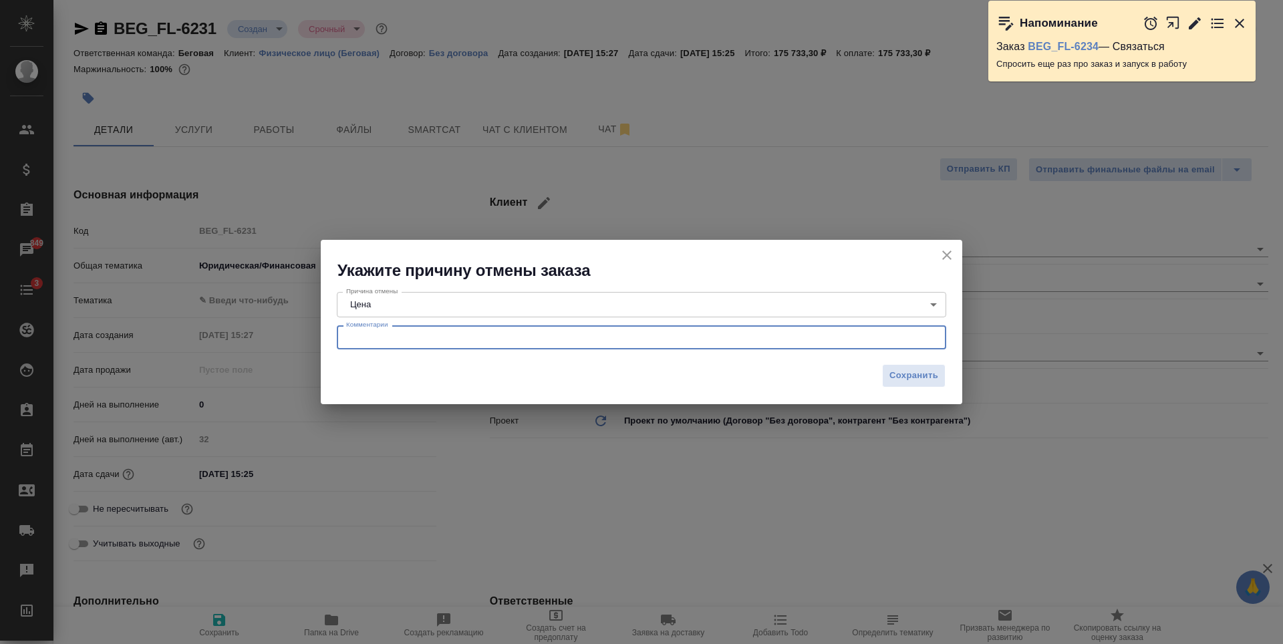
click at [876, 337] on textarea at bounding box center [641, 338] width 591 height 10
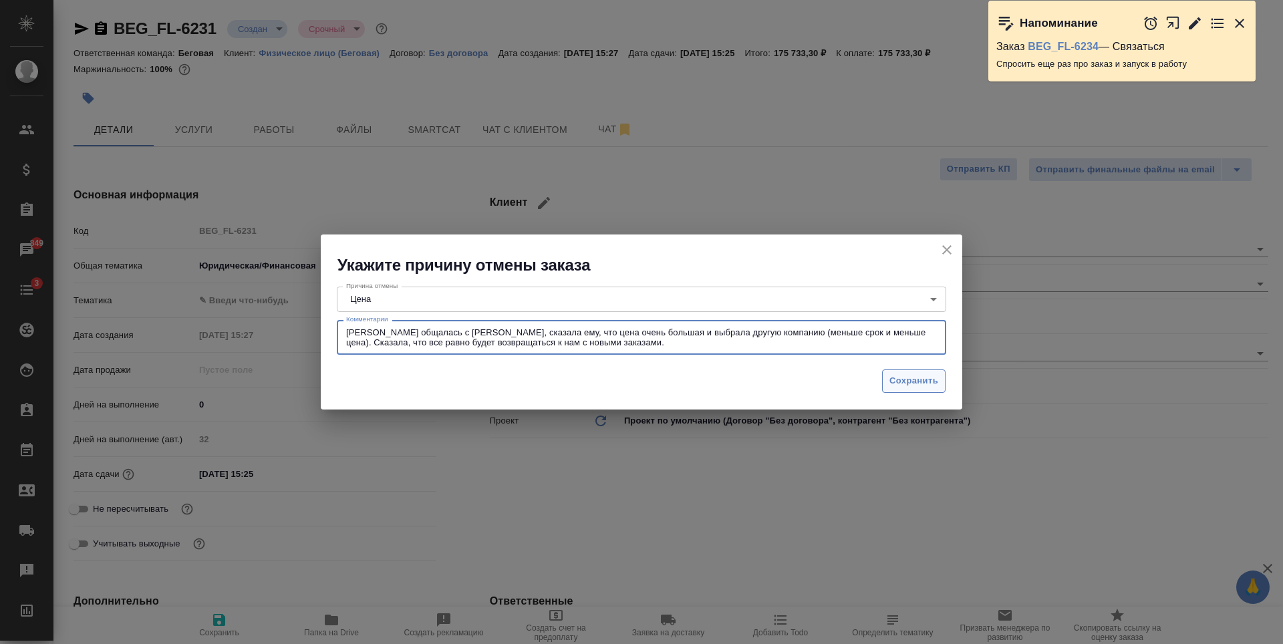
type textarea "[PERSON_NAME] общалась с [PERSON_NAME], сказала ему, что цена очень большая и в…"
click at [929, 380] on span "Сохранить" at bounding box center [913, 381] width 49 height 15
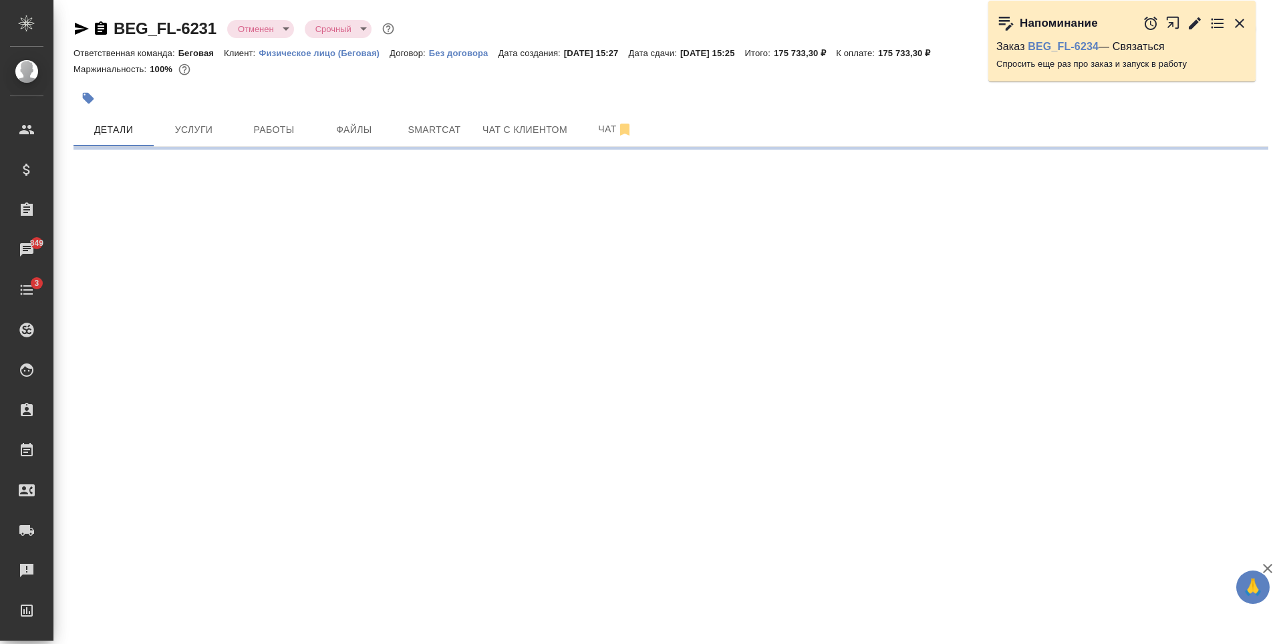
select select "RU"
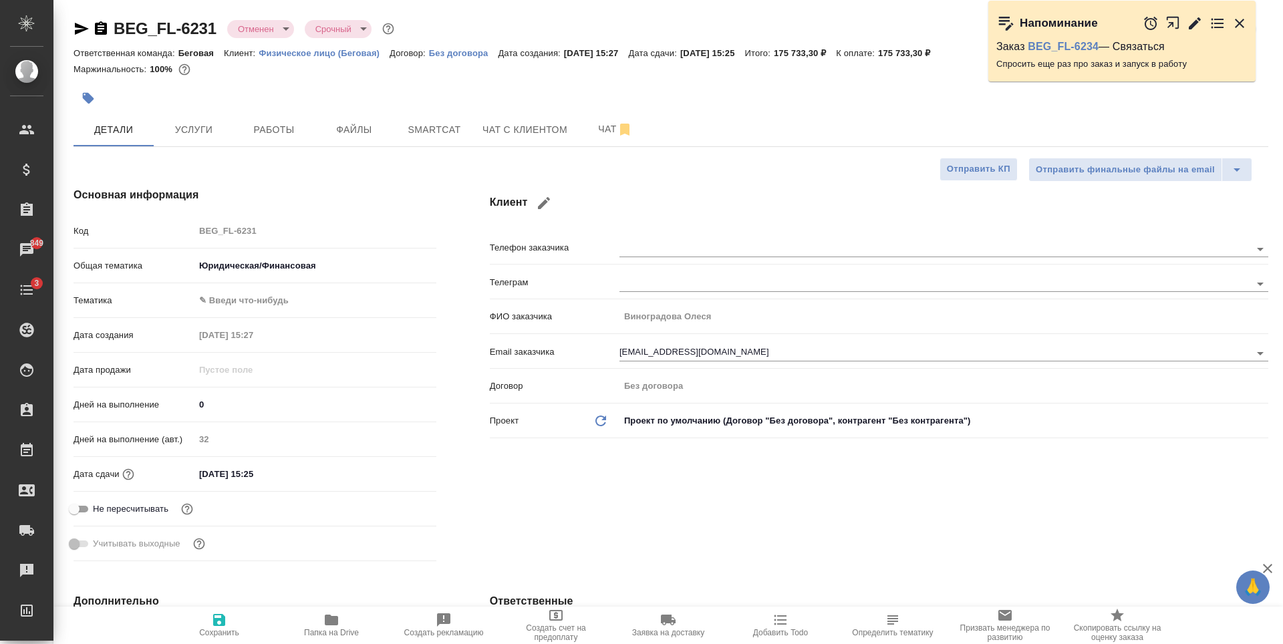
type textarea "x"
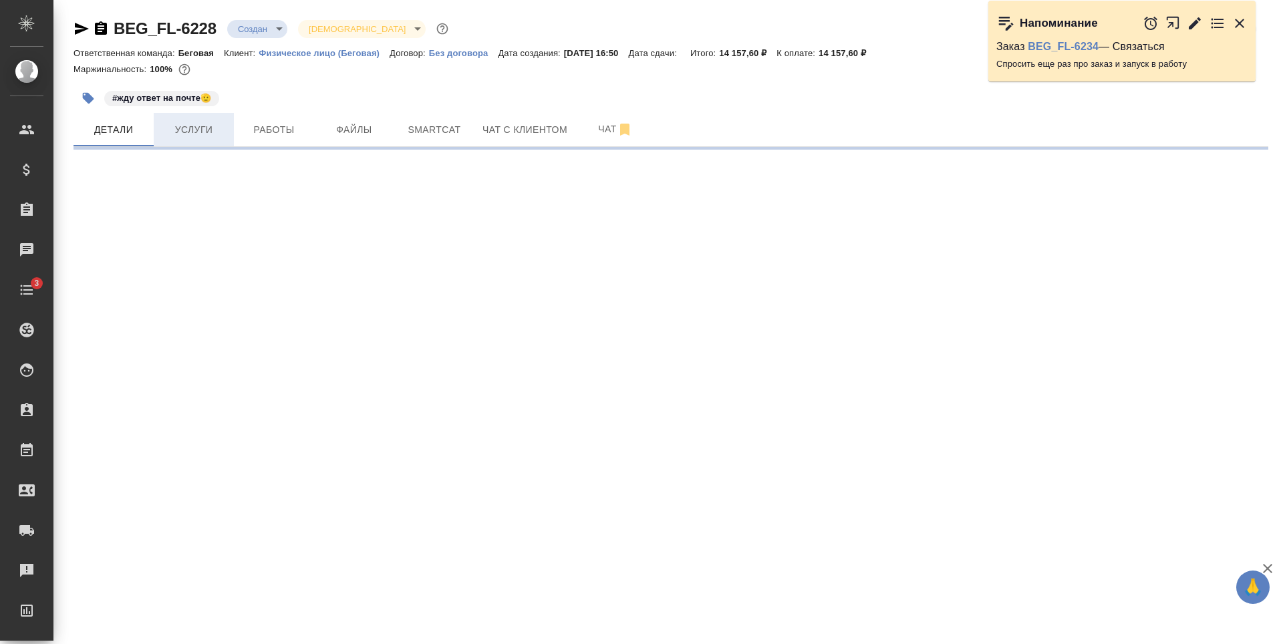
select select "RU"
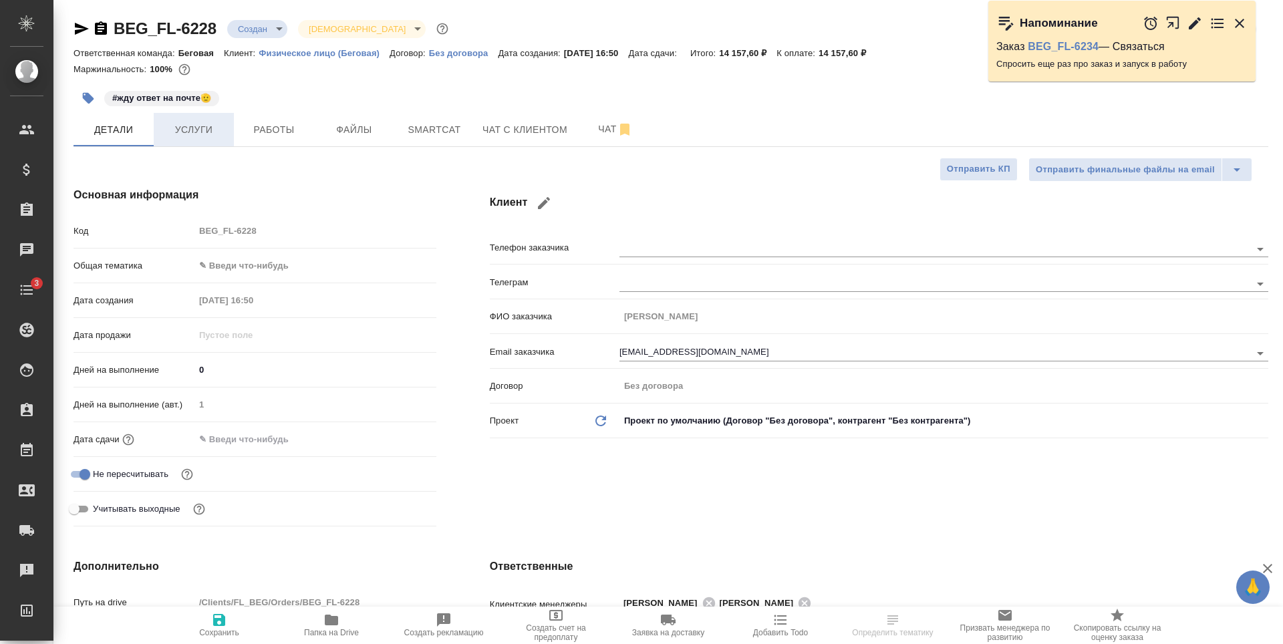
type textarea "x"
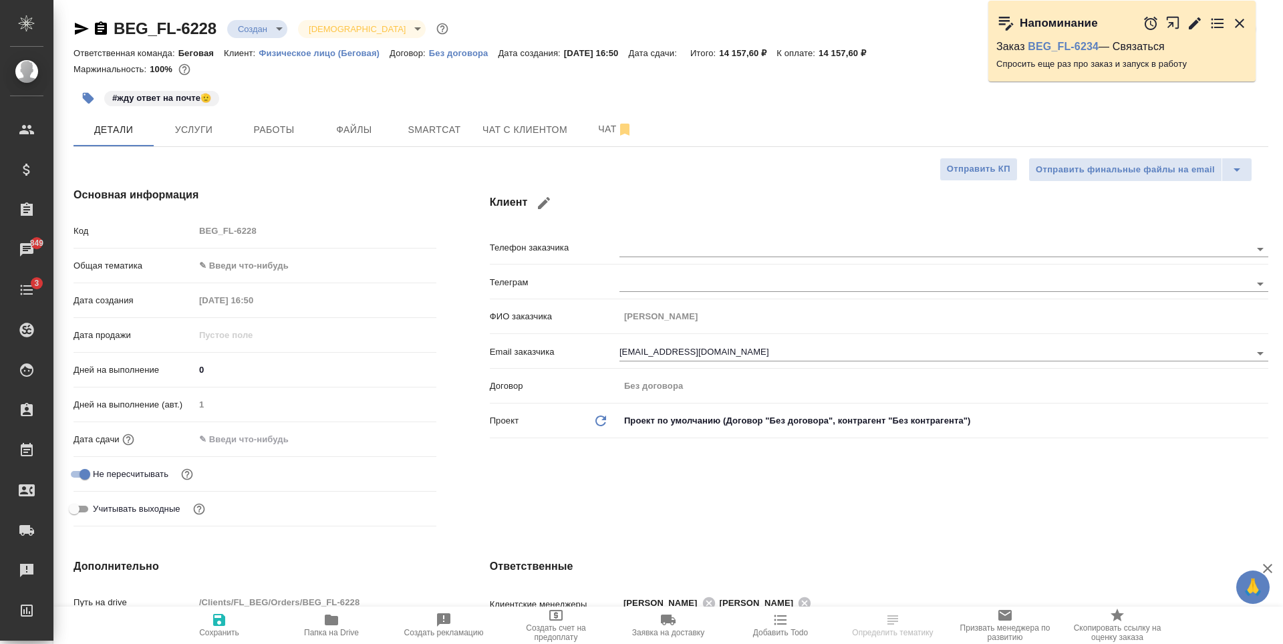
type textarea "x"
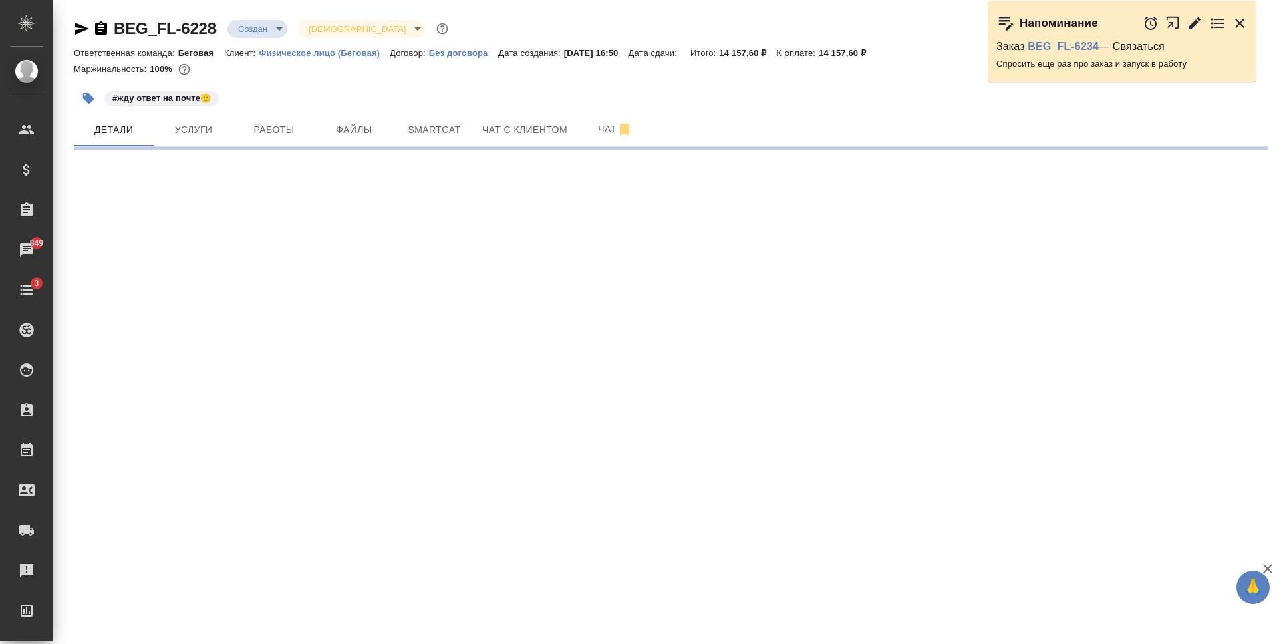
select select "RU"
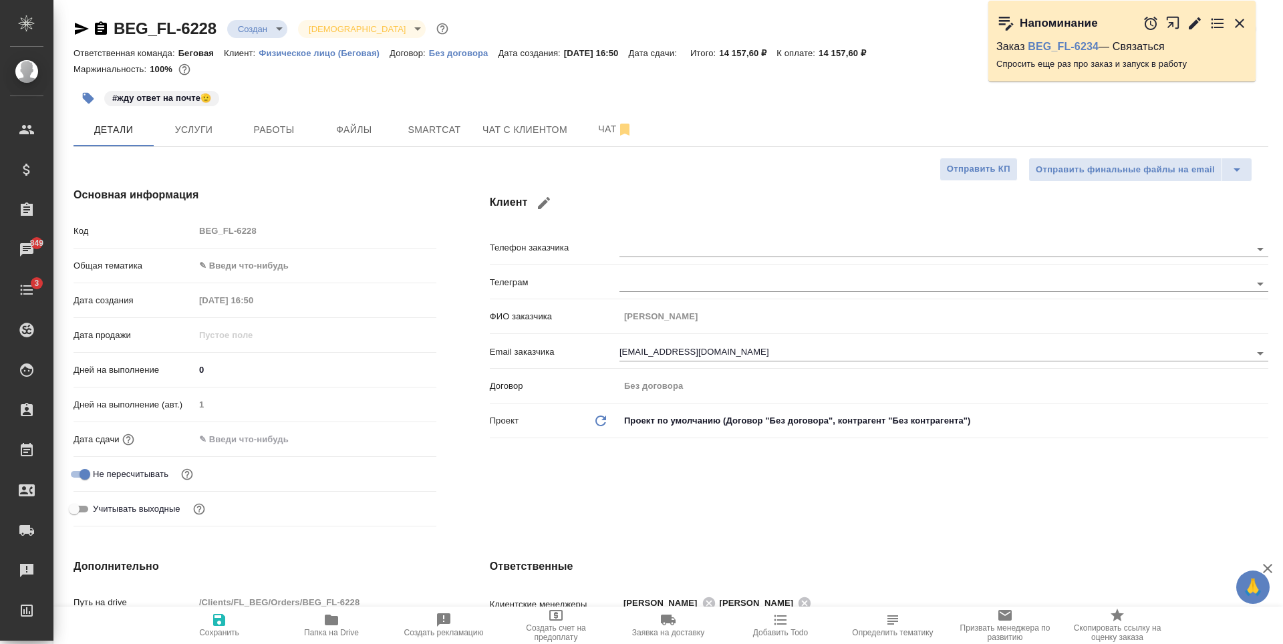
type textarea "x"
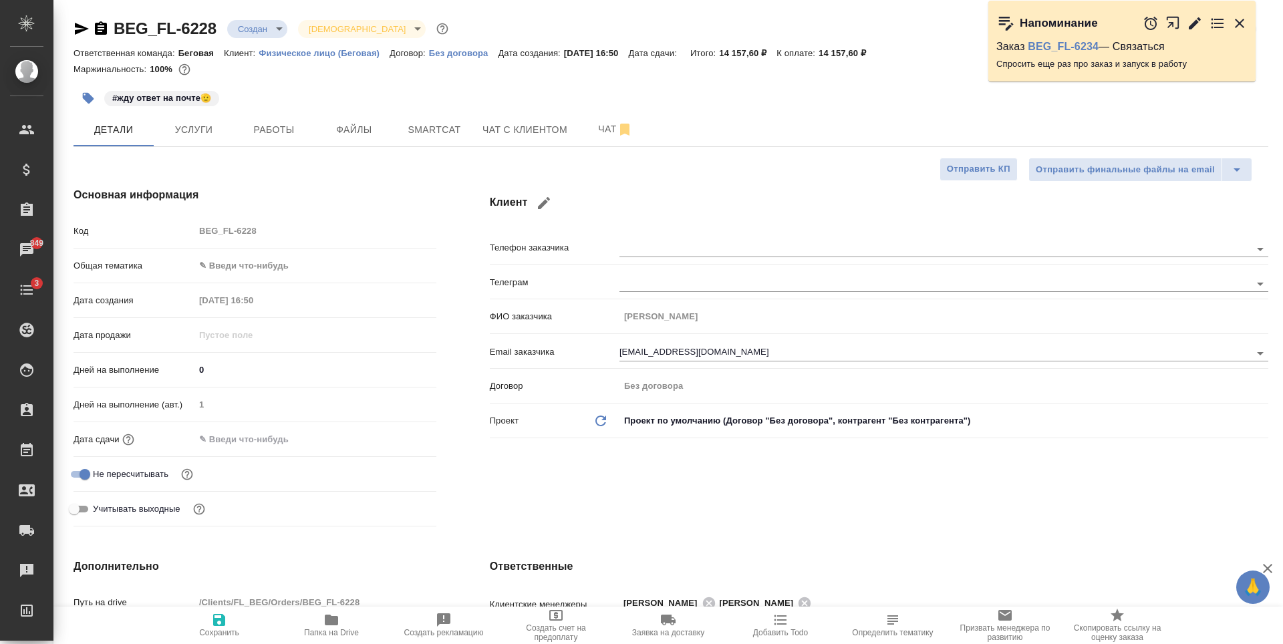
type textarea "x"
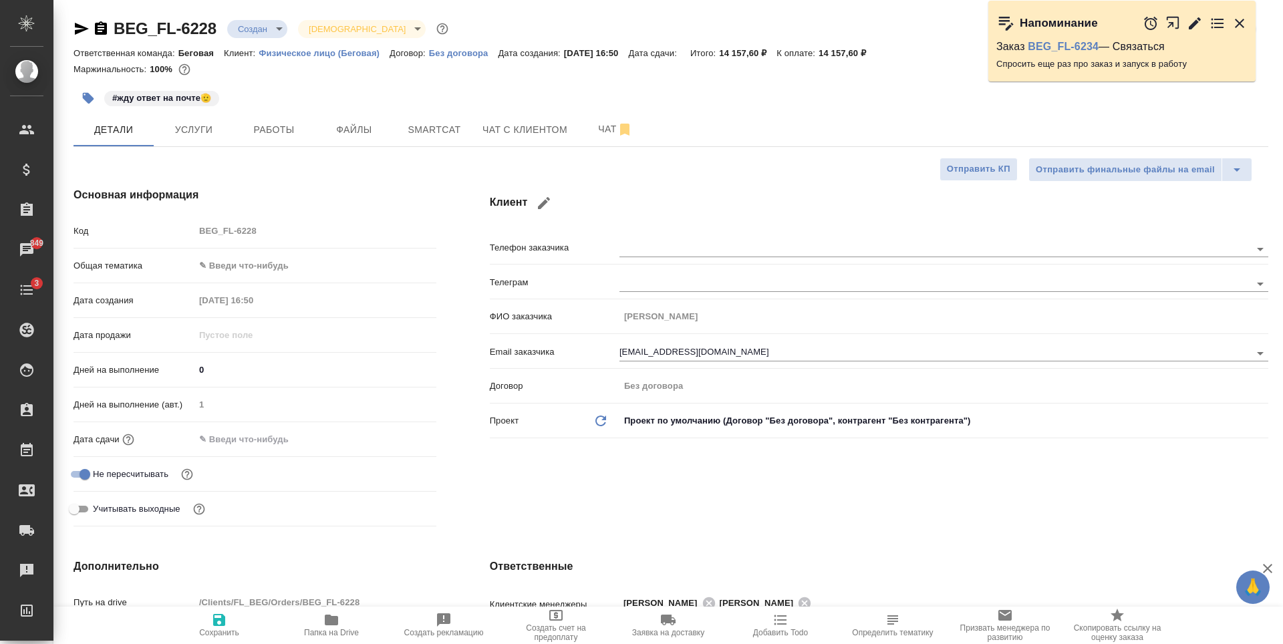
type textarea "x"
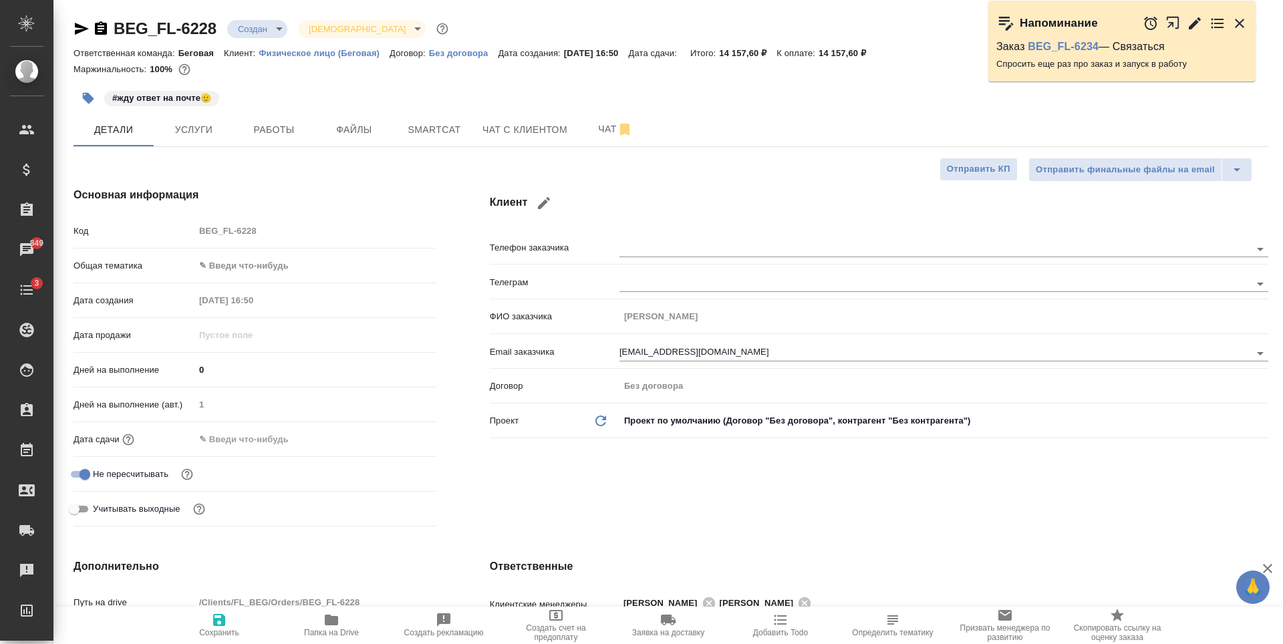
type textarea "x"
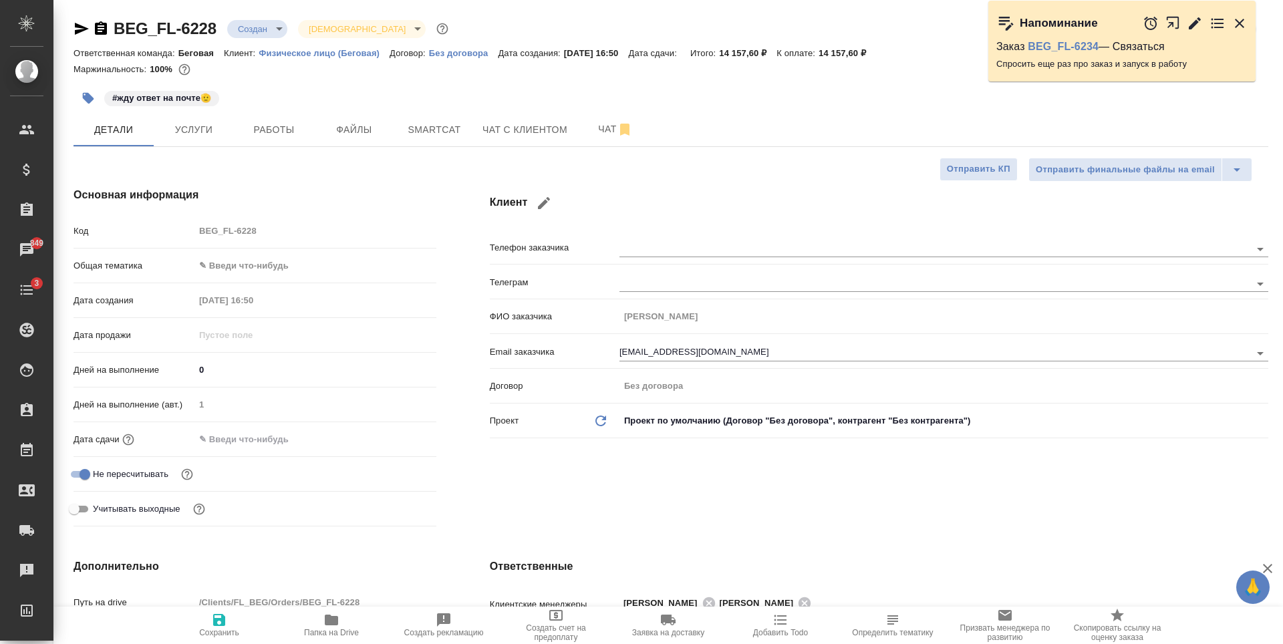
type textarea "x"
click at [223, 114] on button "Услуги" at bounding box center [194, 129] width 80 height 33
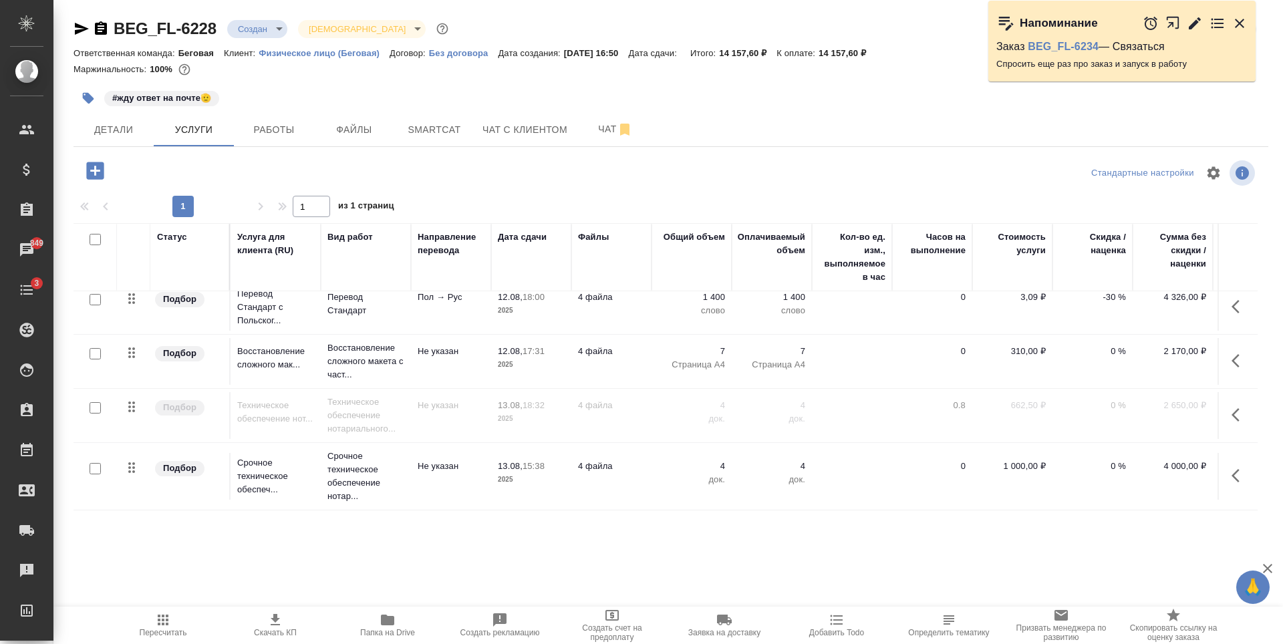
scroll to position [21, 0]
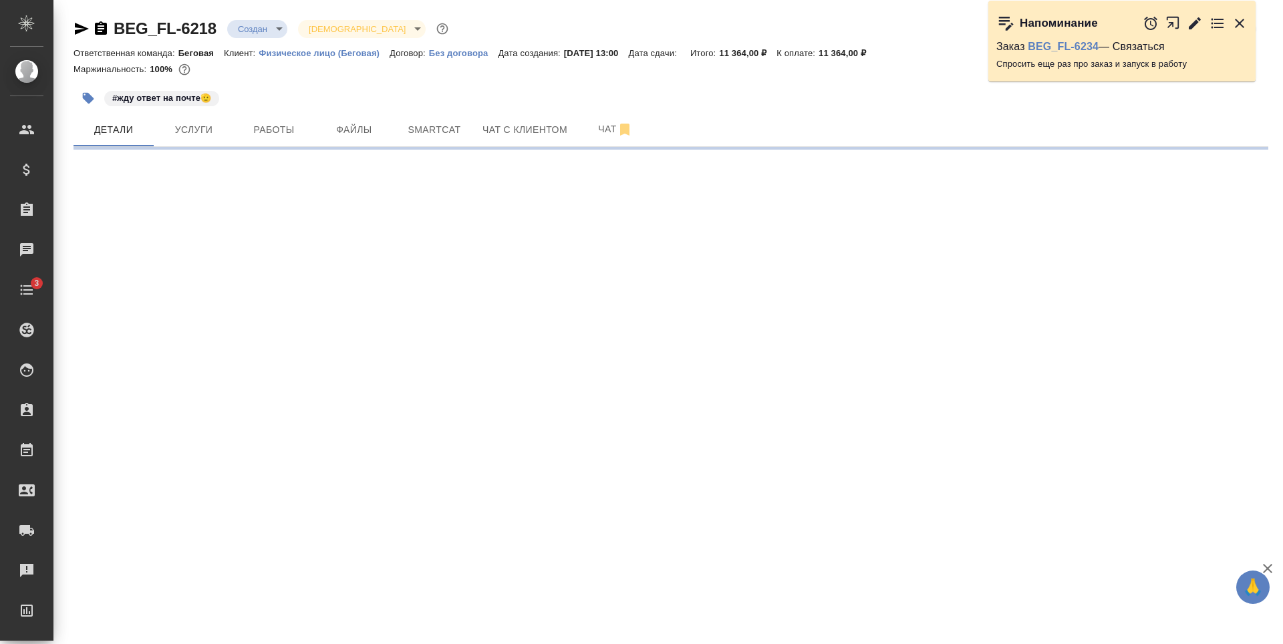
select select "RU"
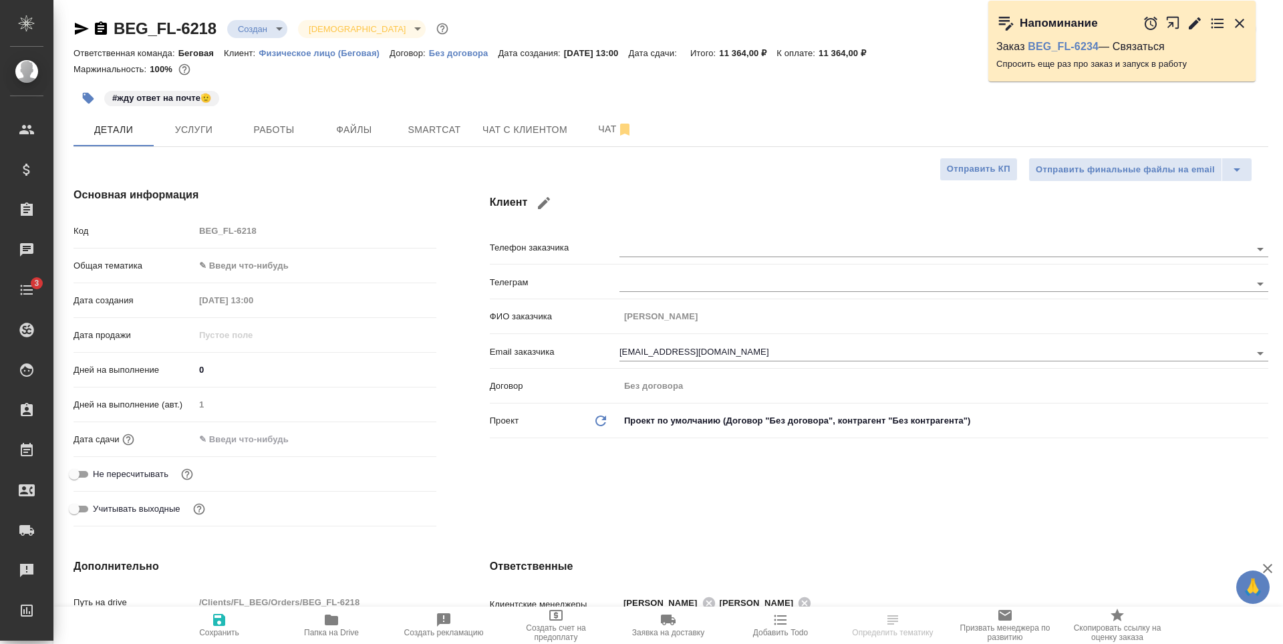
type textarea "x"
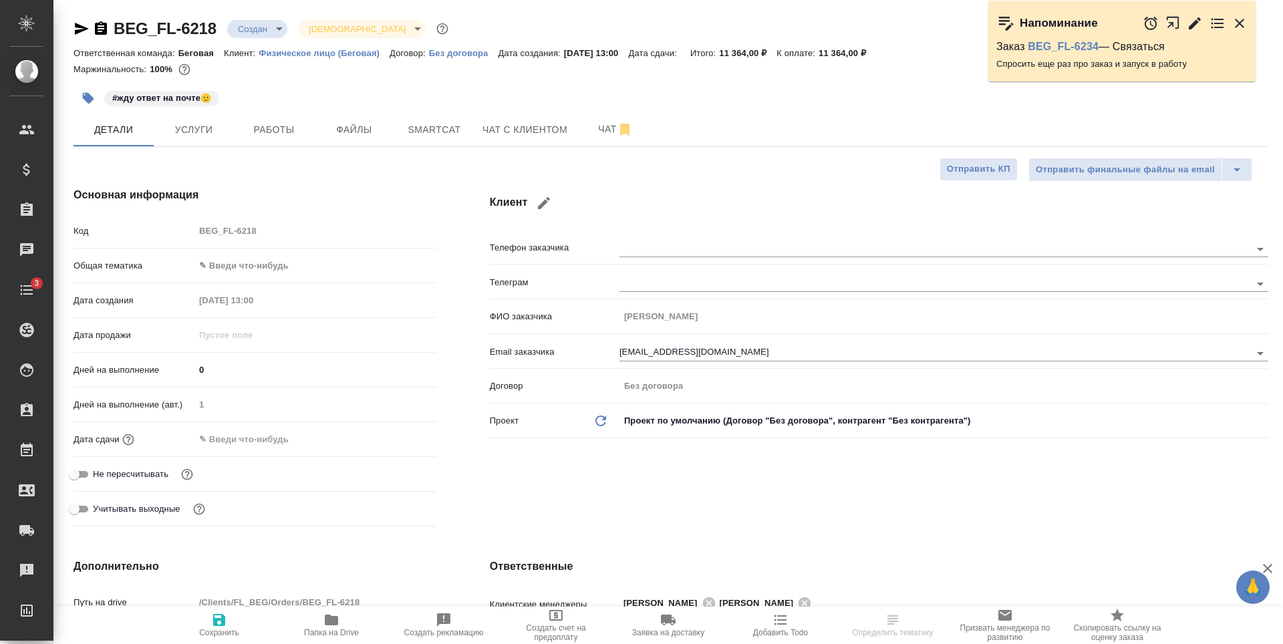
type textarea "x"
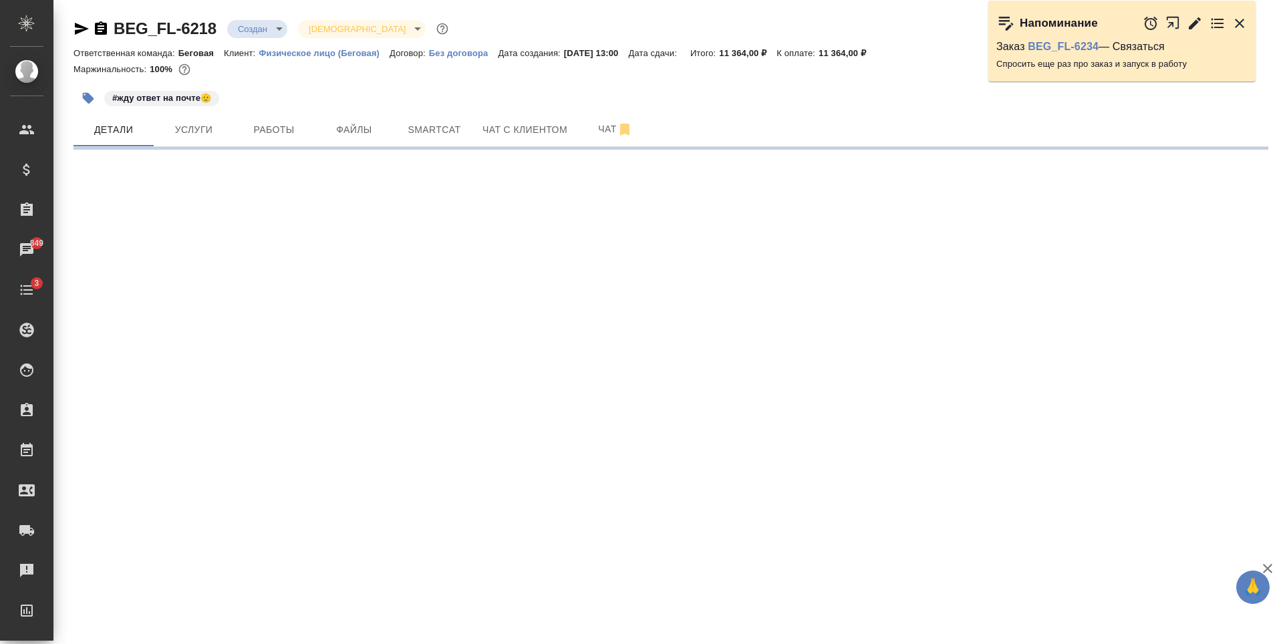
select select "RU"
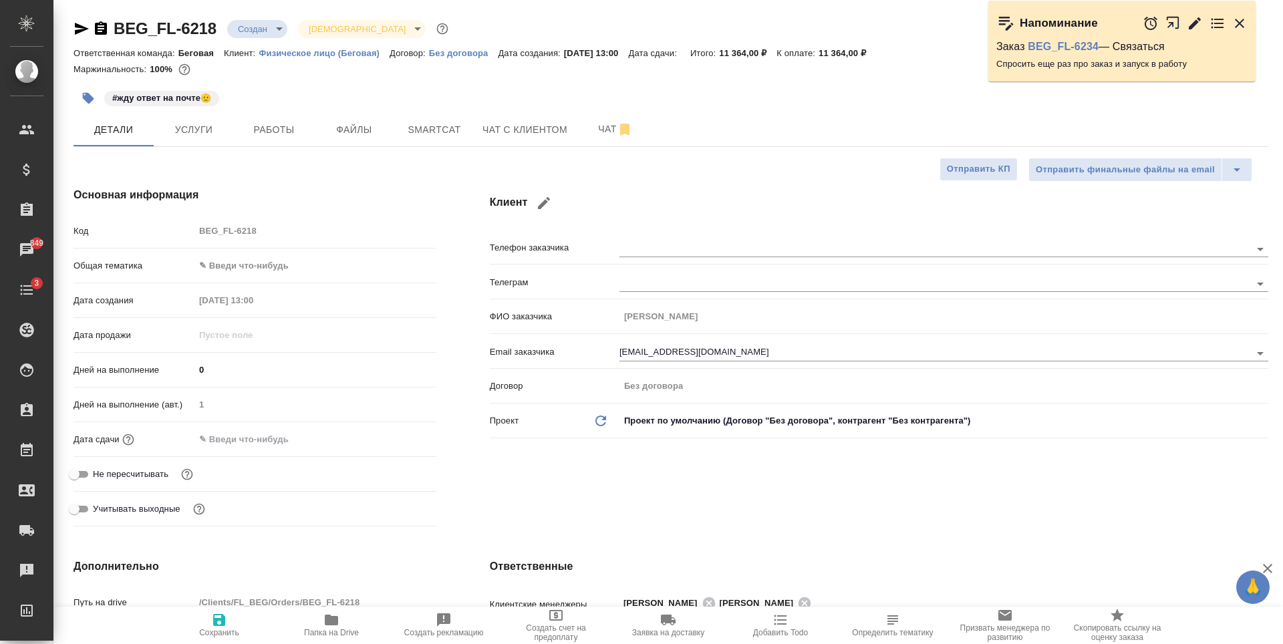
type textarea "x"
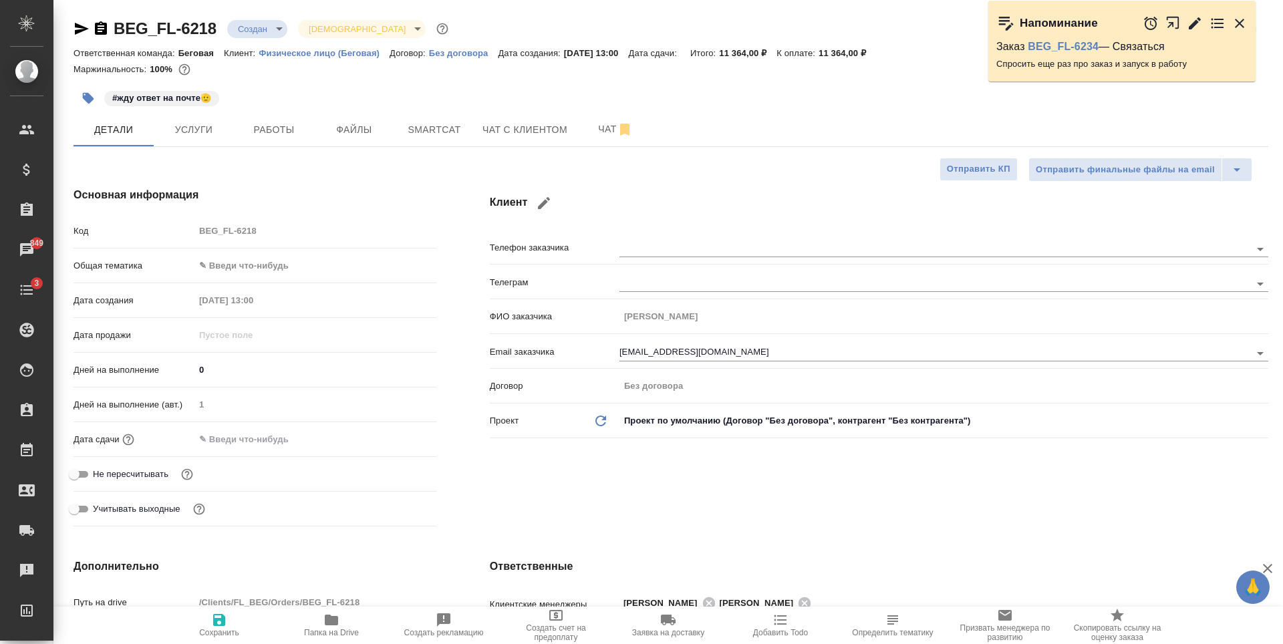
type textarea "x"
click at [284, 31] on body "🙏 .cls-1 fill:#fff; AWATERA [PERSON_NAME] Спецификации Заказы 849 Чаты 3 Todo П…" at bounding box center [641, 322] width 1283 height 644
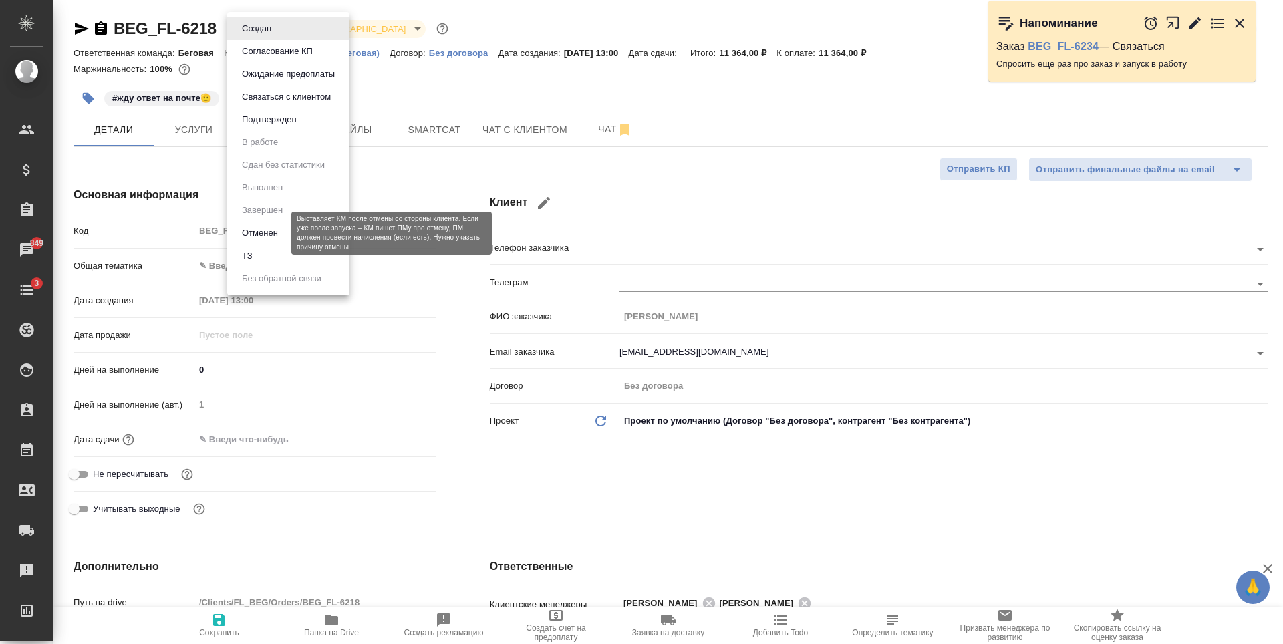
click at [277, 234] on button "Отменен" at bounding box center [260, 233] width 44 height 15
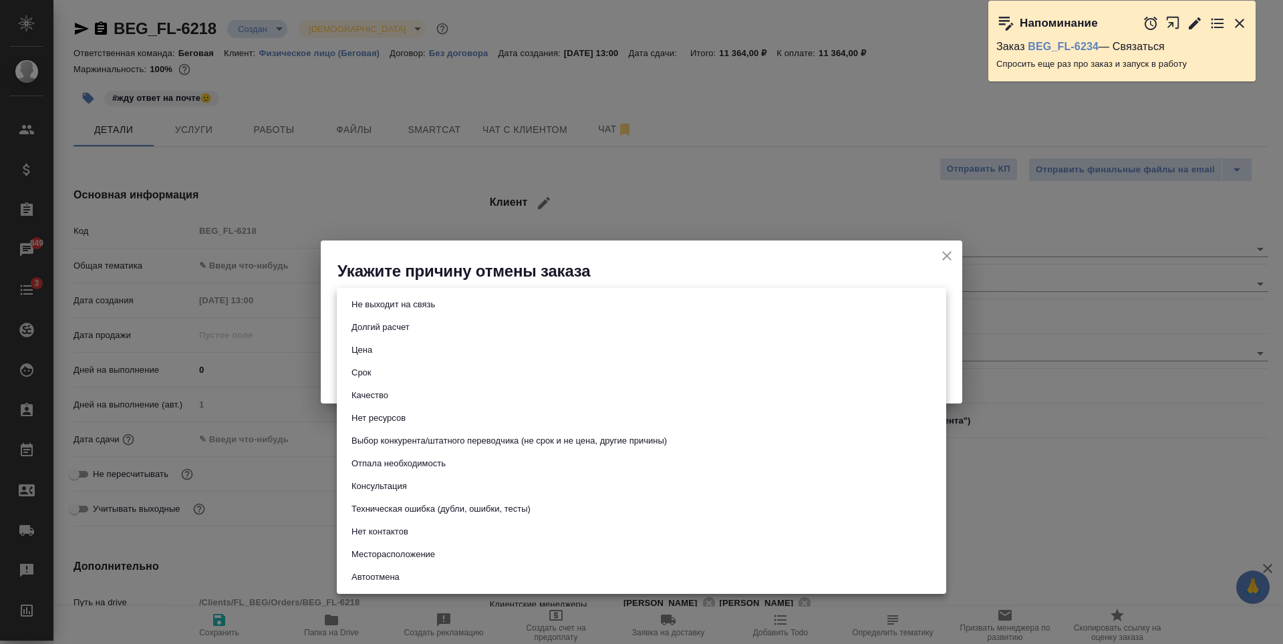
click at [539, 306] on body "🙏 .cls-1 fill:#fff; AWATERA [PERSON_NAME] Спецификации Заказы 849 Чаты 3 Todo П…" at bounding box center [641, 322] width 1283 height 644
click at [633, 303] on li "Не выходит на связь" at bounding box center [641, 304] width 609 height 23
type input "stopContacting"
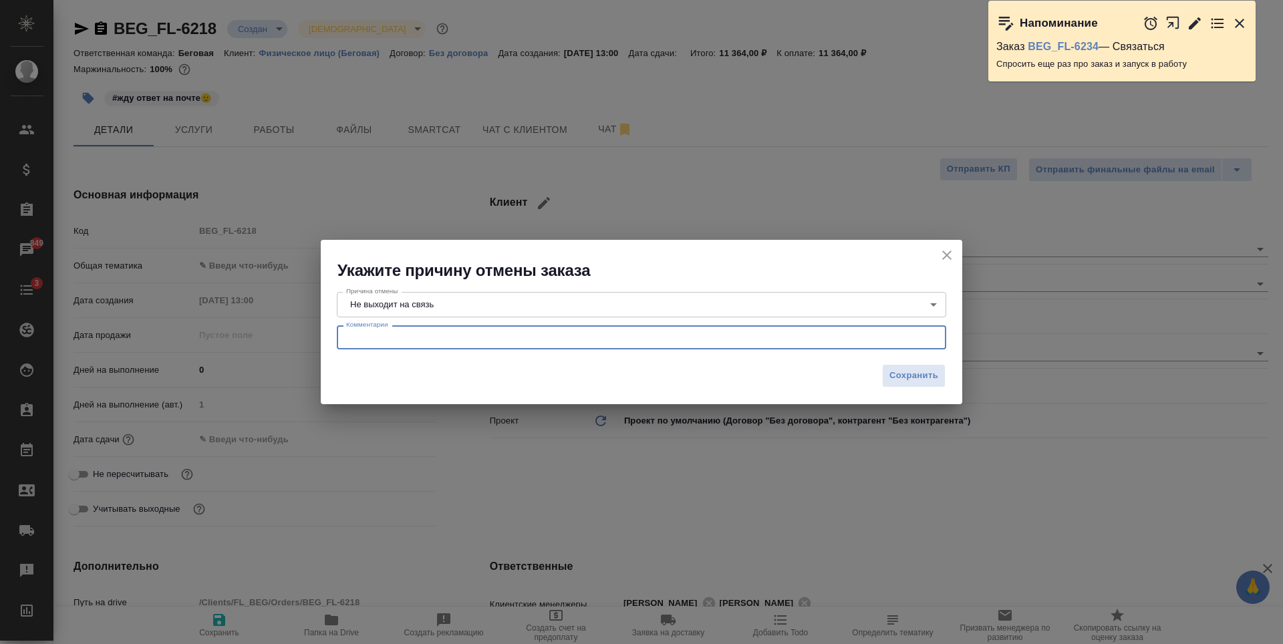
click at [848, 336] on textarea at bounding box center [641, 338] width 591 height 10
type textarea "С"
type textarea "Общались с 05.08, повторно спрашивали об актуальности заказа"
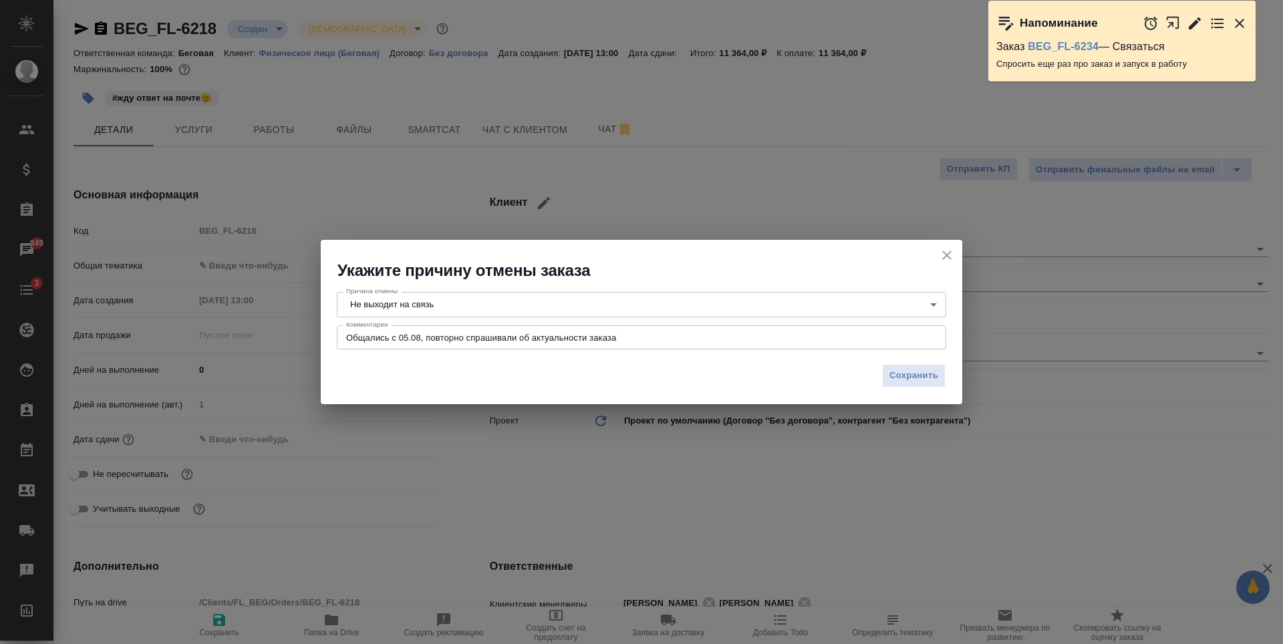
type textarea "x"
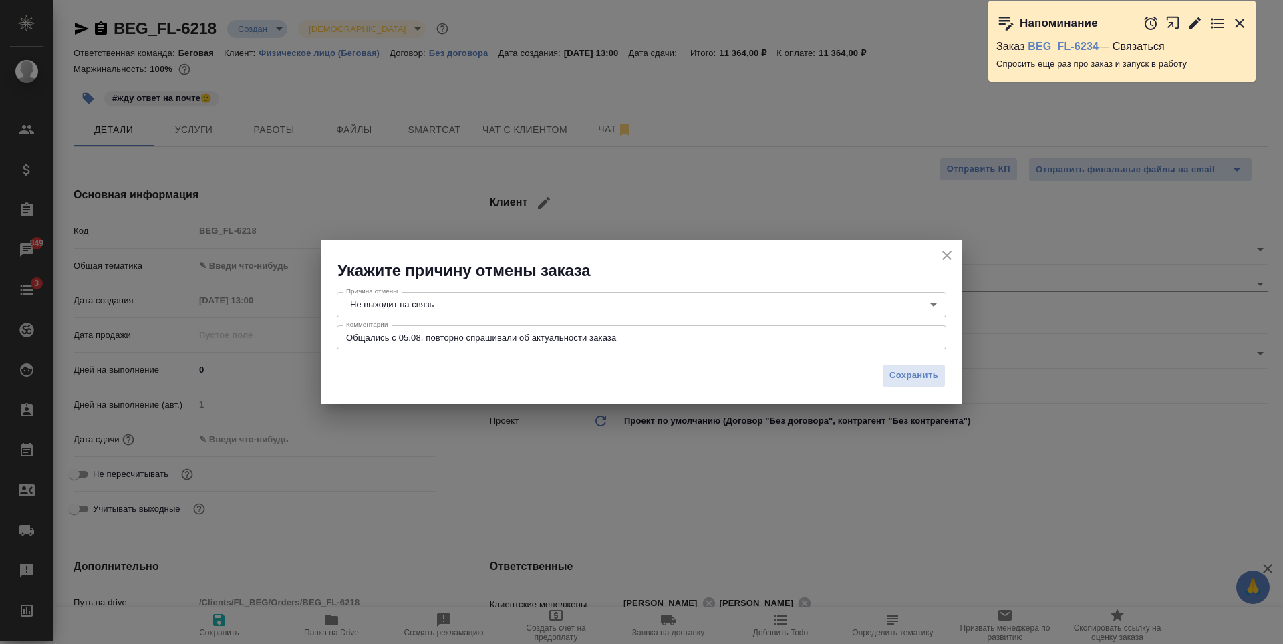
type textarea "x"
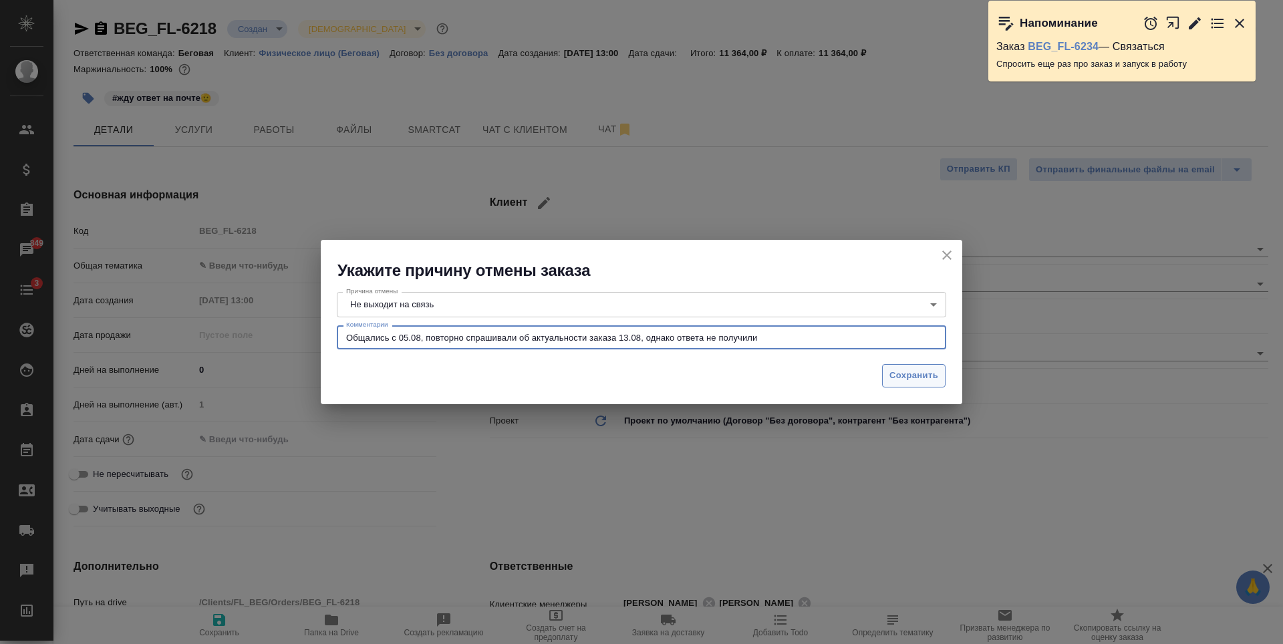
type textarea "Общались с 05.08, повторно спрашивали об актуальности заказа 13.08, однако отве…"
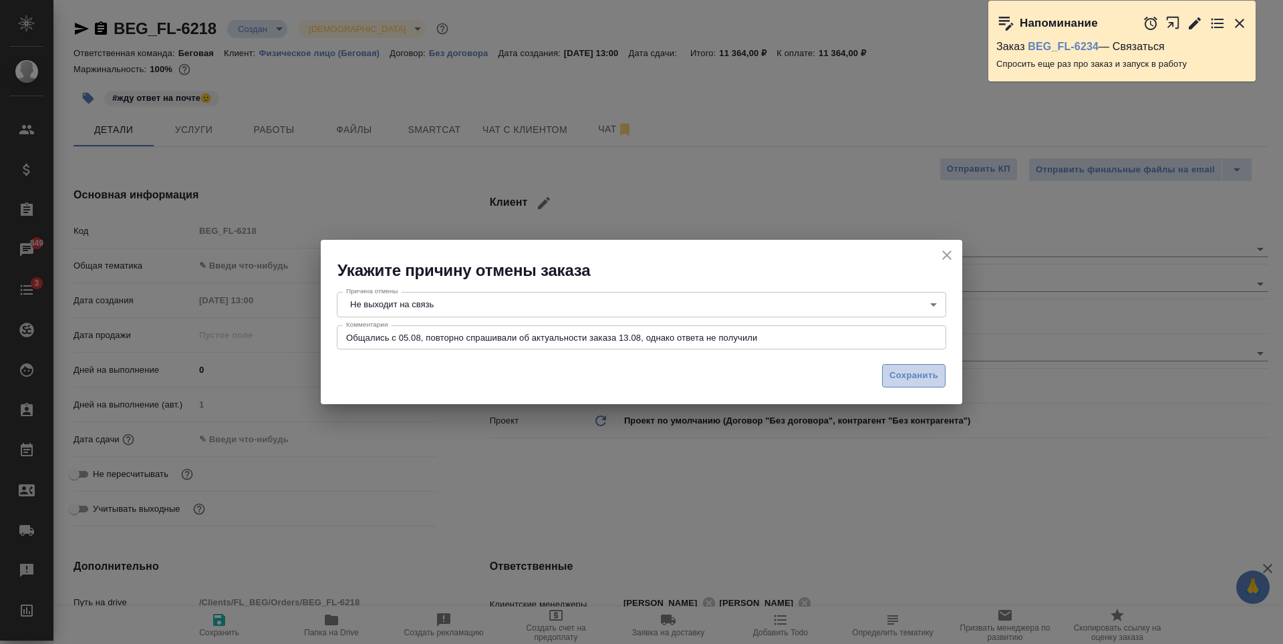
click at [903, 384] on span "Сохранить" at bounding box center [913, 375] width 49 height 15
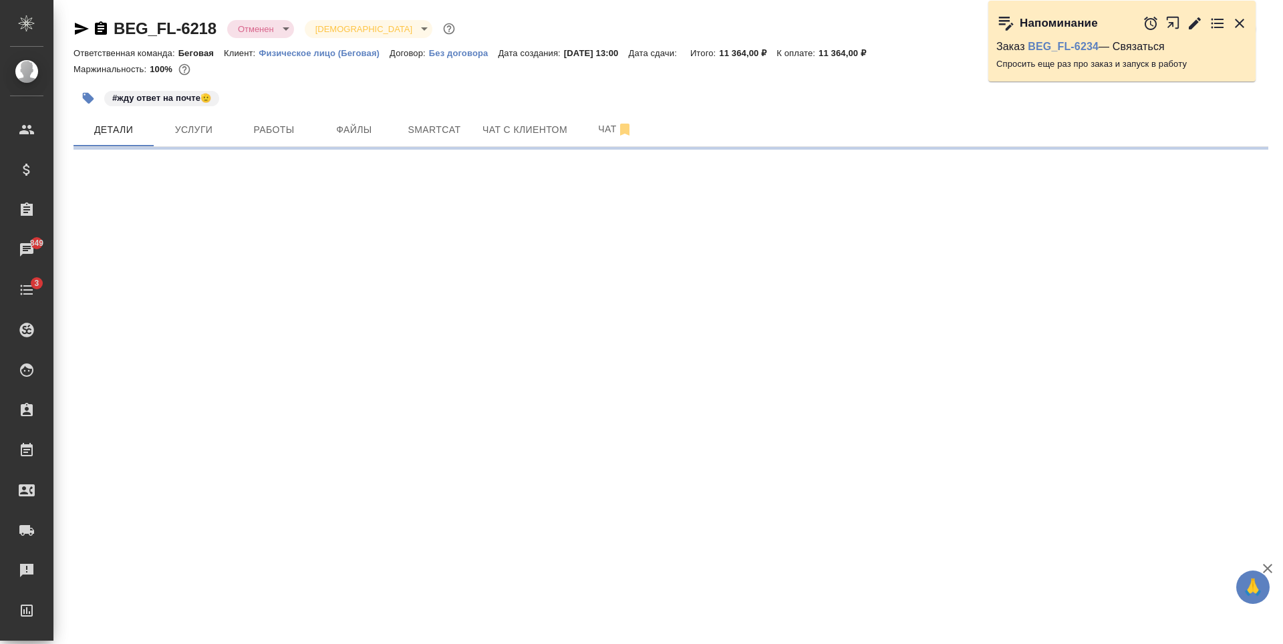
select select "RU"
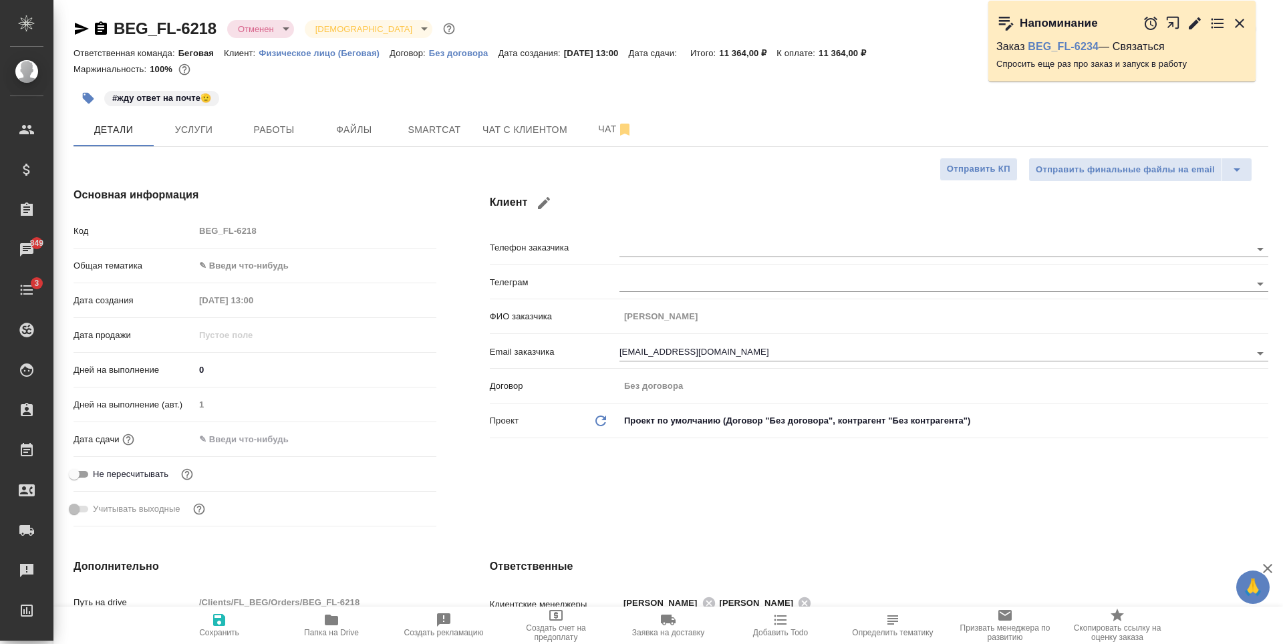
type textarea "x"
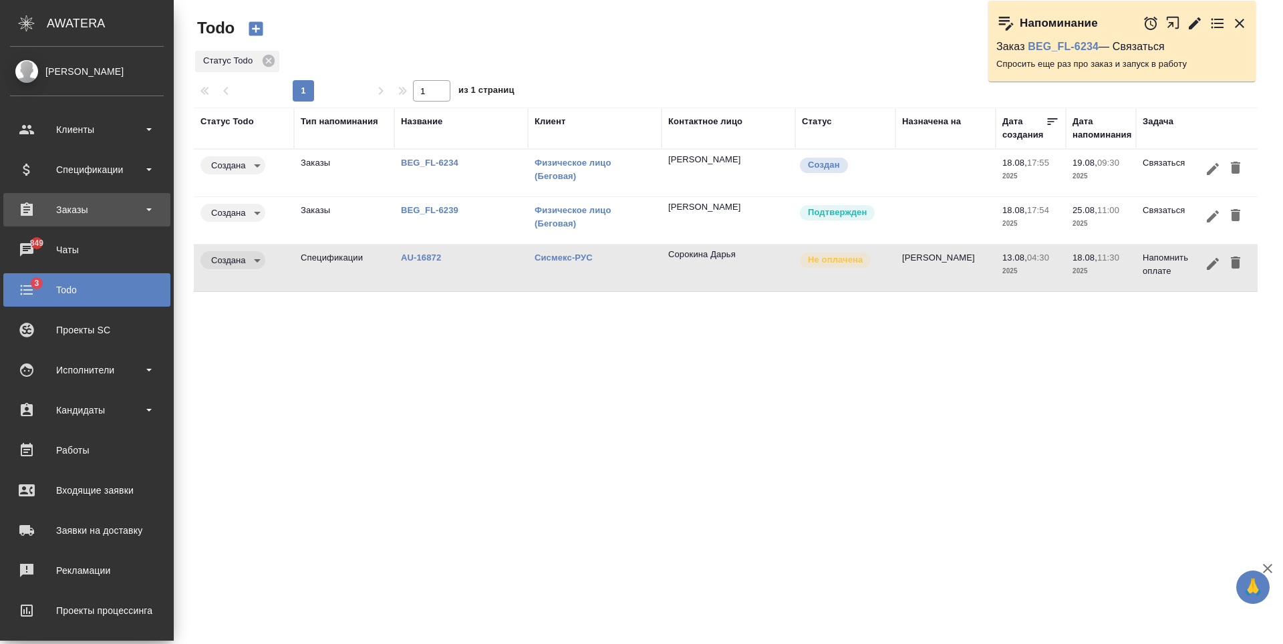
click at [149, 204] on div "Заказы" at bounding box center [87, 210] width 154 height 20
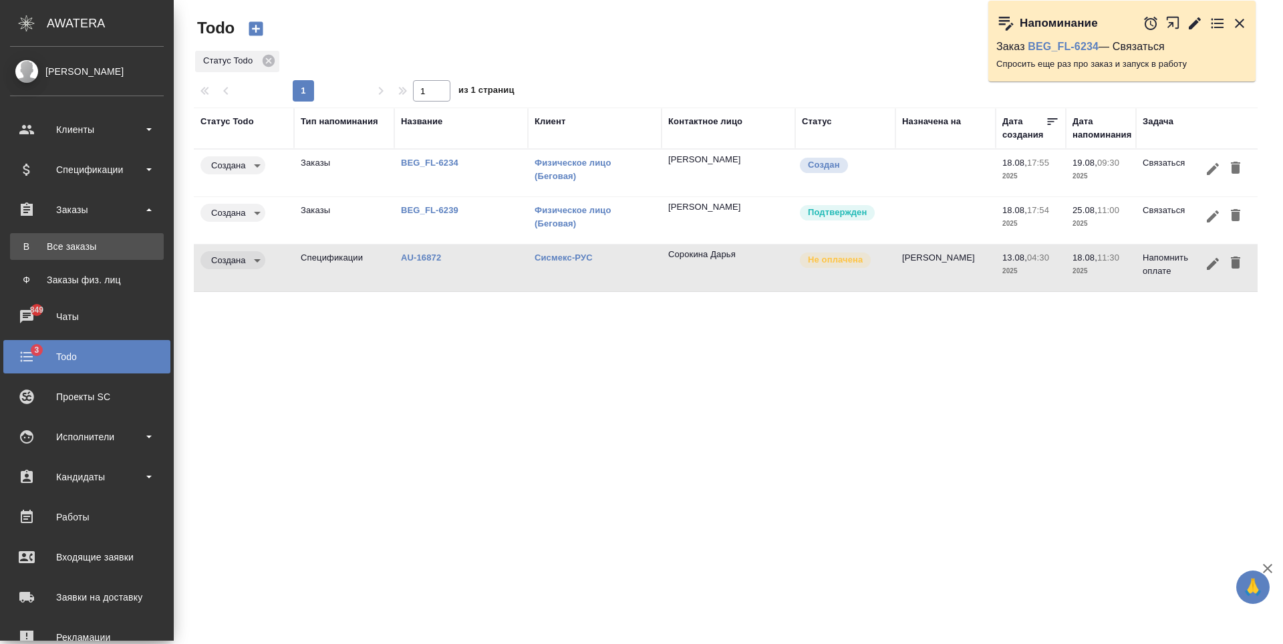
click at [133, 255] on link "В Все заказы" at bounding box center [87, 246] width 154 height 27
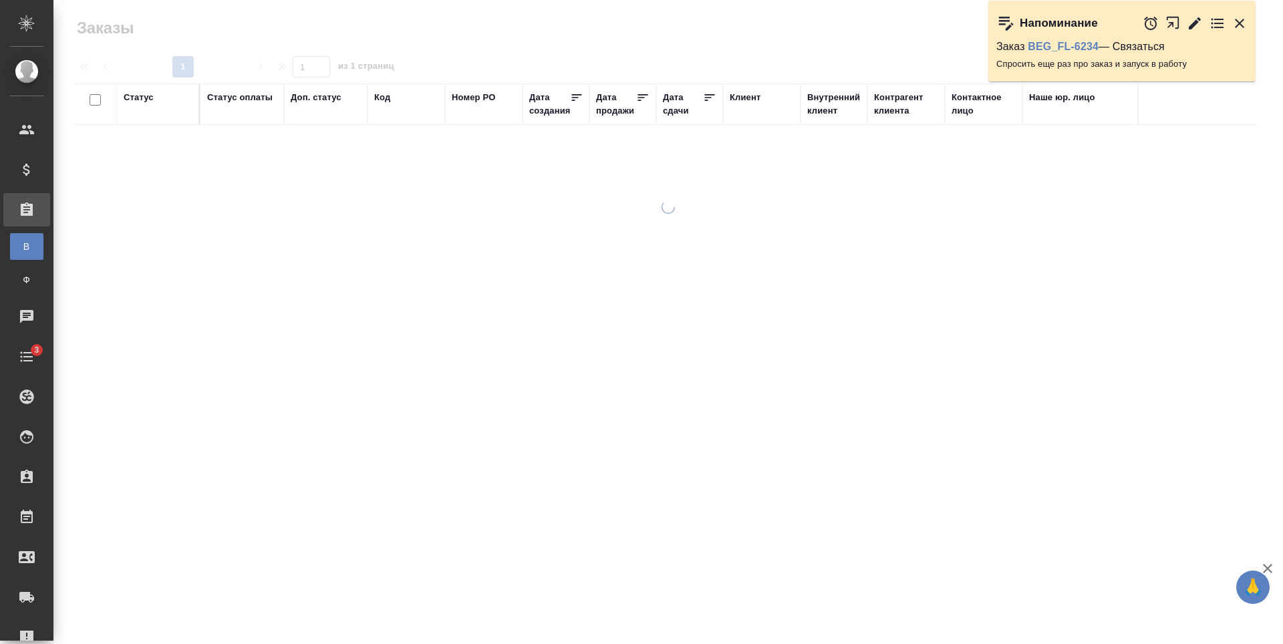
click at [376, 100] on div "Код" at bounding box center [382, 97] width 16 height 13
click at [388, 78] on span "из 1 страниц" at bounding box center [366, 67] width 56 height 19
click at [383, 78] on span "из 1 страниц" at bounding box center [366, 67] width 56 height 19
click at [331, 78] on div "1 1 из 1 страниц" at bounding box center [671, 66] width 1195 height 21
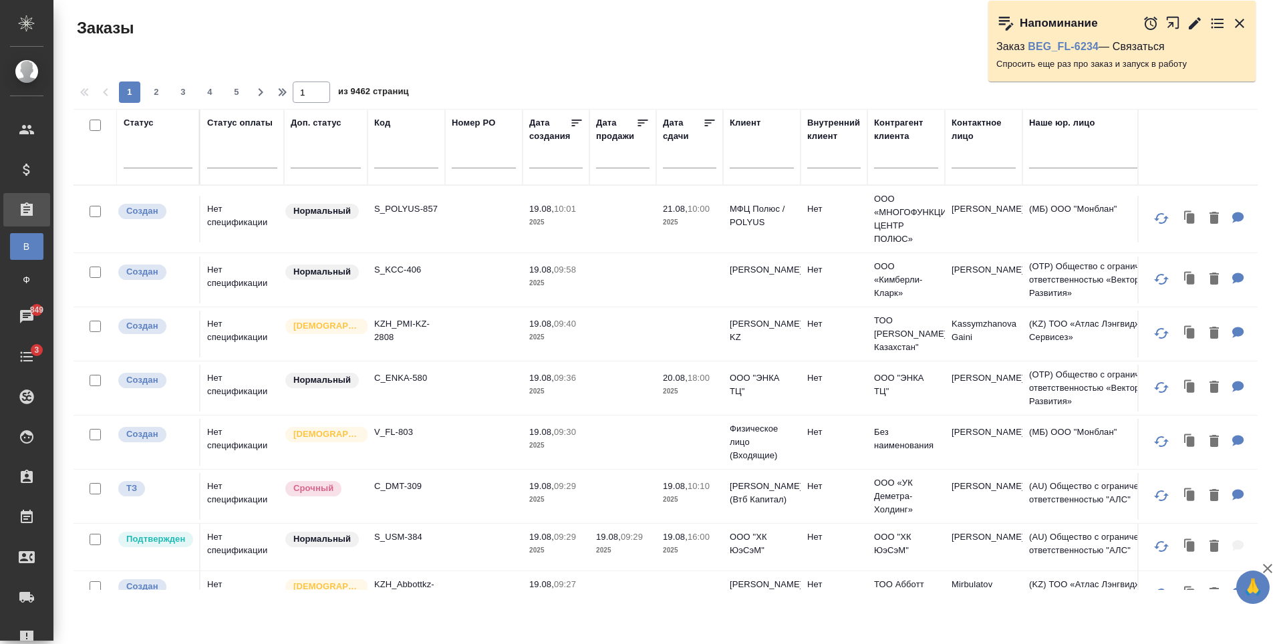
click at [408, 164] on input "text" at bounding box center [406, 160] width 64 height 17
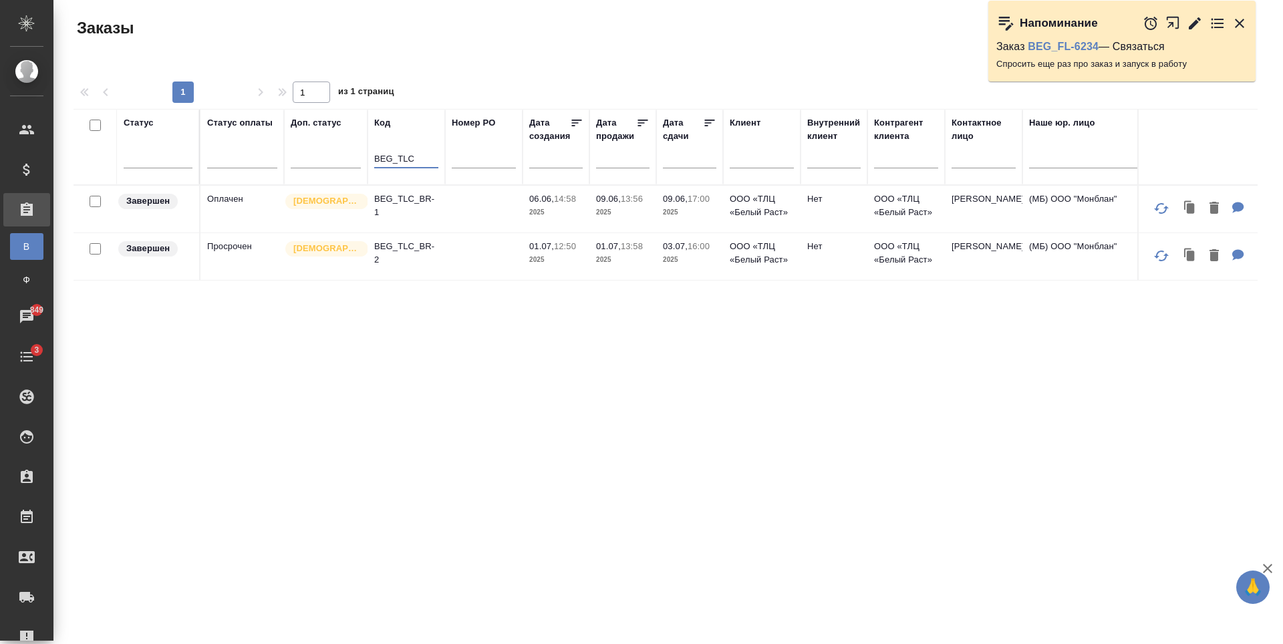
type input "BEG_TLC"
click at [474, 233] on td at bounding box center [484, 209] width 78 height 47
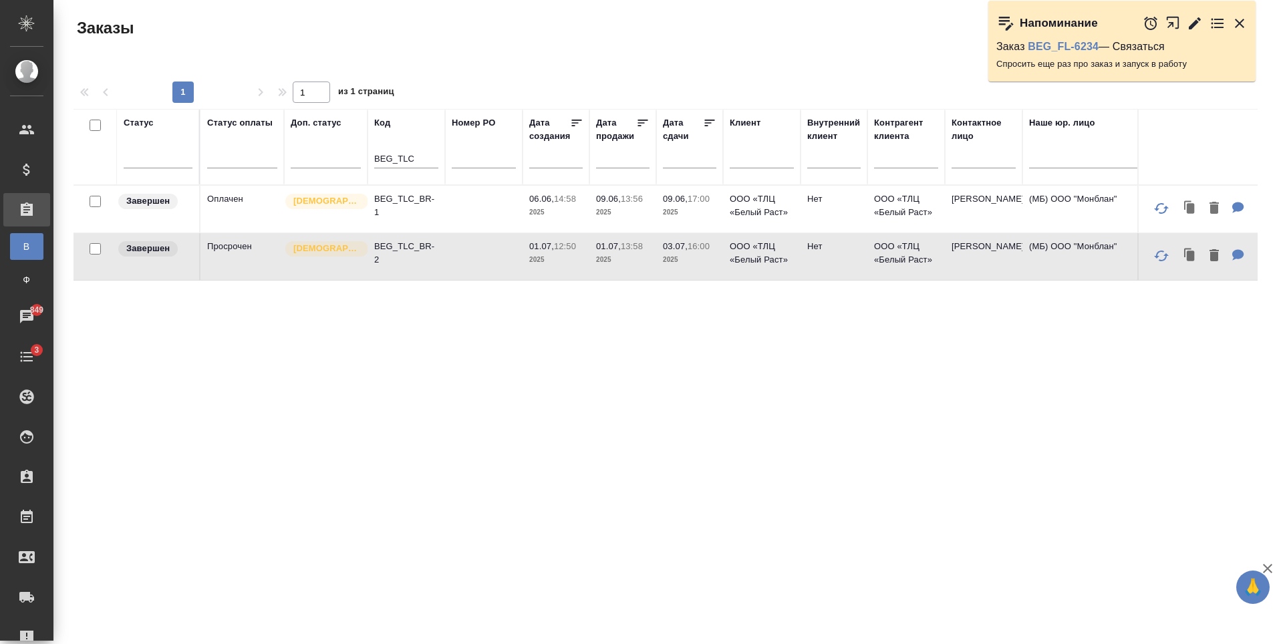
click at [474, 233] on td at bounding box center [484, 209] width 78 height 47
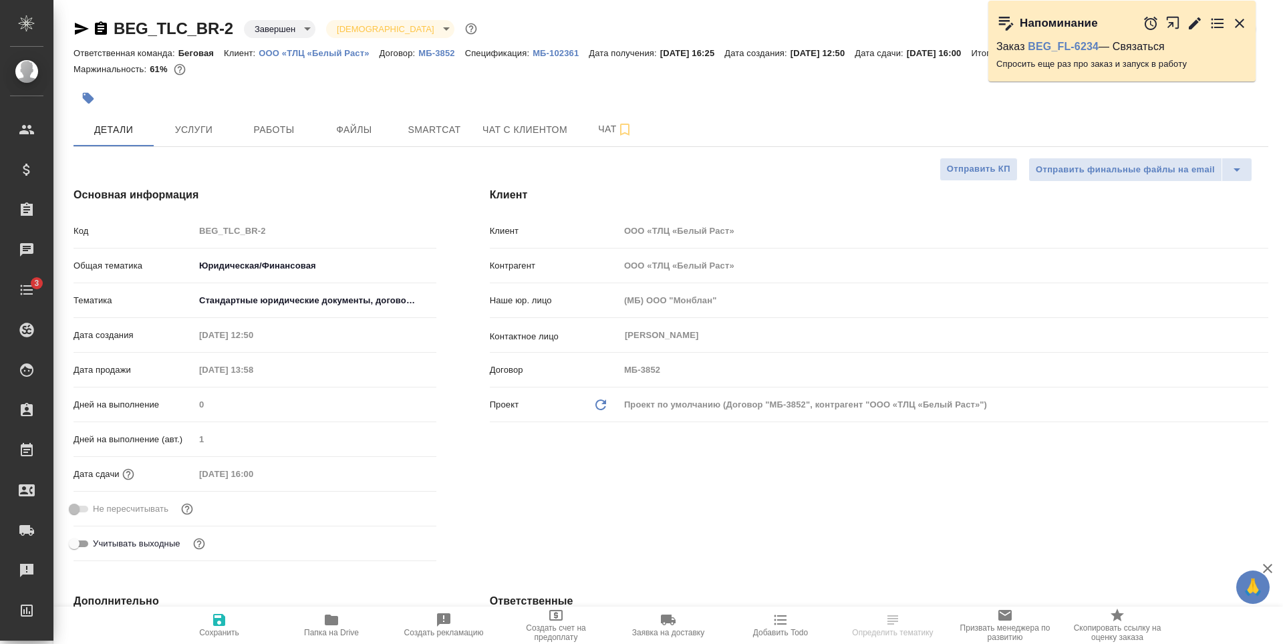
select select "RU"
type textarea "x"
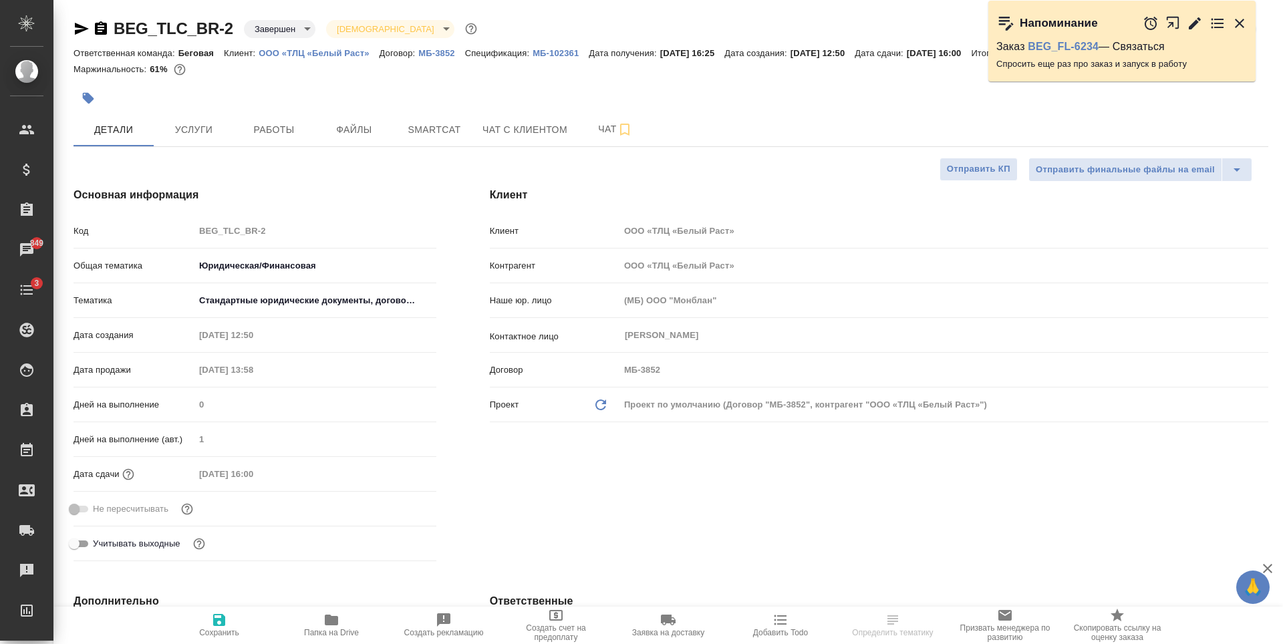
type textarea "x"
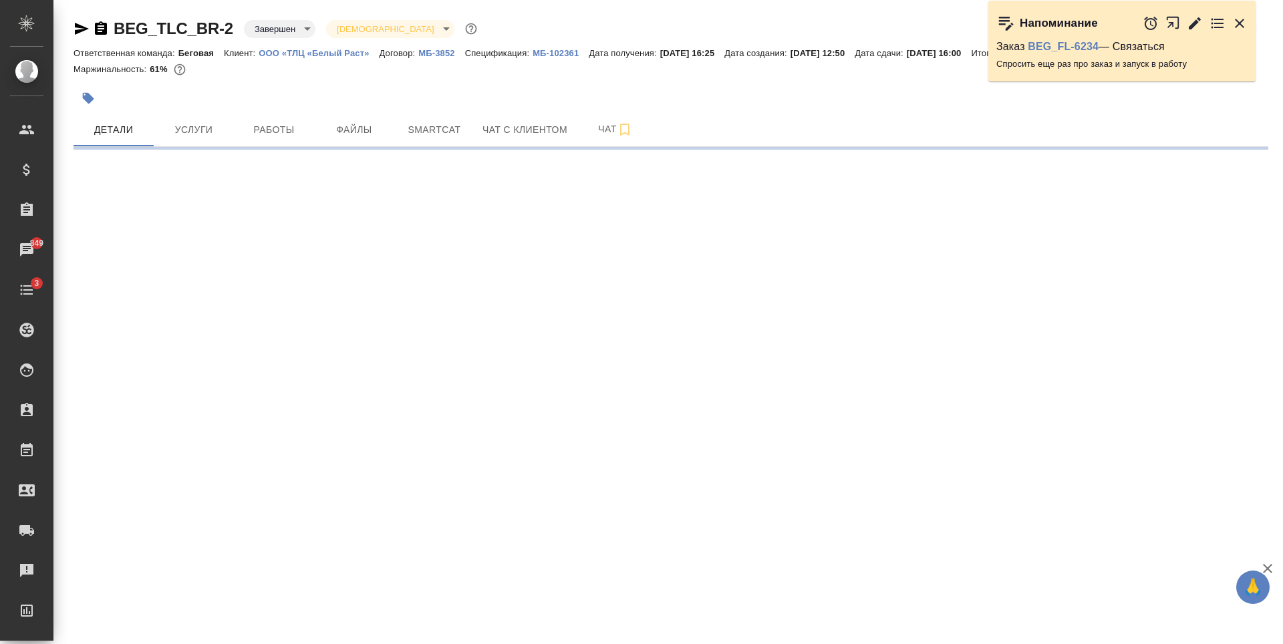
select select "RU"
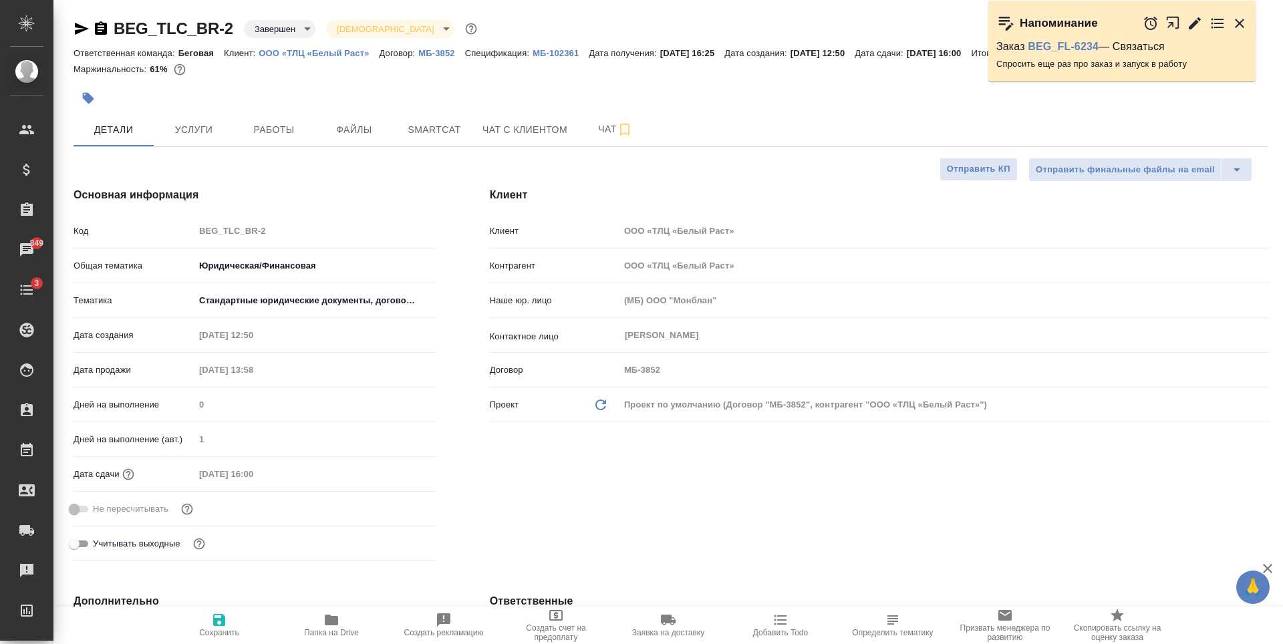
type textarea "x"
click at [204, 140] on button "Услуги" at bounding box center [194, 129] width 80 height 33
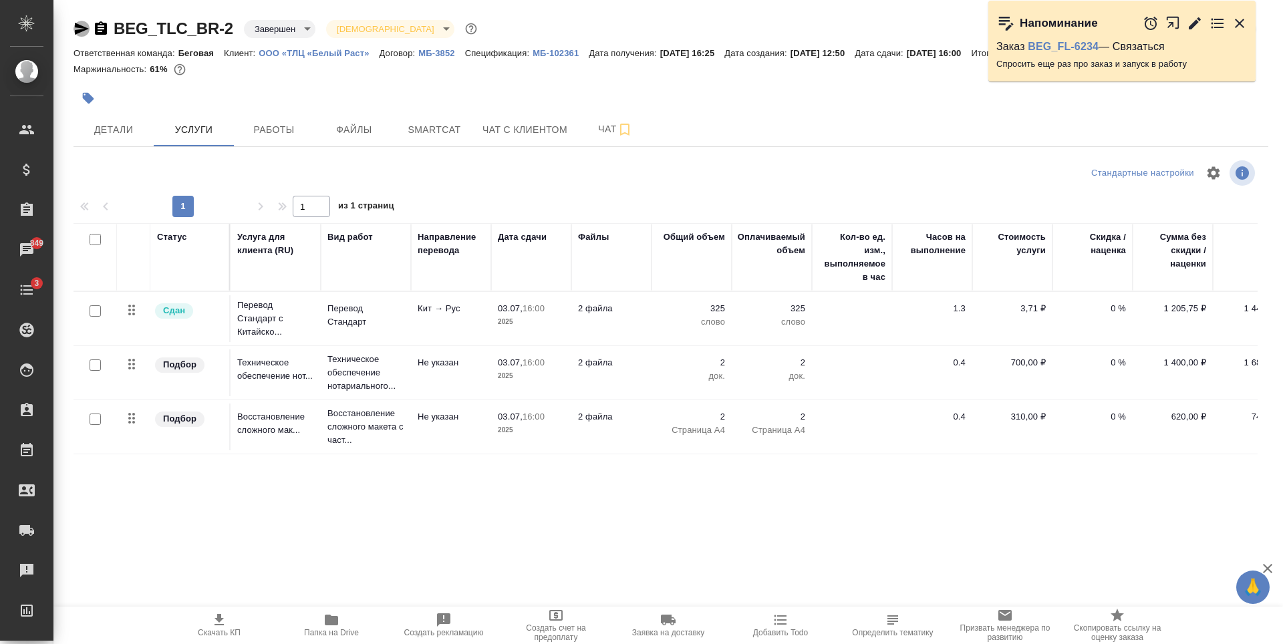
click at [78, 30] on icon "button" at bounding box center [82, 29] width 14 height 12
click at [551, 53] on p "МБ-102361" at bounding box center [561, 53] width 56 height 10
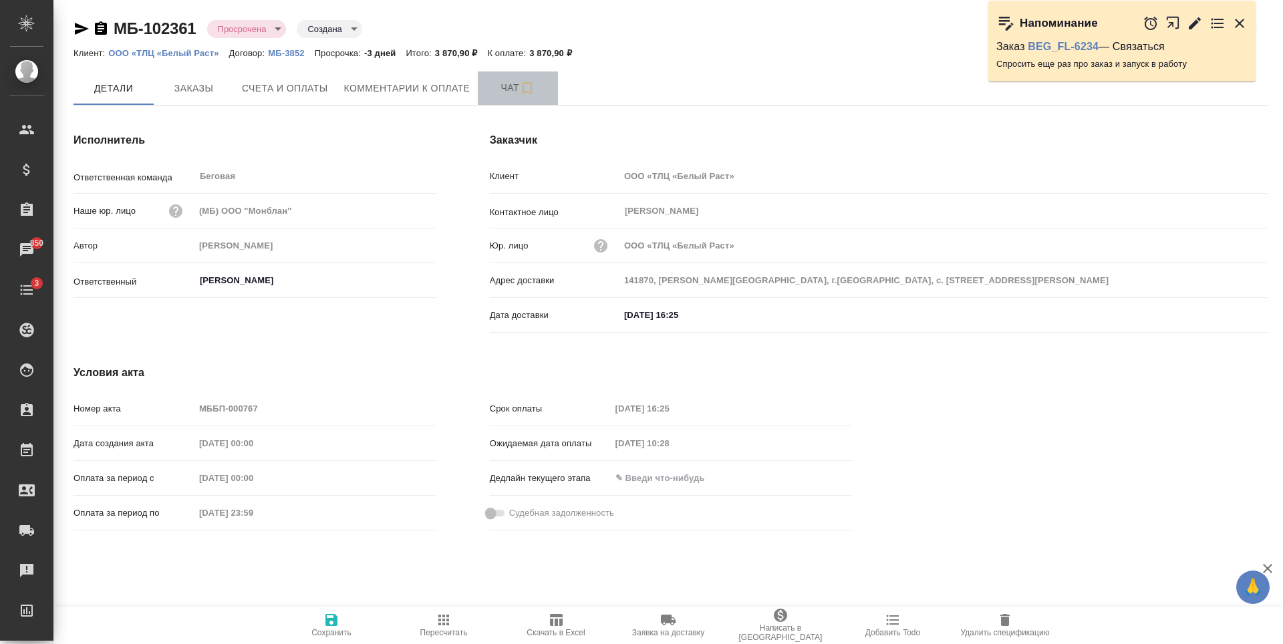
click at [501, 84] on span "Чат" at bounding box center [518, 88] width 64 height 17
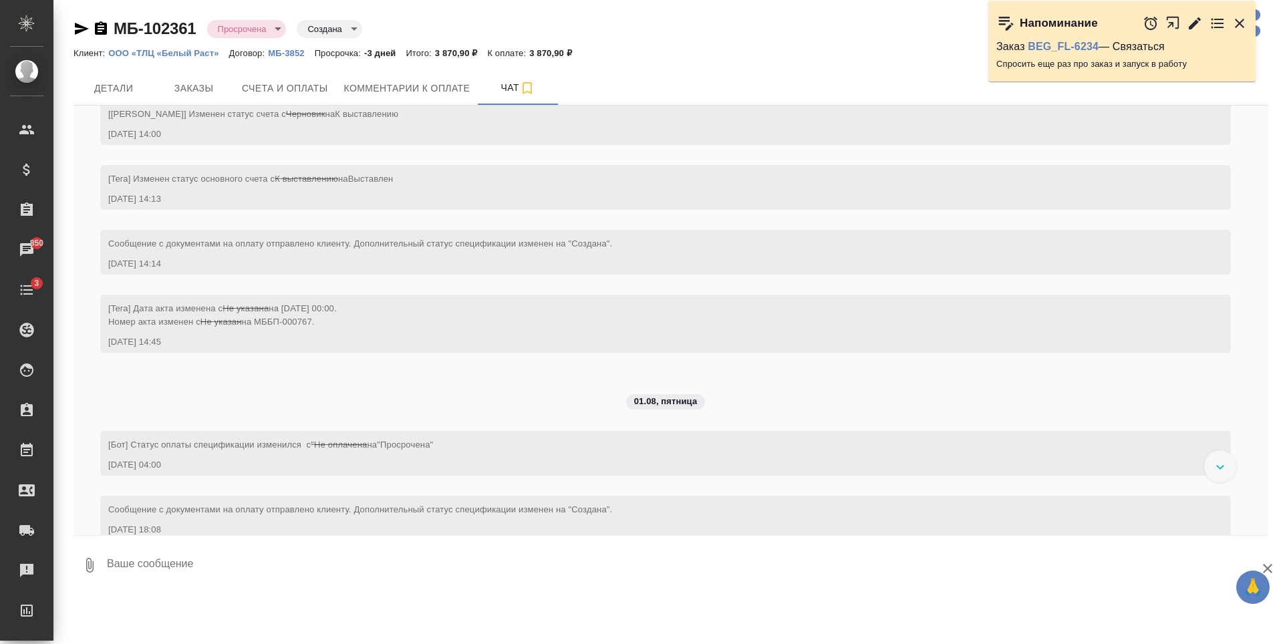
scroll to position [744, 0]
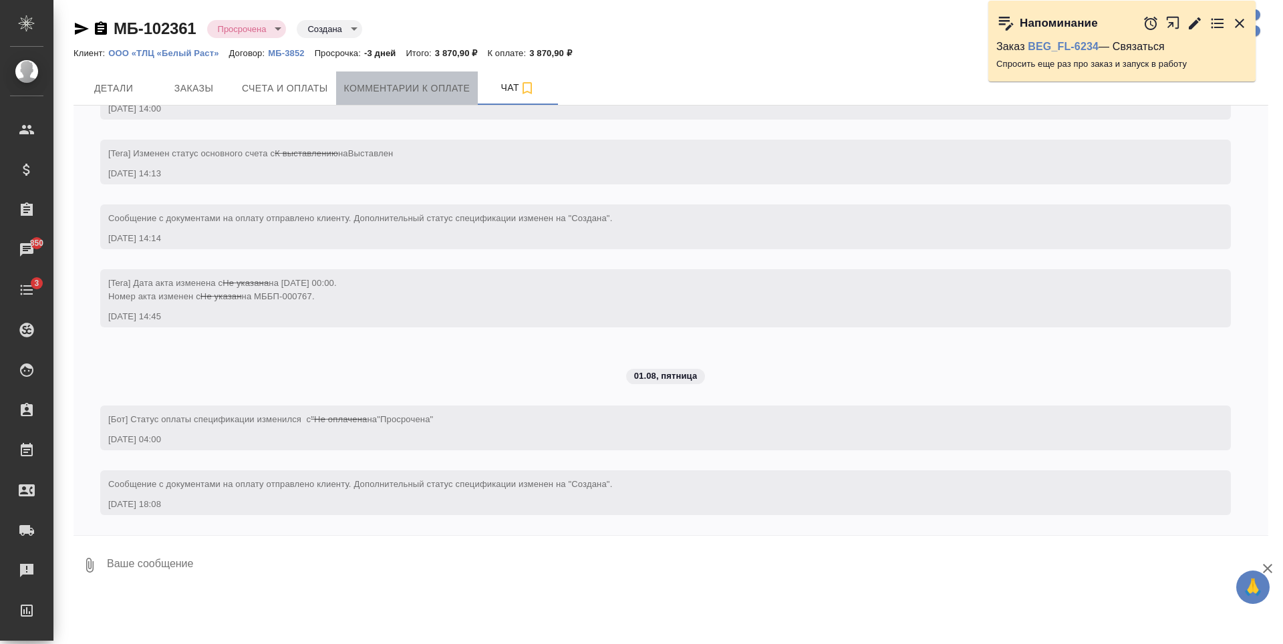
click at [394, 76] on button "Комментарии к оплате" at bounding box center [407, 88] width 142 height 33
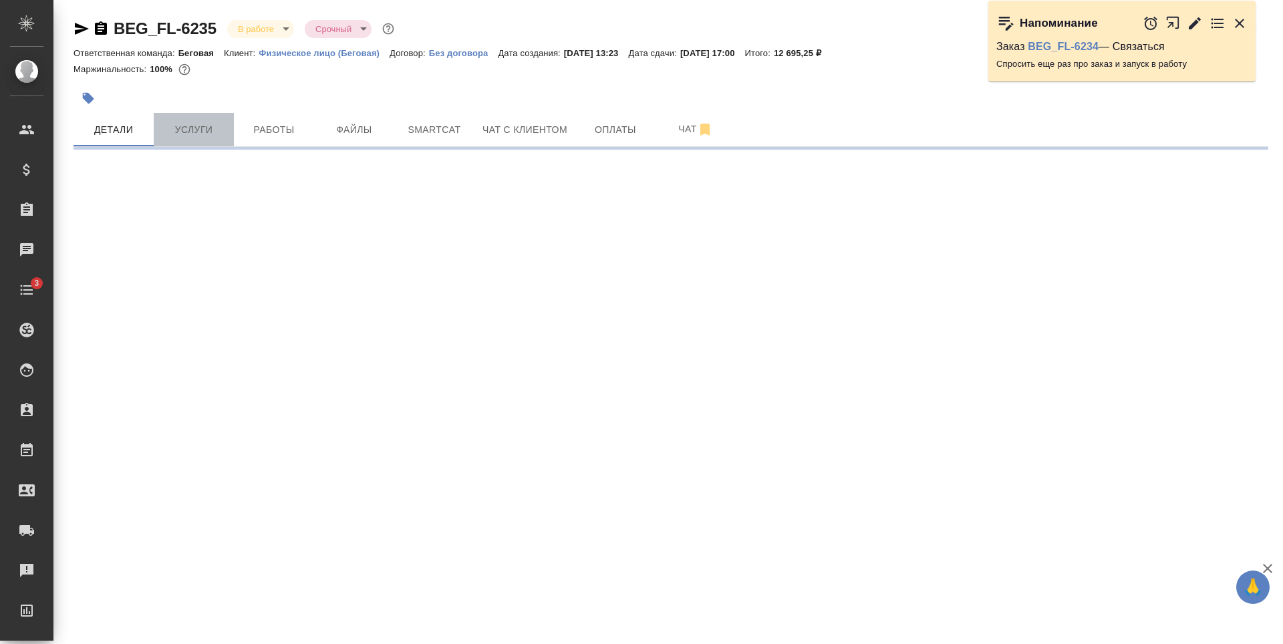
click at [182, 124] on span "Услуги" at bounding box center [194, 130] width 64 height 17
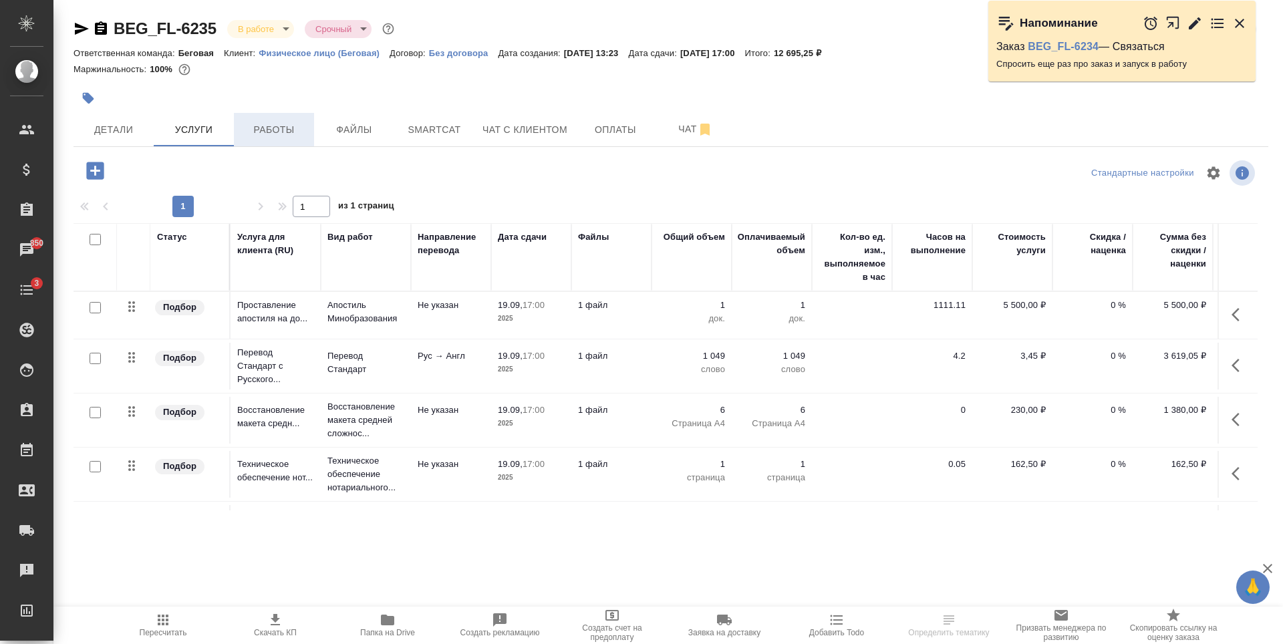
click at [245, 128] on span "Работы" at bounding box center [274, 130] width 64 height 17
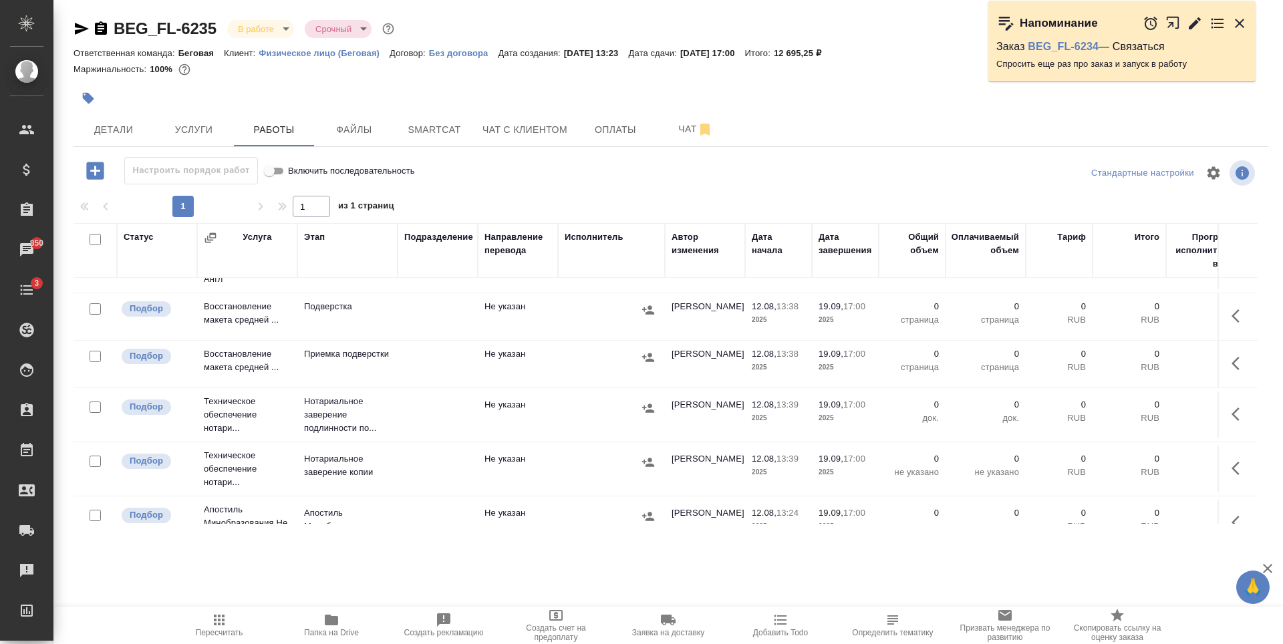
scroll to position [368, 0]
